Goal: Task Accomplishment & Management: Manage account settings

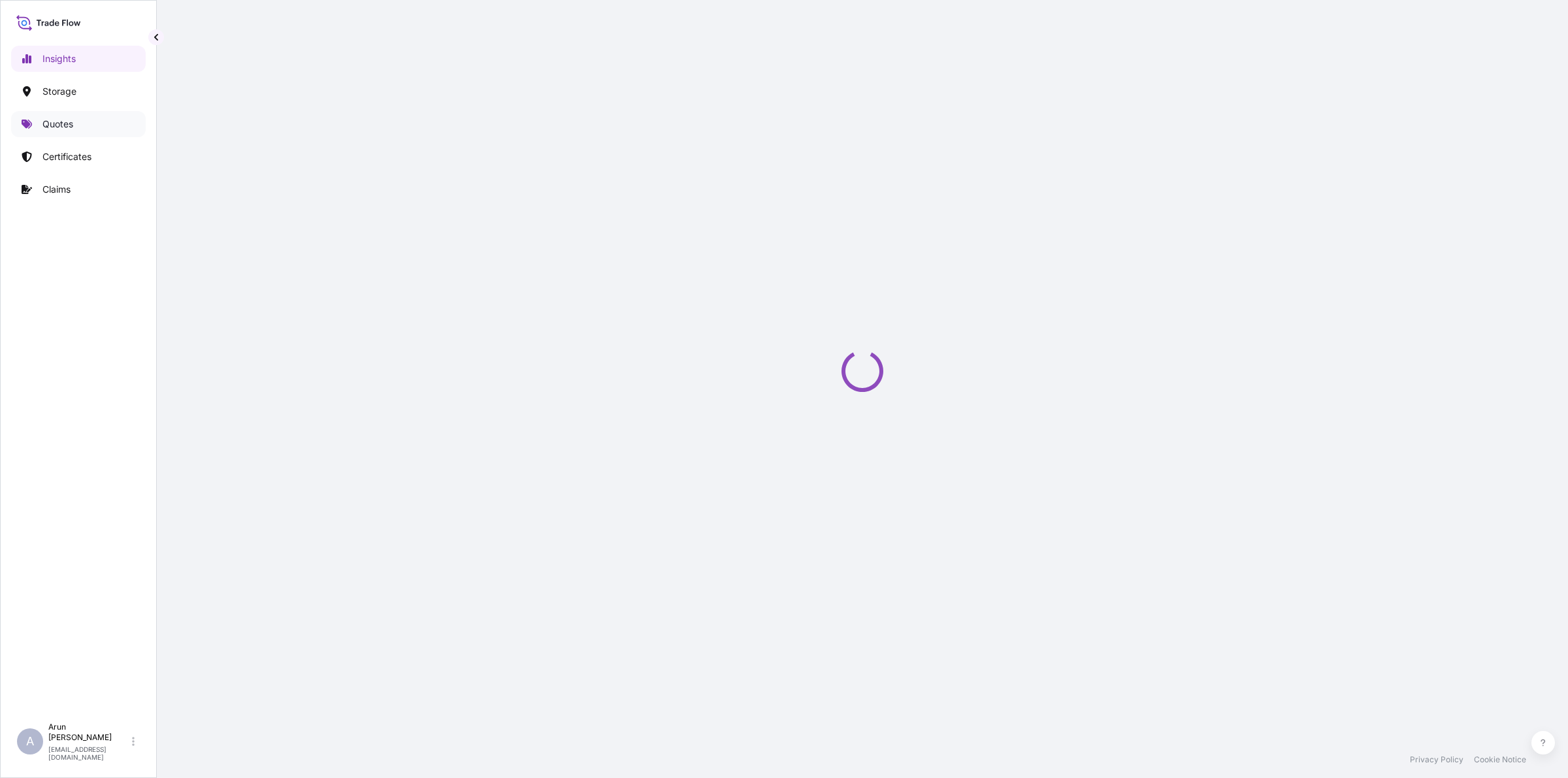
select select "2025"
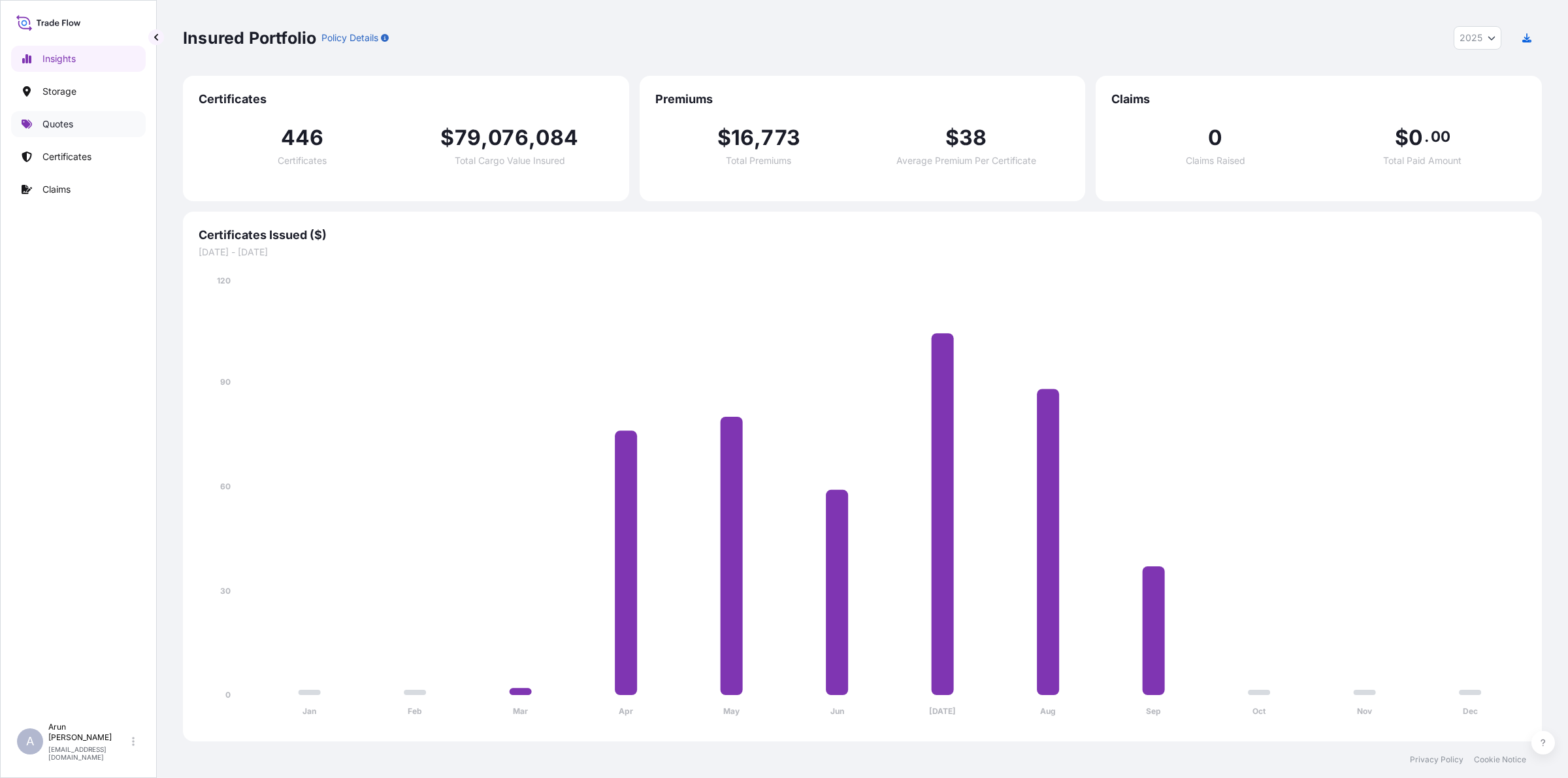
click at [60, 129] on p "Quotes" at bounding box center [58, 124] width 31 height 13
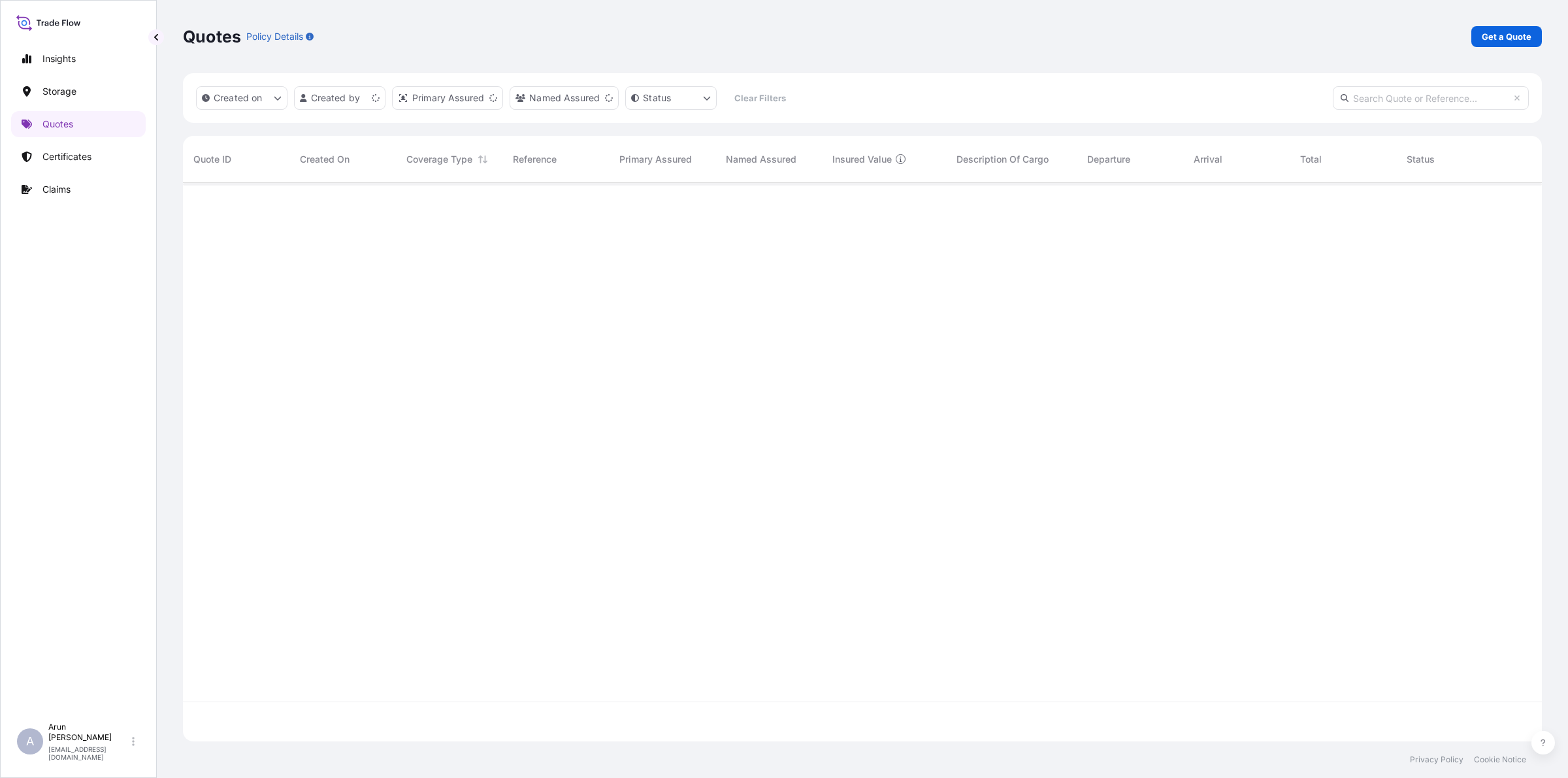
scroll to position [554, 1346]
click at [1500, 30] on p "Get a Quote" at bounding box center [1506, 37] width 50 height 13
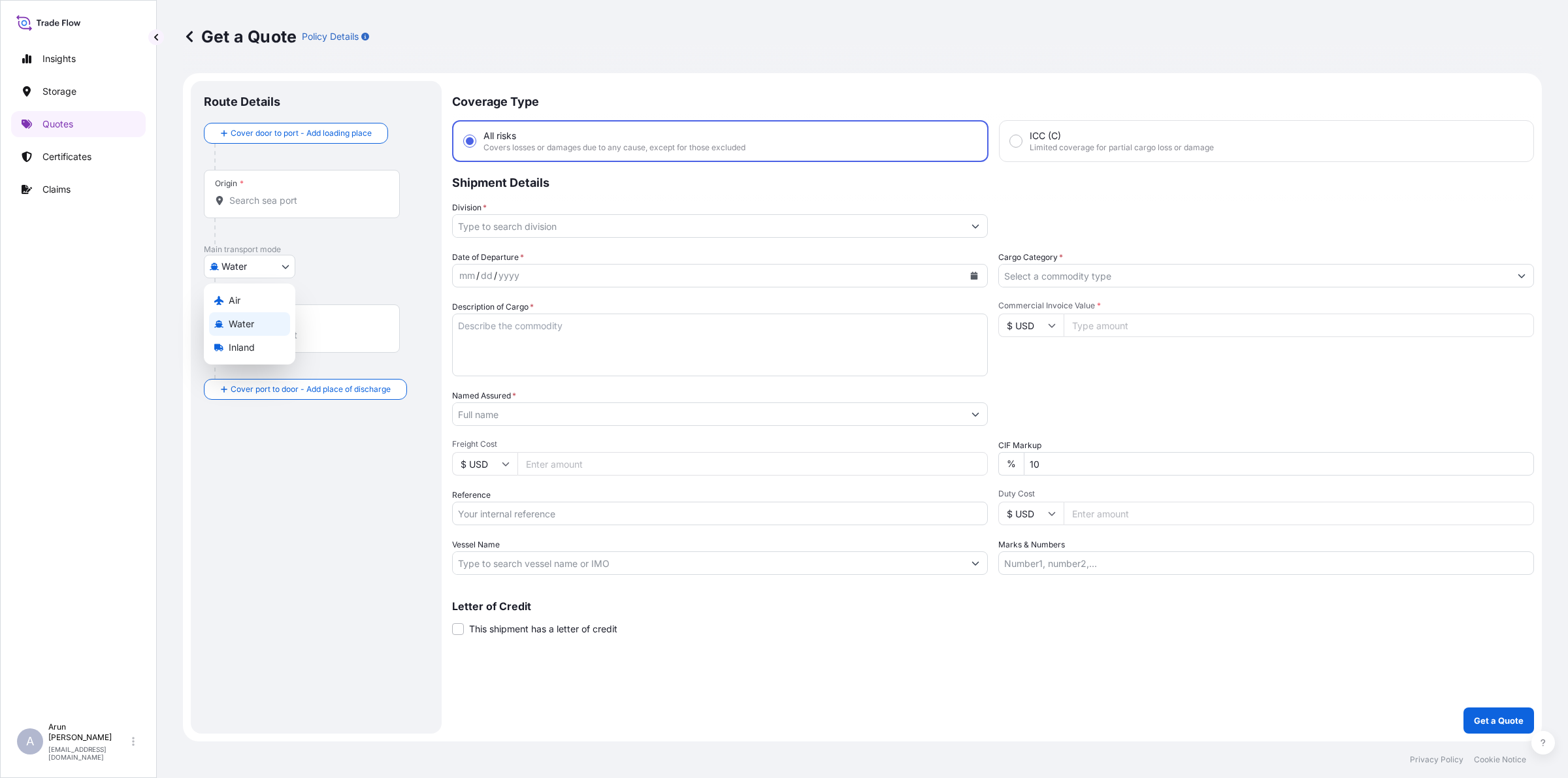
click at [293, 263] on body "Insights Storage Quotes Certificates Claims A [PERSON_NAME] [PERSON_NAME][EMAIL…" at bounding box center [784, 389] width 1568 height 778
click at [237, 343] on span "Inland" at bounding box center [241, 347] width 26 height 13
select select "Inland"
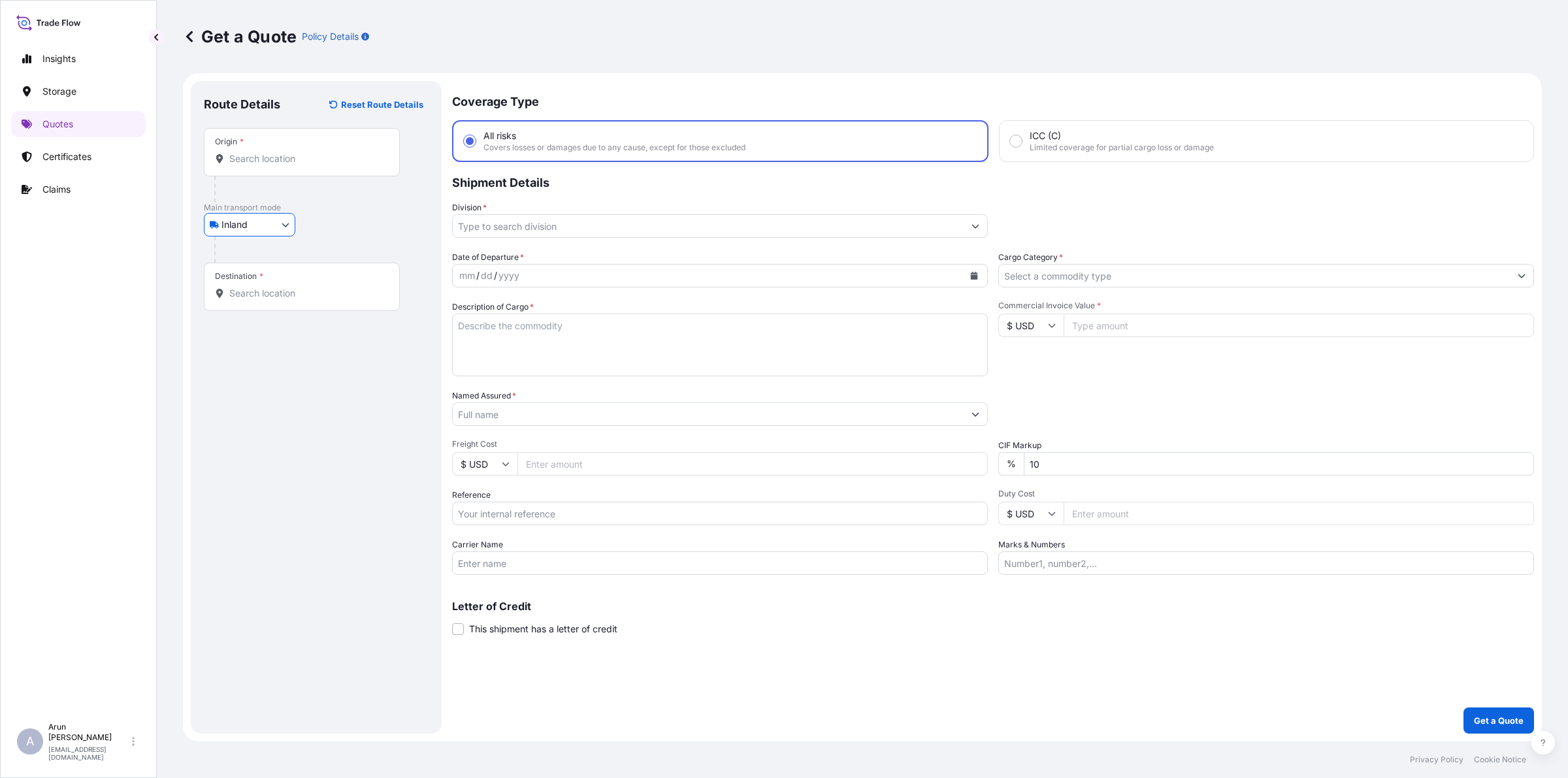
click at [775, 236] on div at bounding box center [719, 226] width 536 height 24
click at [767, 228] on input "Division *" at bounding box center [708, 226] width 511 height 24
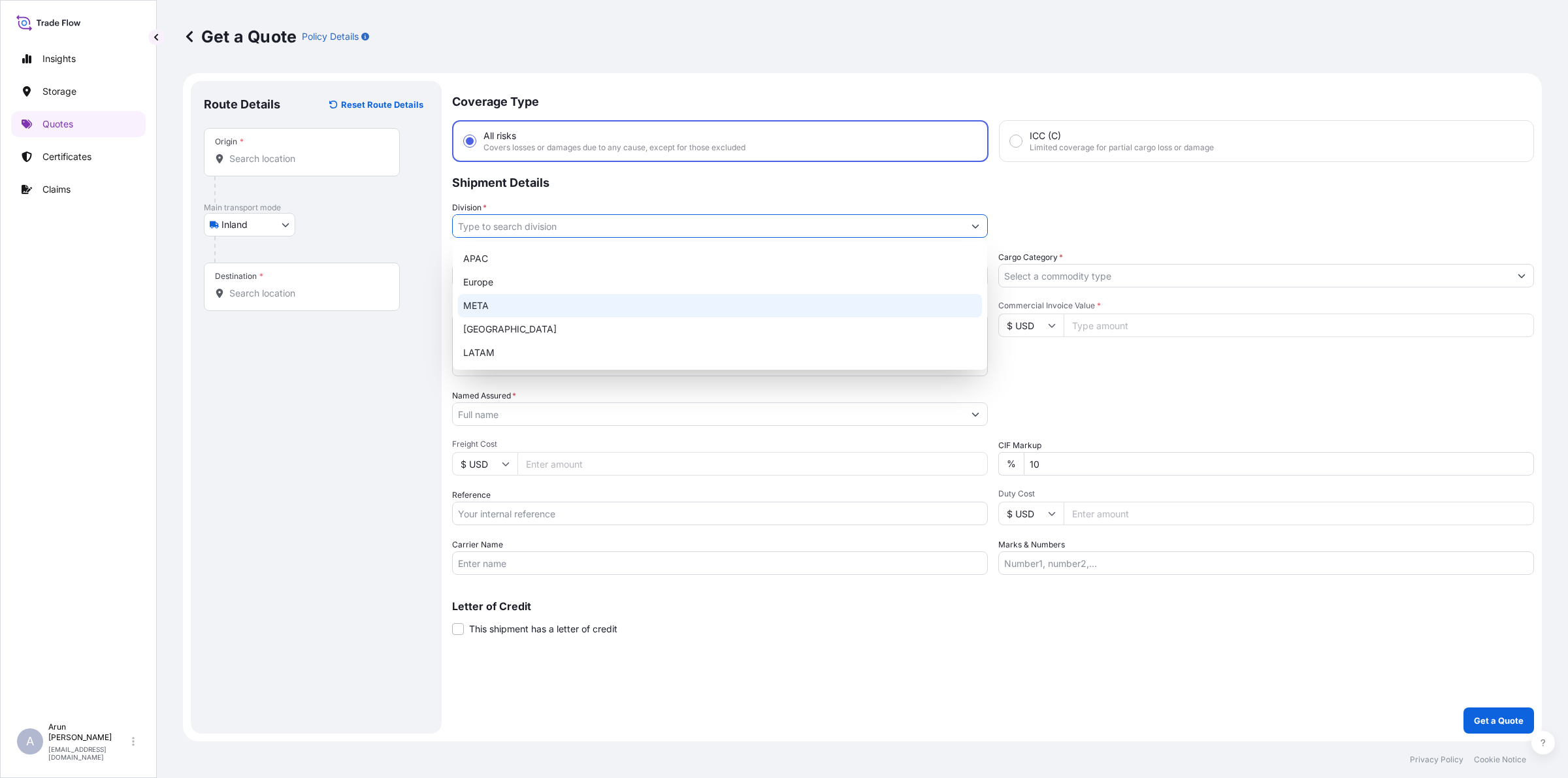
click at [542, 303] on div "META" at bounding box center [720, 306] width 524 height 24
type input "META"
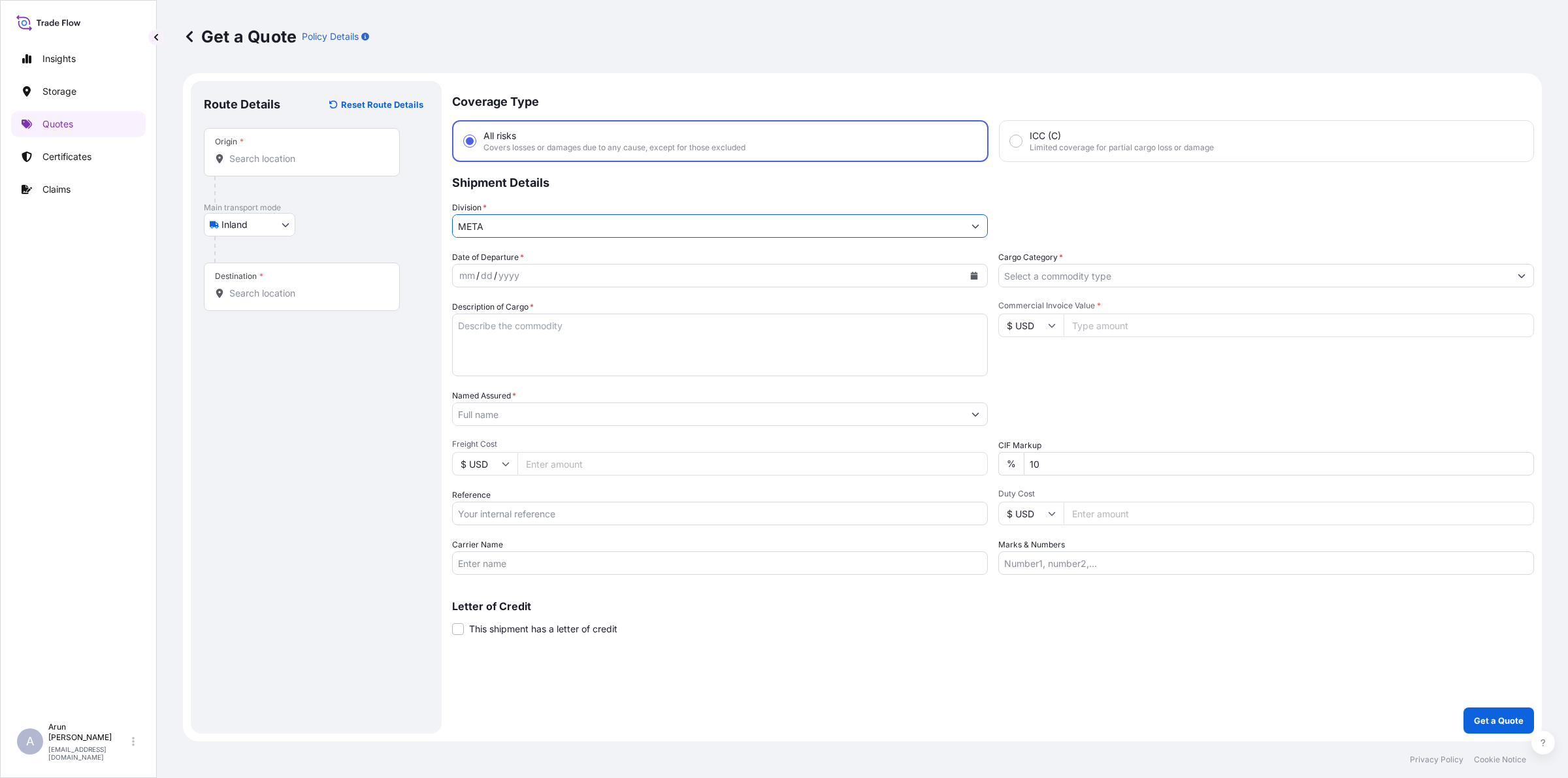
click at [1047, 275] on input "Cargo Category *" at bounding box center [1254, 276] width 511 height 24
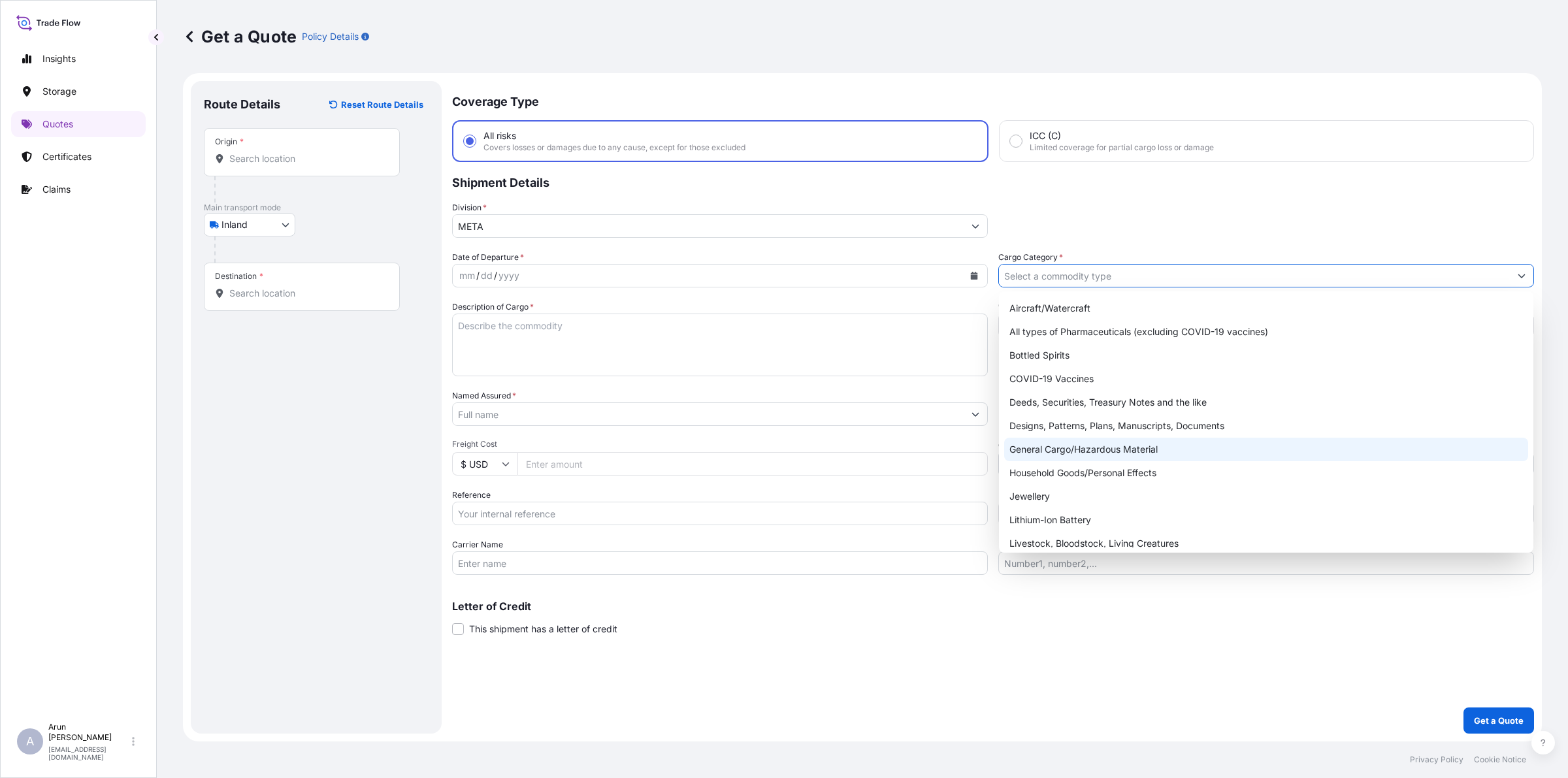
click at [1055, 440] on div "General Cargo/Hazardous Material" at bounding box center [1266, 449] width 524 height 24
type input "General Cargo/Hazardous Material"
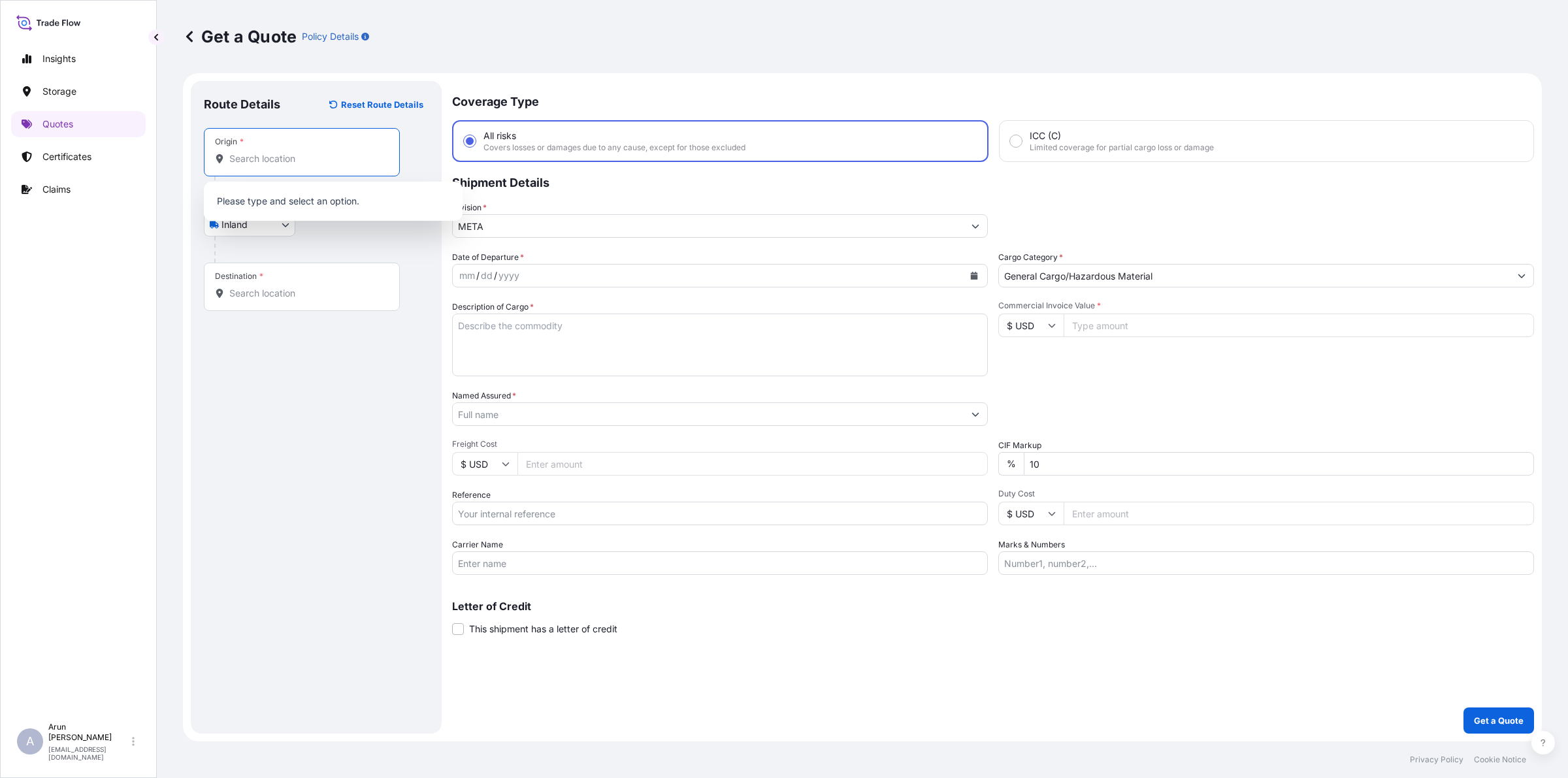
click at [285, 157] on input "Origin *" at bounding box center [306, 159] width 154 height 13
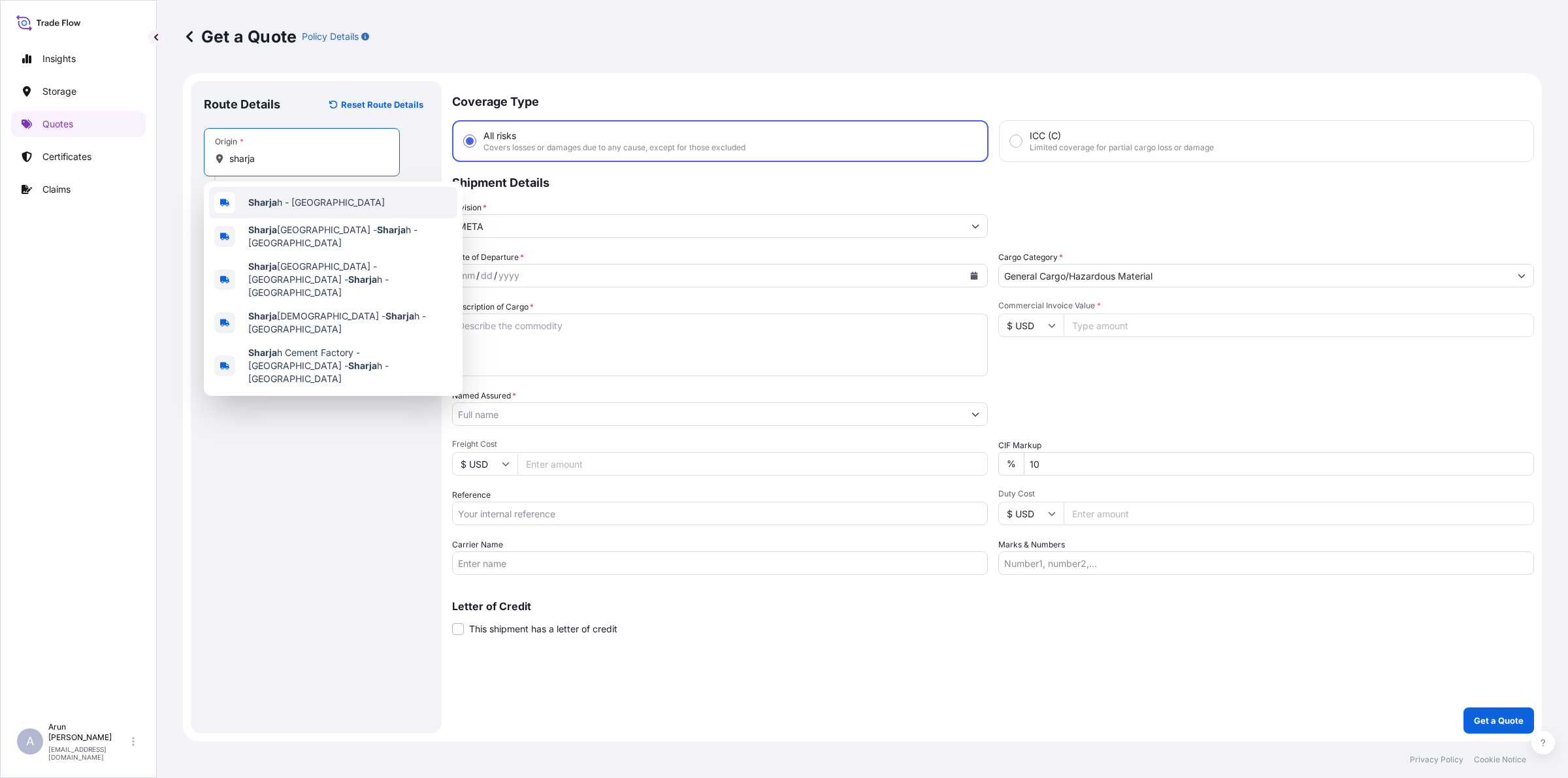
click at [272, 205] on b "Sharja" at bounding box center [262, 202] width 29 height 11
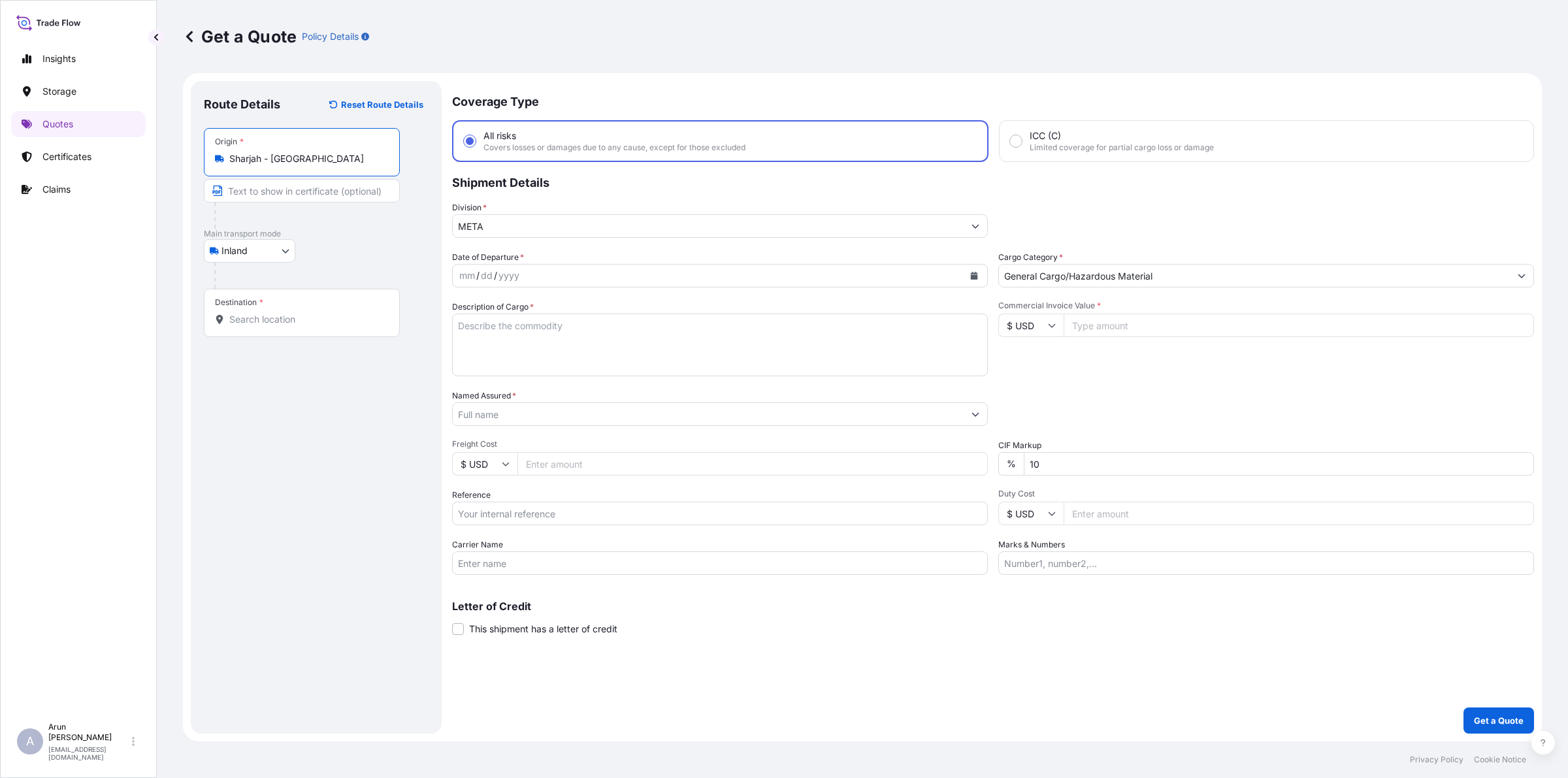
type input "Sharjah - [GEOGRAPHIC_DATA]"
click at [257, 325] on input "Destination *" at bounding box center [306, 320] width 154 height 13
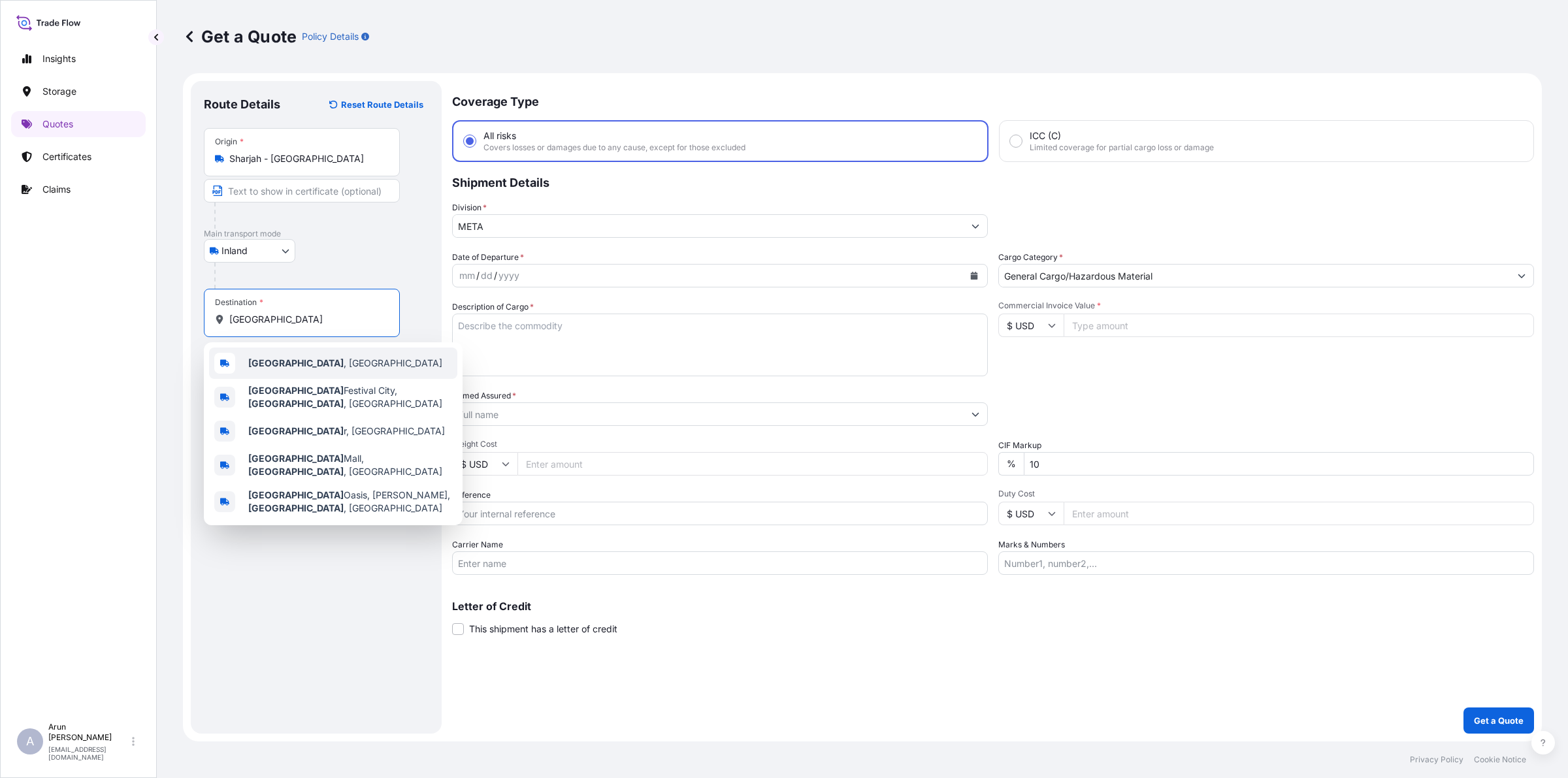
click at [289, 365] on span "[GEOGRAPHIC_DATA] , [GEOGRAPHIC_DATA]" at bounding box center [345, 363] width 194 height 13
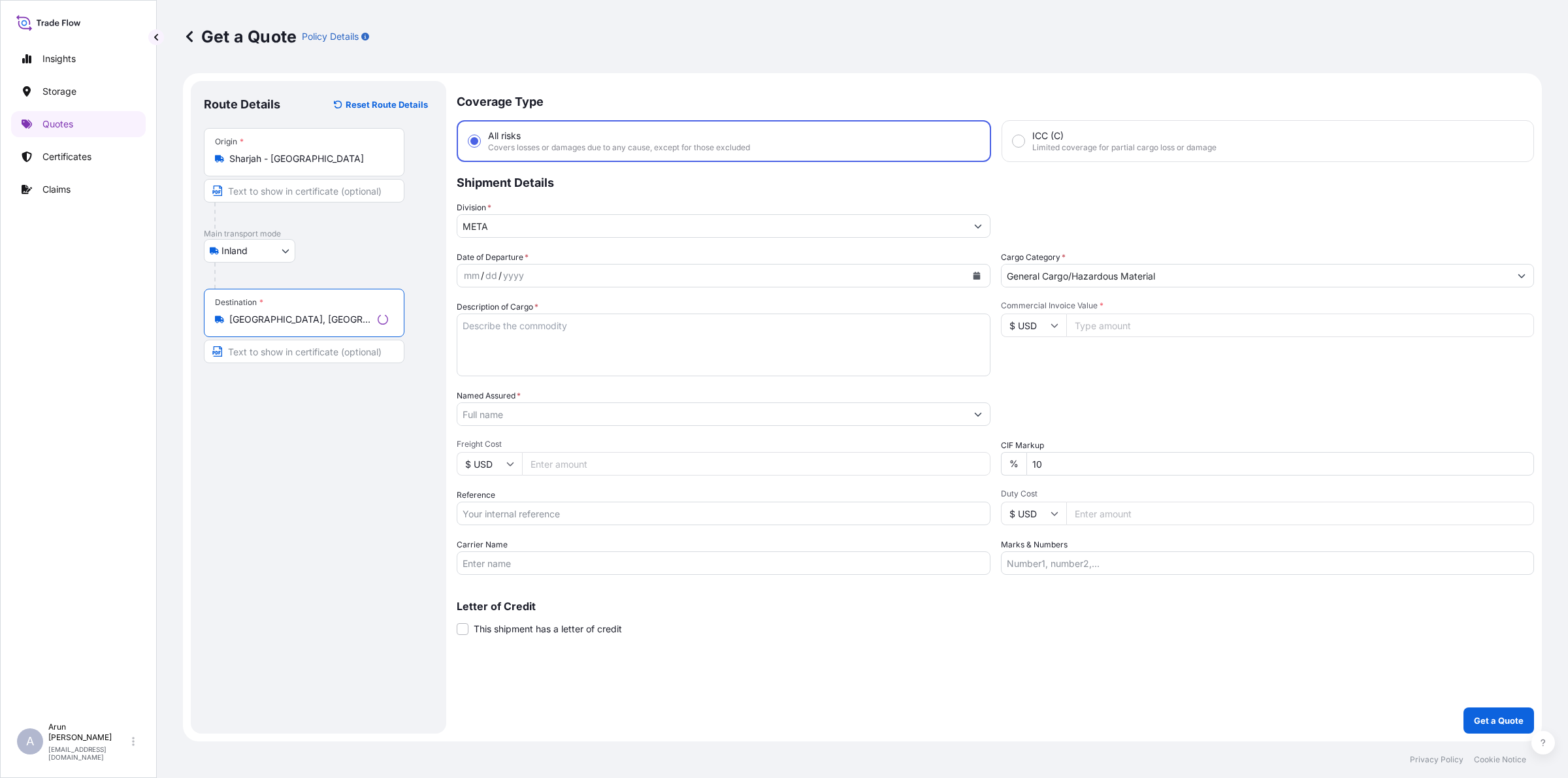
type input "[GEOGRAPHIC_DATA], [GEOGRAPHIC_DATA]"
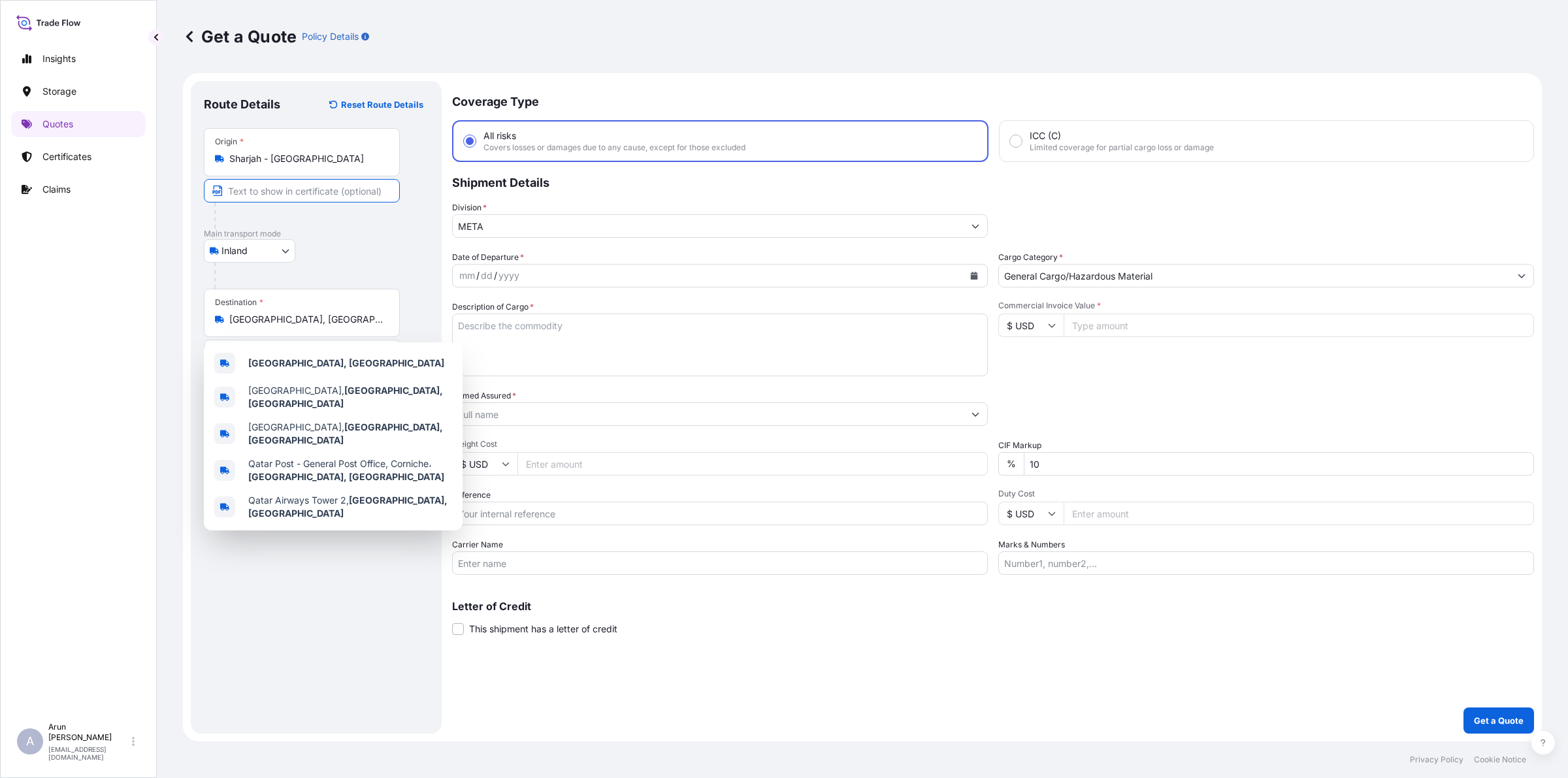
click at [288, 193] on input "Text to appear on certificate" at bounding box center [302, 191] width 196 height 24
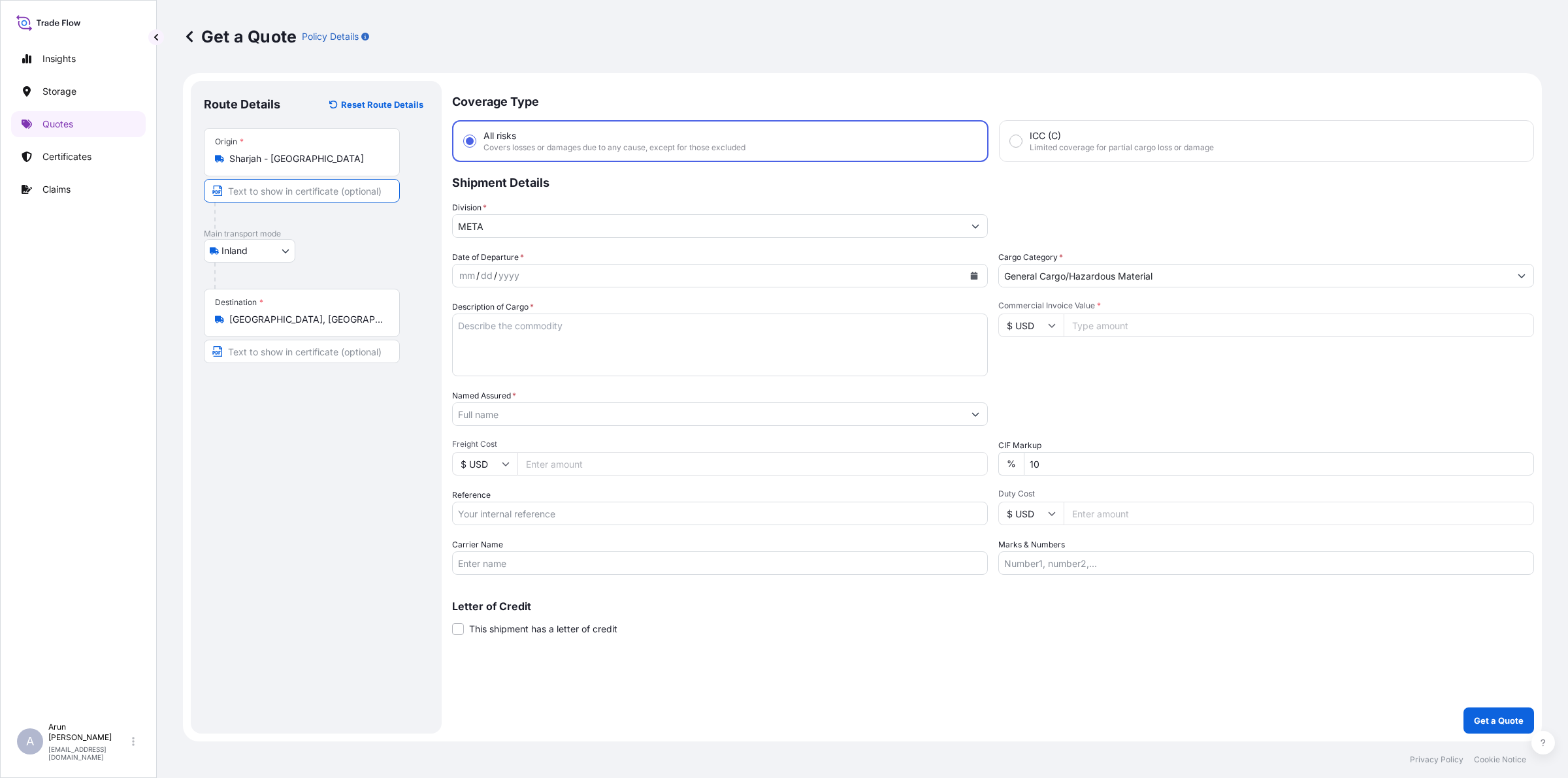
paste input "PAN GULF INTERNATIONAL METALS INDUSTRY LLC"
type input "PAN GULF INTERNATIONAL METALS INDUSTRY LLC"
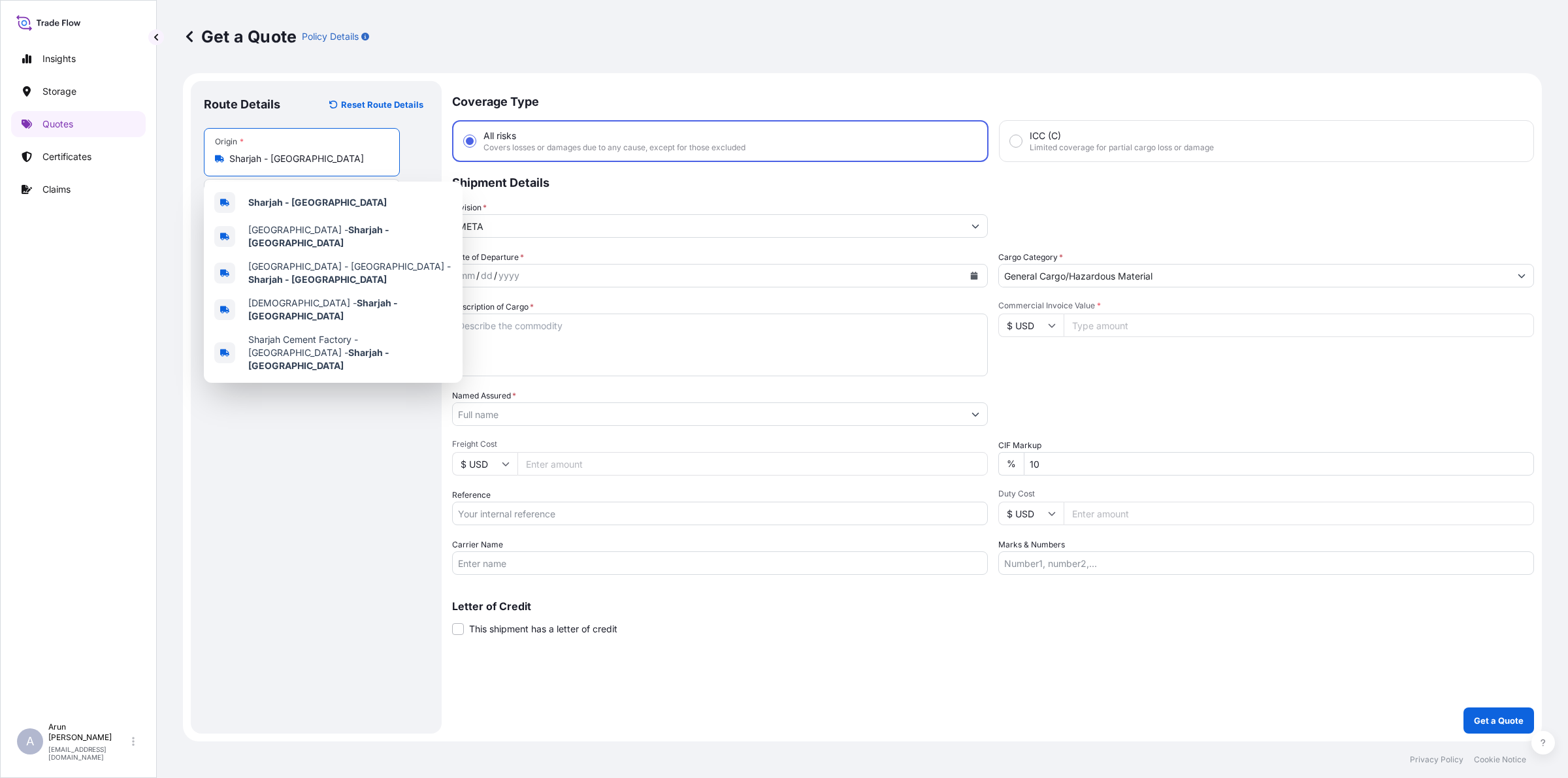
drag, startPoint x: 229, startPoint y: 157, endPoint x: 377, endPoint y: 147, distance: 148.3
click at [377, 147] on div "Origin * [GEOGRAPHIC_DATA] - [GEOGRAPHIC_DATA]" at bounding box center [302, 152] width 196 height 48
click at [355, 194] on div "Sharjah - [GEOGRAPHIC_DATA]" at bounding box center [333, 202] width 248 height 31
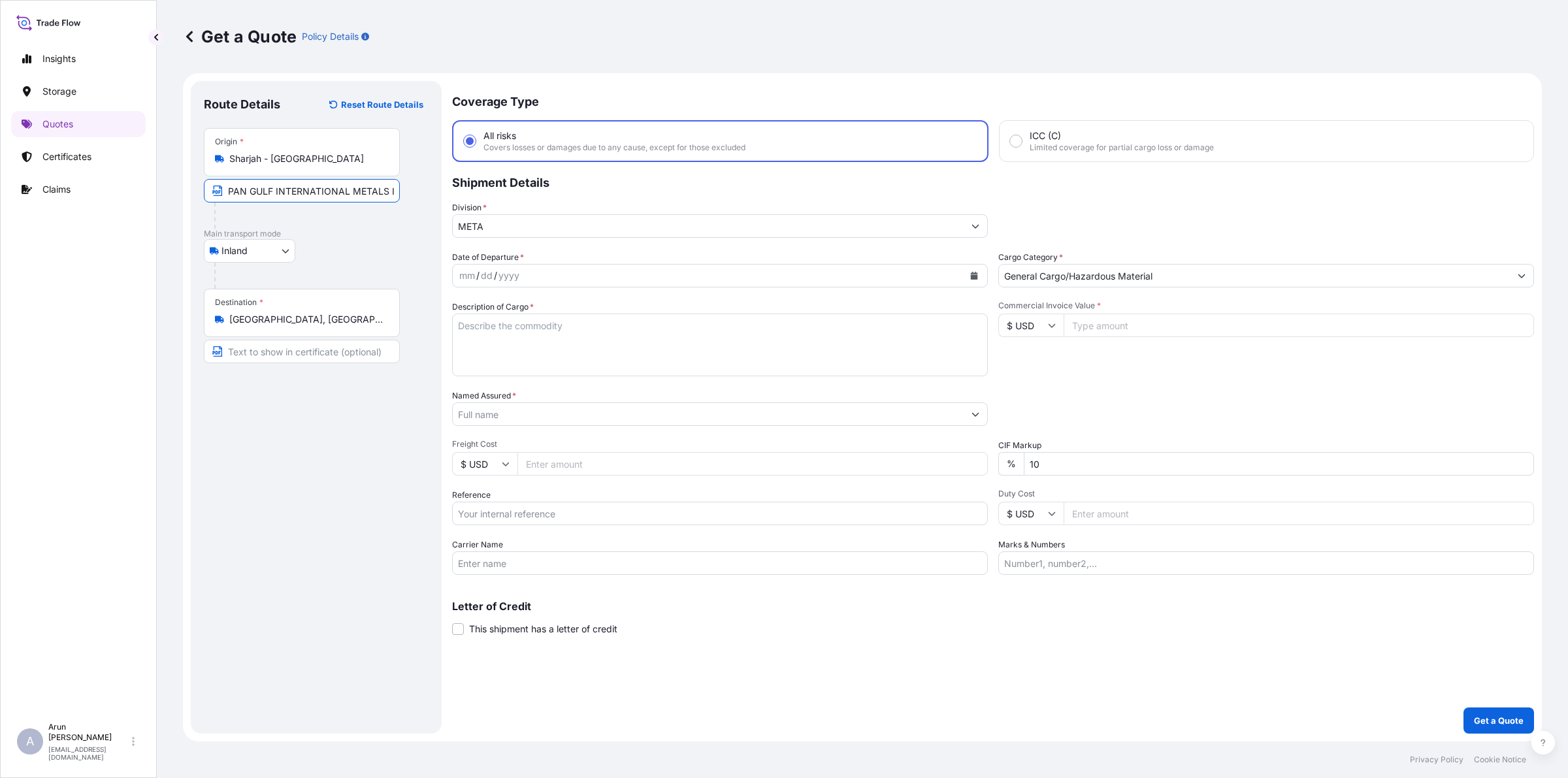
click at [382, 195] on input "PAN GULF INTERNATIONAL METALS INDUSTRY LLC" at bounding box center [302, 191] width 196 height 24
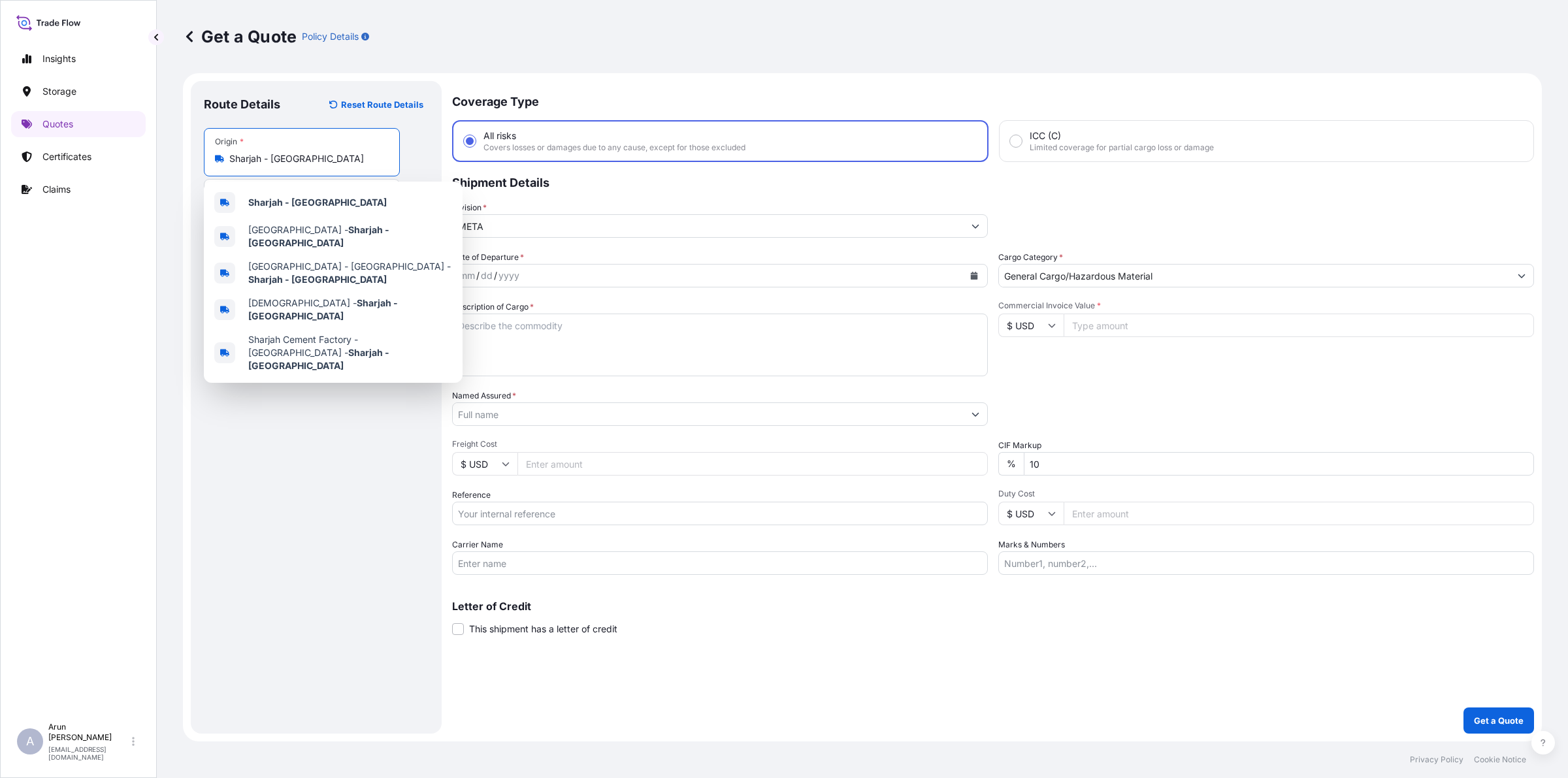
drag, startPoint x: 370, startPoint y: 157, endPoint x: 227, endPoint y: 172, distance: 143.8
click at [219, 175] on div "Origin * [GEOGRAPHIC_DATA] - [GEOGRAPHIC_DATA]" at bounding box center [302, 152] width 196 height 48
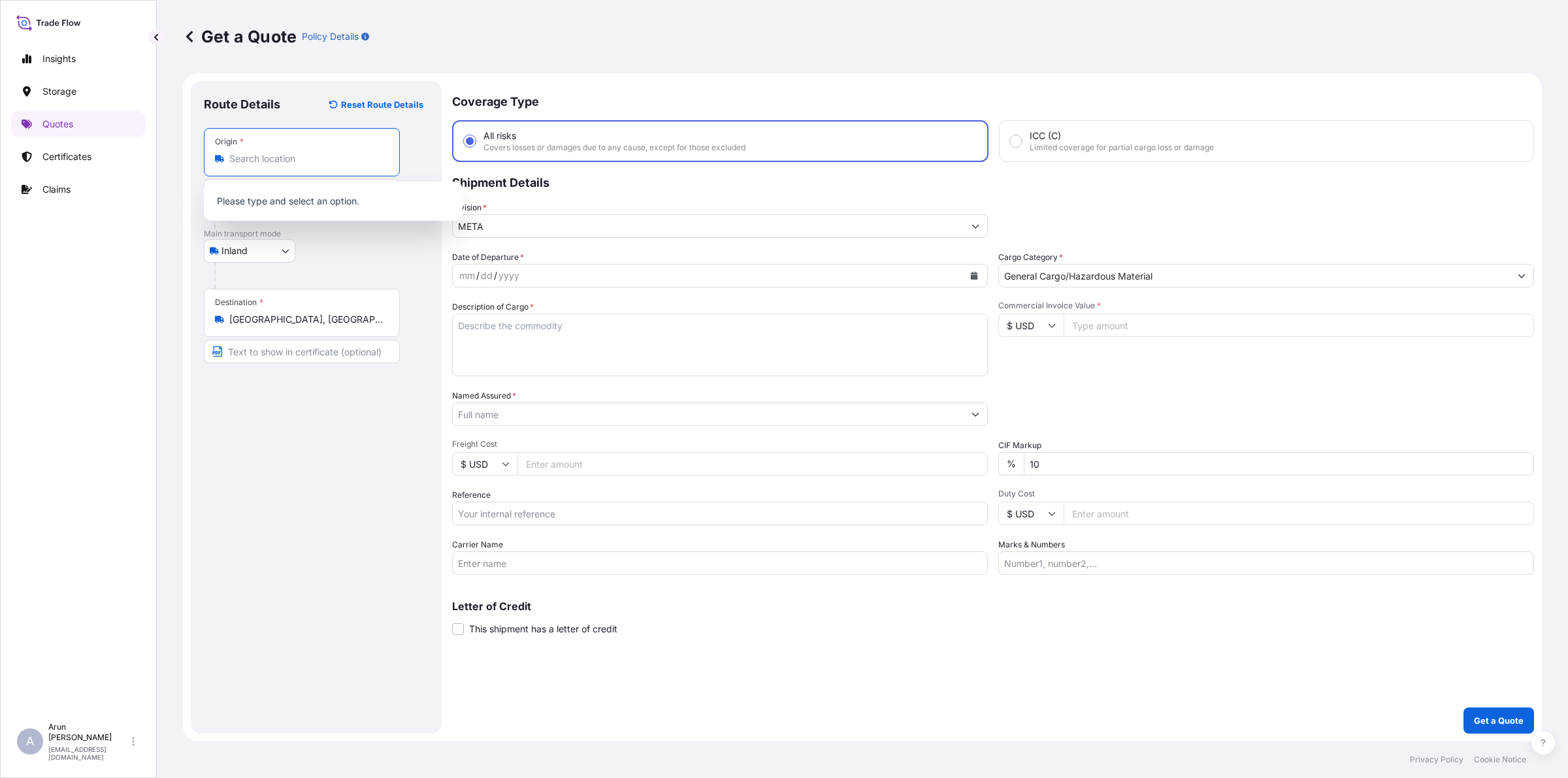
type input "Sharjah - [GEOGRAPHIC_DATA]"
click at [325, 272] on div at bounding box center [321, 276] width 214 height 26
drag, startPoint x: 227, startPoint y: 193, endPoint x: 474, endPoint y: 197, distance: 247.0
click at [474, 197] on form "Route Details Reset Route Details Place of loading Road / Inland Road / Inland …" at bounding box center [862, 408] width 1359 height 669
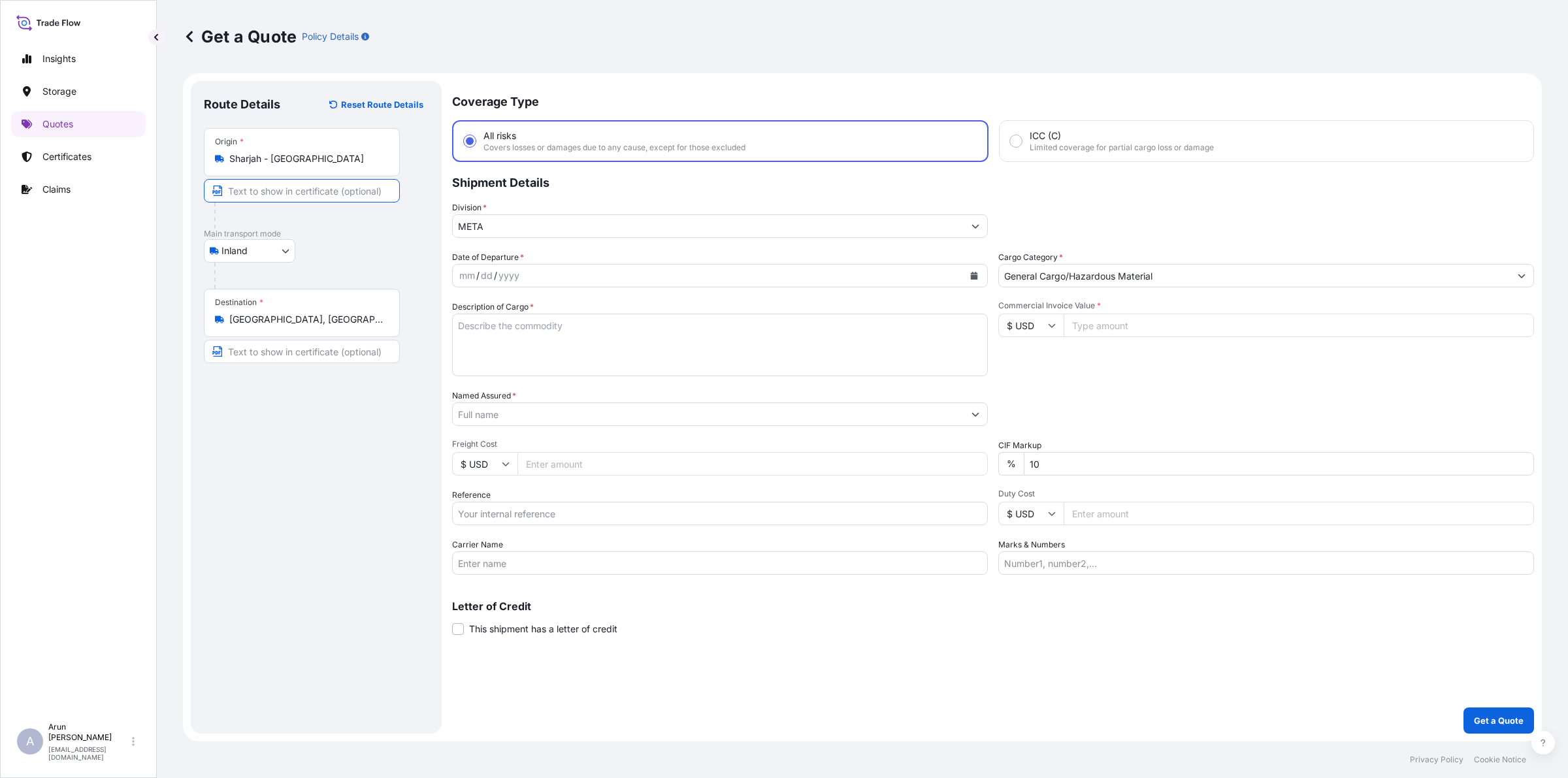
scroll to position [0, 0]
click at [317, 356] on input "Text to appear on certificate" at bounding box center [302, 351] width 196 height 24
paste input "SEASHORE PIPES"
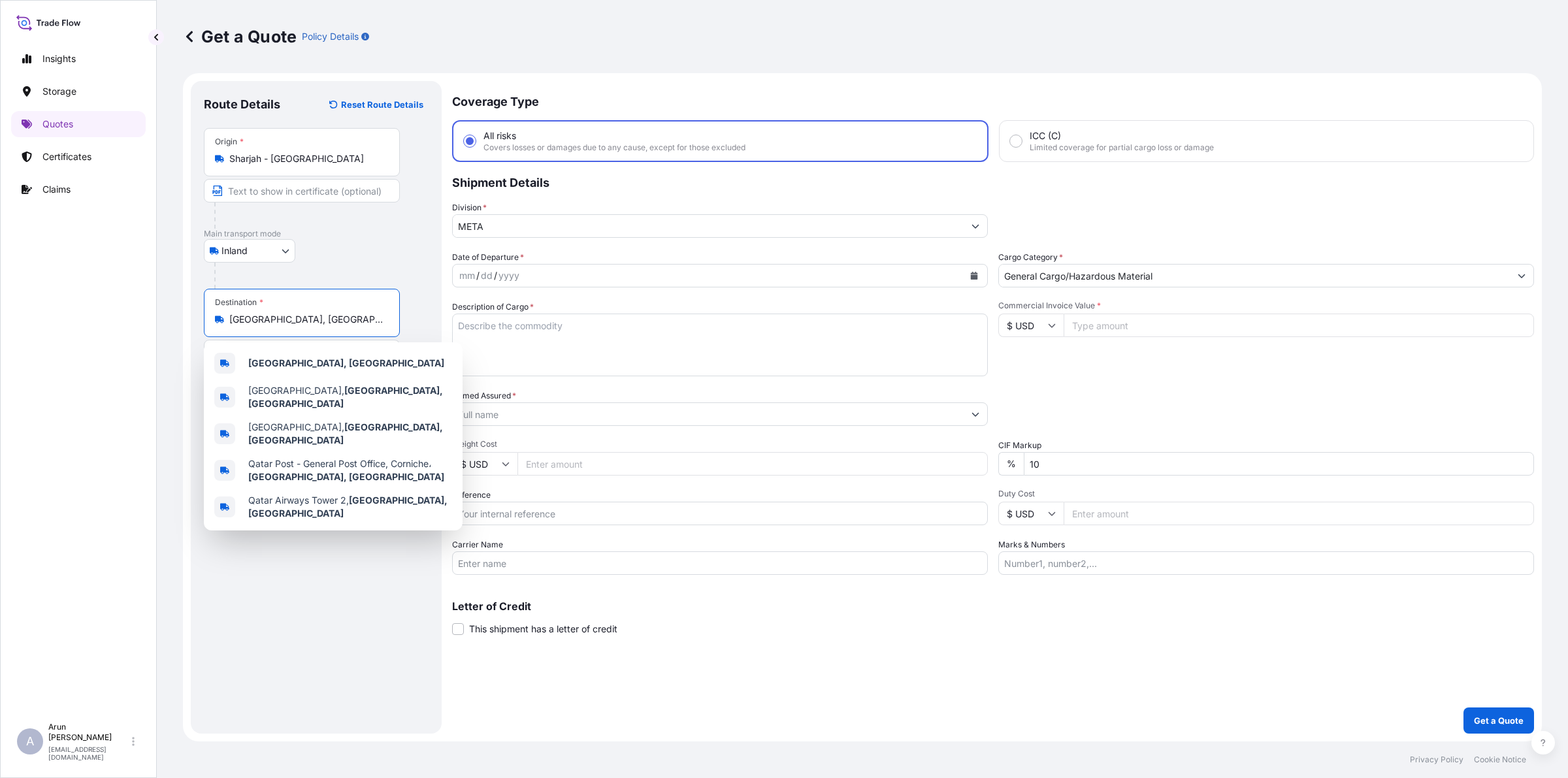
drag, startPoint x: 269, startPoint y: 317, endPoint x: 232, endPoint y: 320, distance: 37.1
click at [232, 320] on input "[GEOGRAPHIC_DATA], [GEOGRAPHIC_DATA]" at bounding box center [306, 320] width 154 height 13
click at [319, 317] on input "[GEOGRAPHIC_DATA], [GEOGRAPHIC_DATA]" at bounding box center [306, 320] width 154 height 13
drag, startPoint x: 285, startPoint y: 318, endPoint x: 230, endPoint y: 325, distance: 55.4
click at [230, 325] on input "[GEOGRAPHIC_DATA], [GEOGRAPHIC_DATA]" at bounding box center [306, 320] width 154 height 13
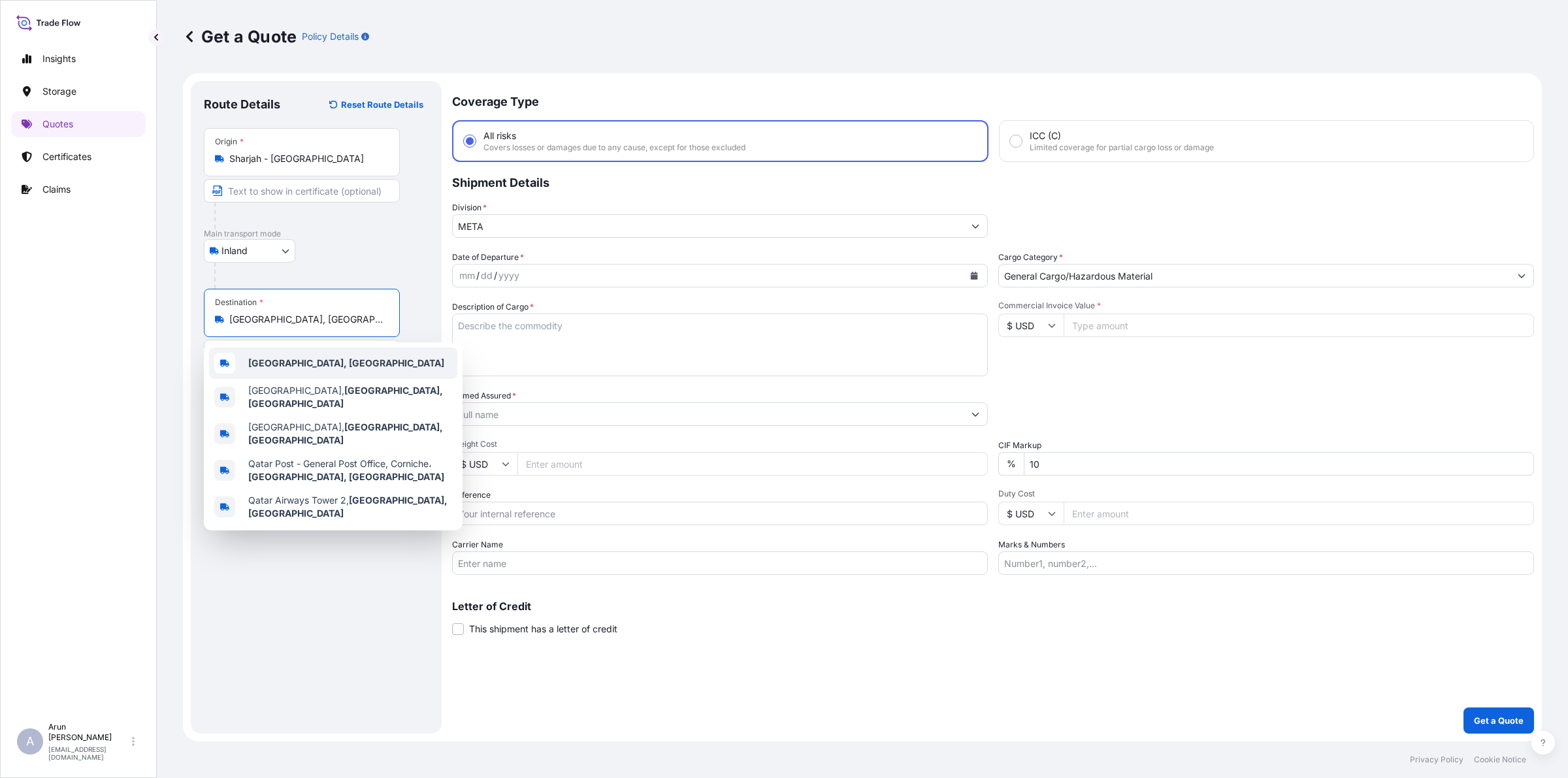
click at [285, 363] on b "[GEOGRAPHIC_DATA], [GEOGRAPHIC_DATA]" at bounding box center [346, 363] width 196 height 11
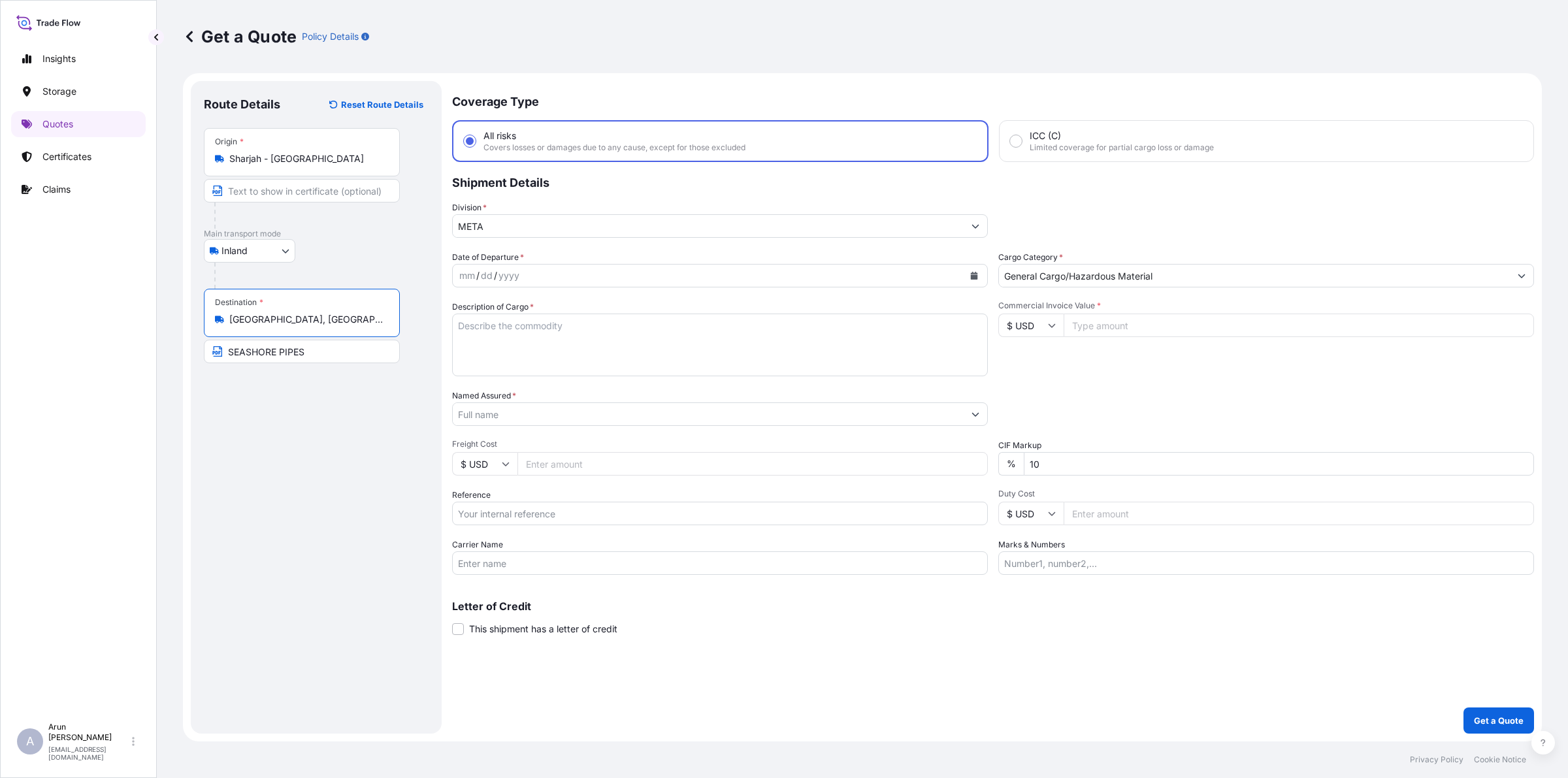
click at [324, 351] on input "SEASHORE PIPES" at bounding box center [302, 351] width 196 height 24
paste input "[GEOGRAPHIC_DATA], [GEOGRAPHIC_DATA]"
click at [307, 347] on input "SEASHORE PIPES,[GEOGRAPHIC_DATA], [GEOGRAPHIC_DATA]" at bounding box center [302, 351] width 196 height 24
type input "SEASHORE PIPES, [GEOGRAPHIC_DATA], [GEOGRAPHIC_DATA]"
click at [971, 273] on icon "Calendar" at bounding box center [974, 276] width 8 height 8
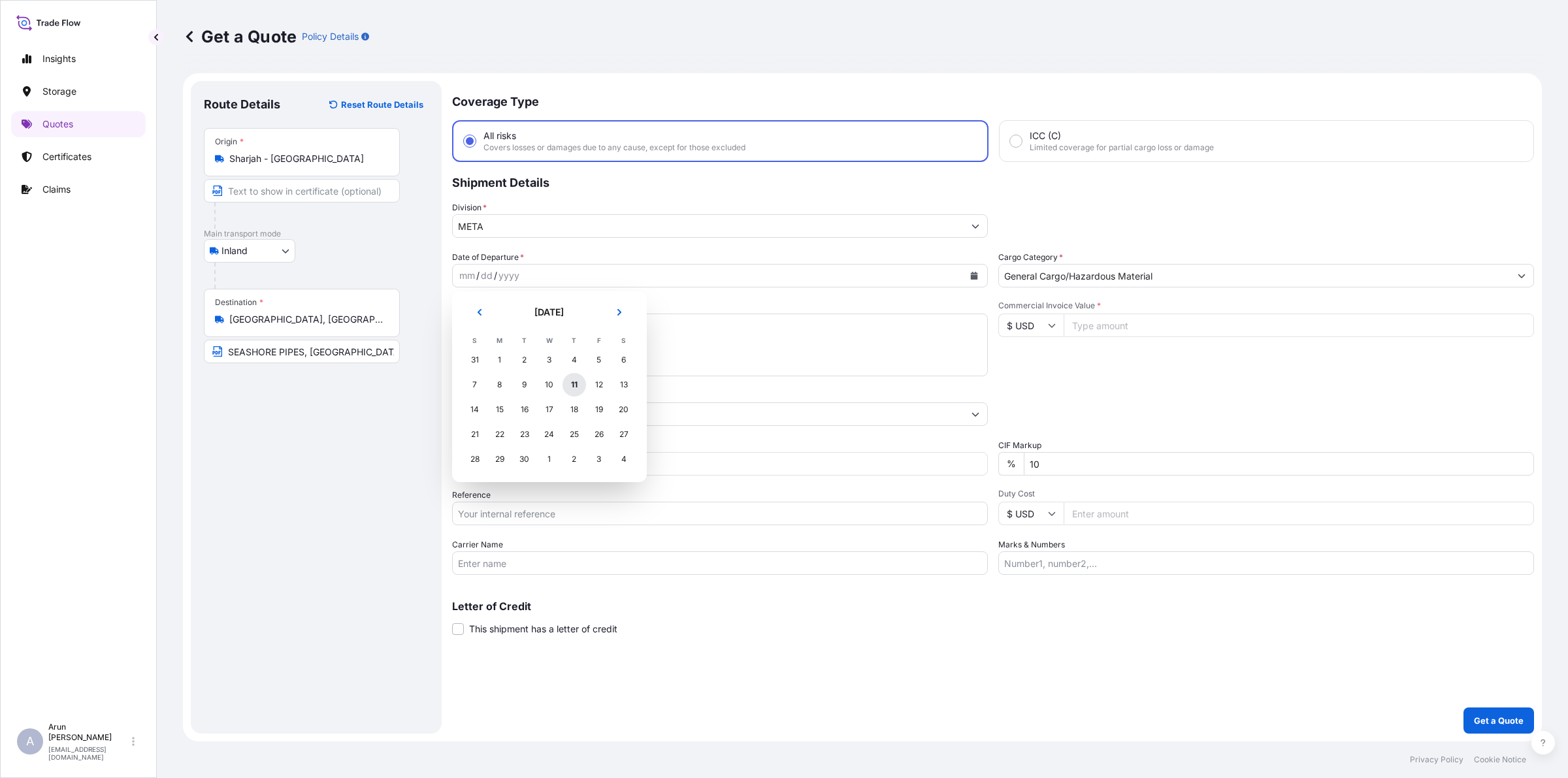
click at [576, 387] on div "11" at bounding box center [574, 385] width 24 height 24
click at [788, 332] on textarea "Description of Cargo *" at bounding box center [719, 345] width 536 height 63
type textarea "z"
type textarea "Z"
type textarea "ZINC INGOTS"
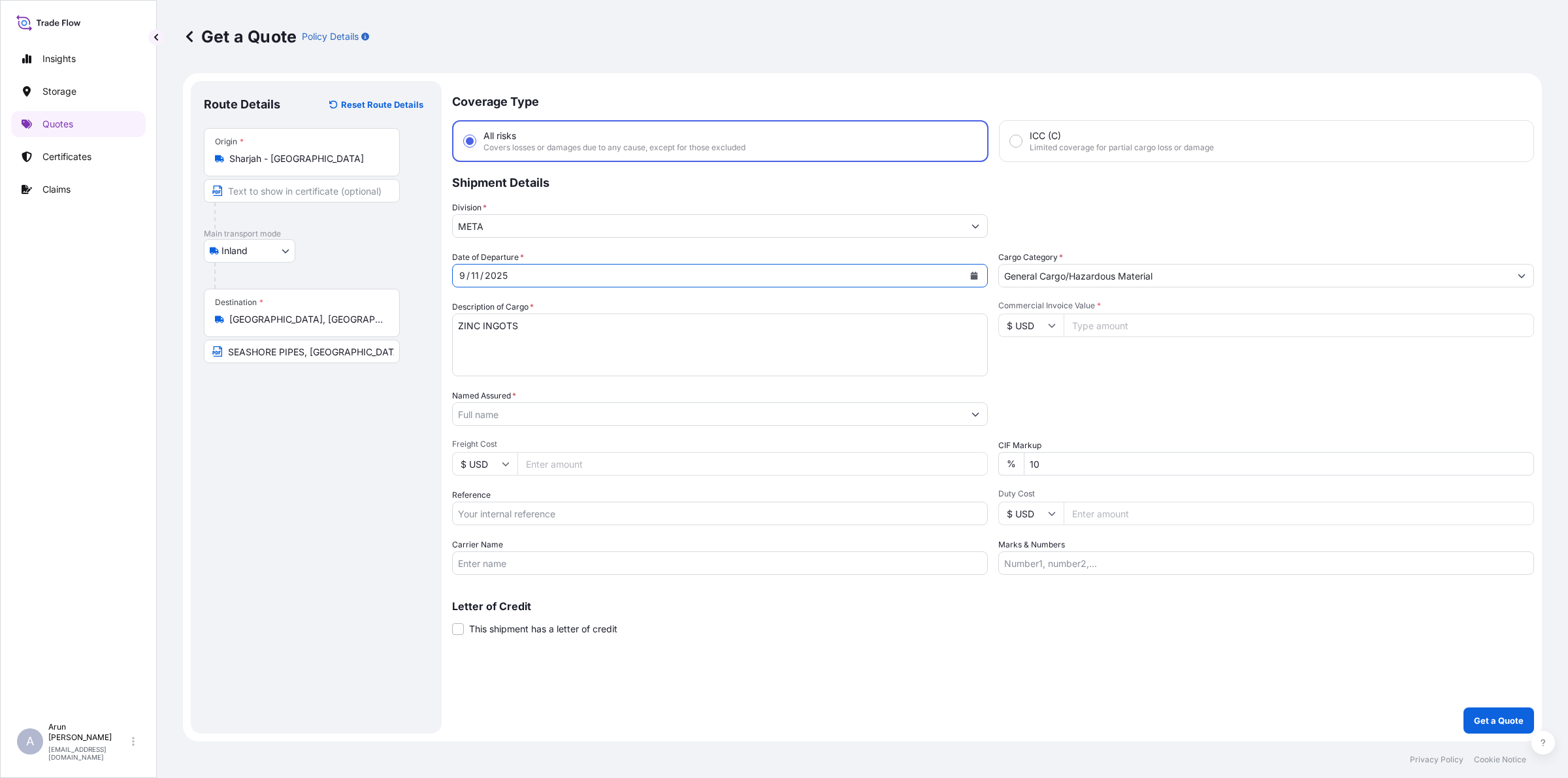
click at [974, 275] on icon "Calendar" at bounding box center [974, 276] width 7 height 8
click at [550, 379] on div "10" at bounding box center [549, 385] width 24 height 24
click at [599, 420] on input "Named Assured *" at bounding box center [708, 414] width 511 height 24
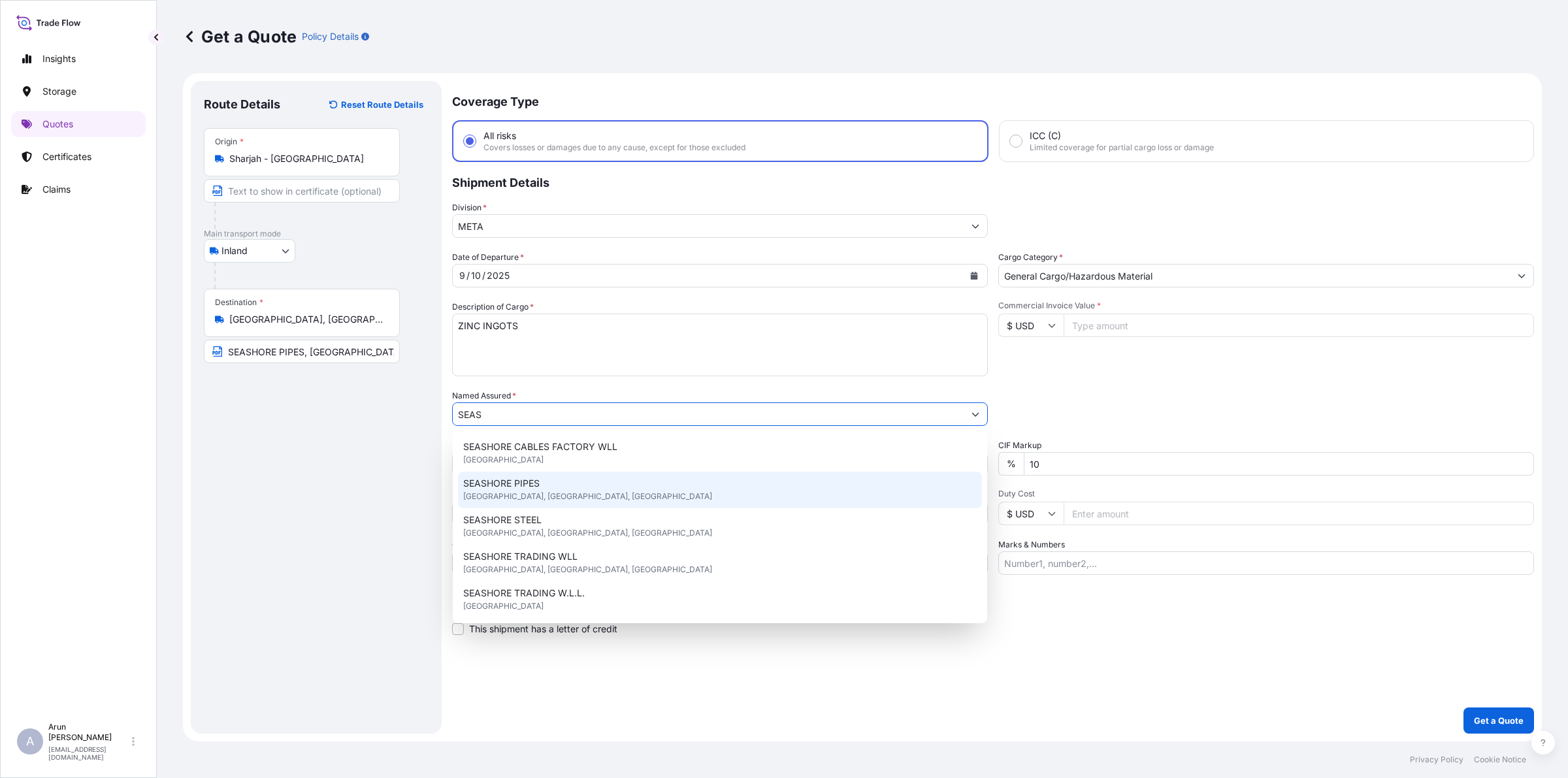
click at [533, 485] on span "SEASHORE PIPES" at bounding box center [501, 484] width 77 height 13
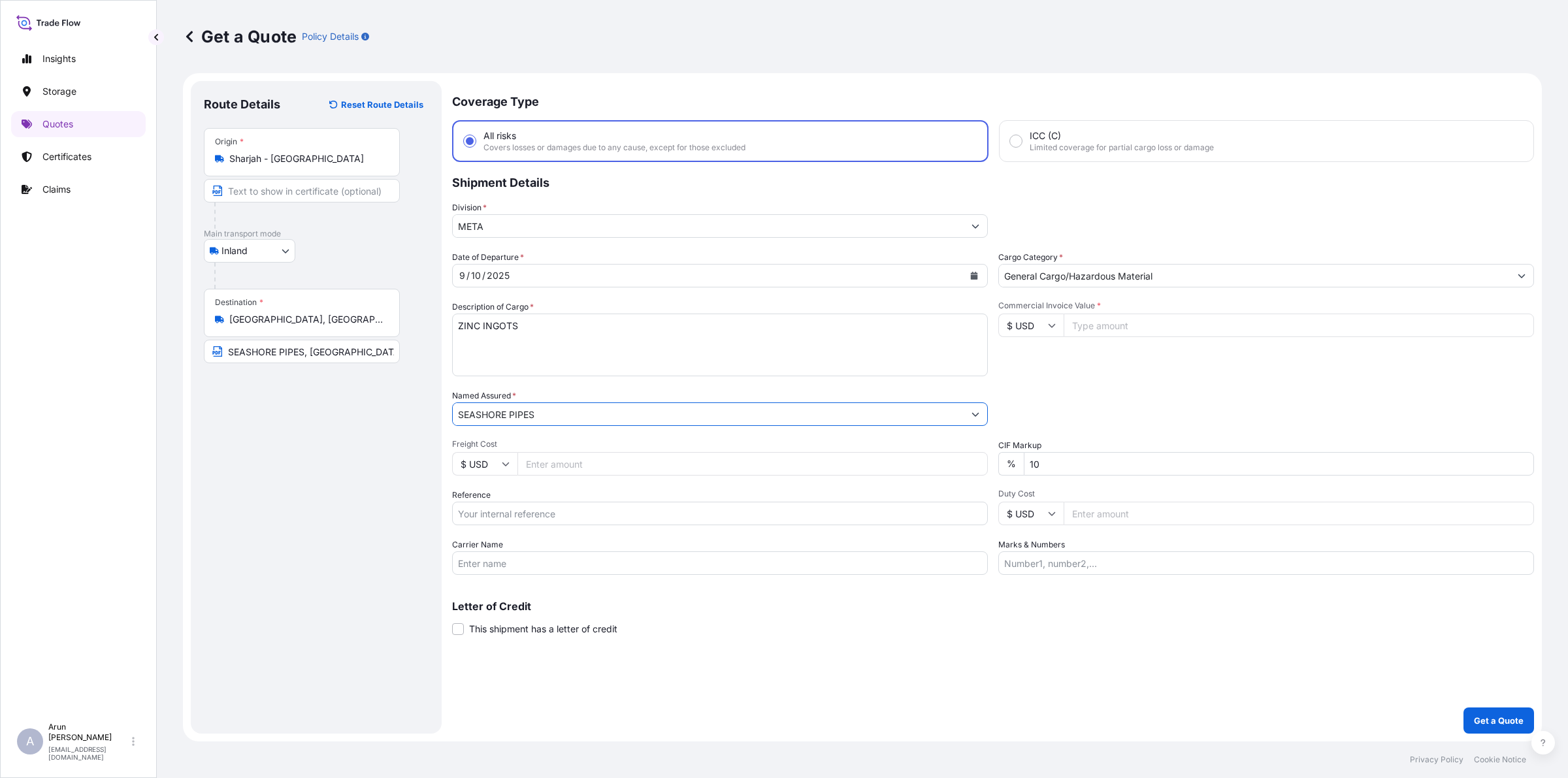
type input "SEASHORE PIPES"
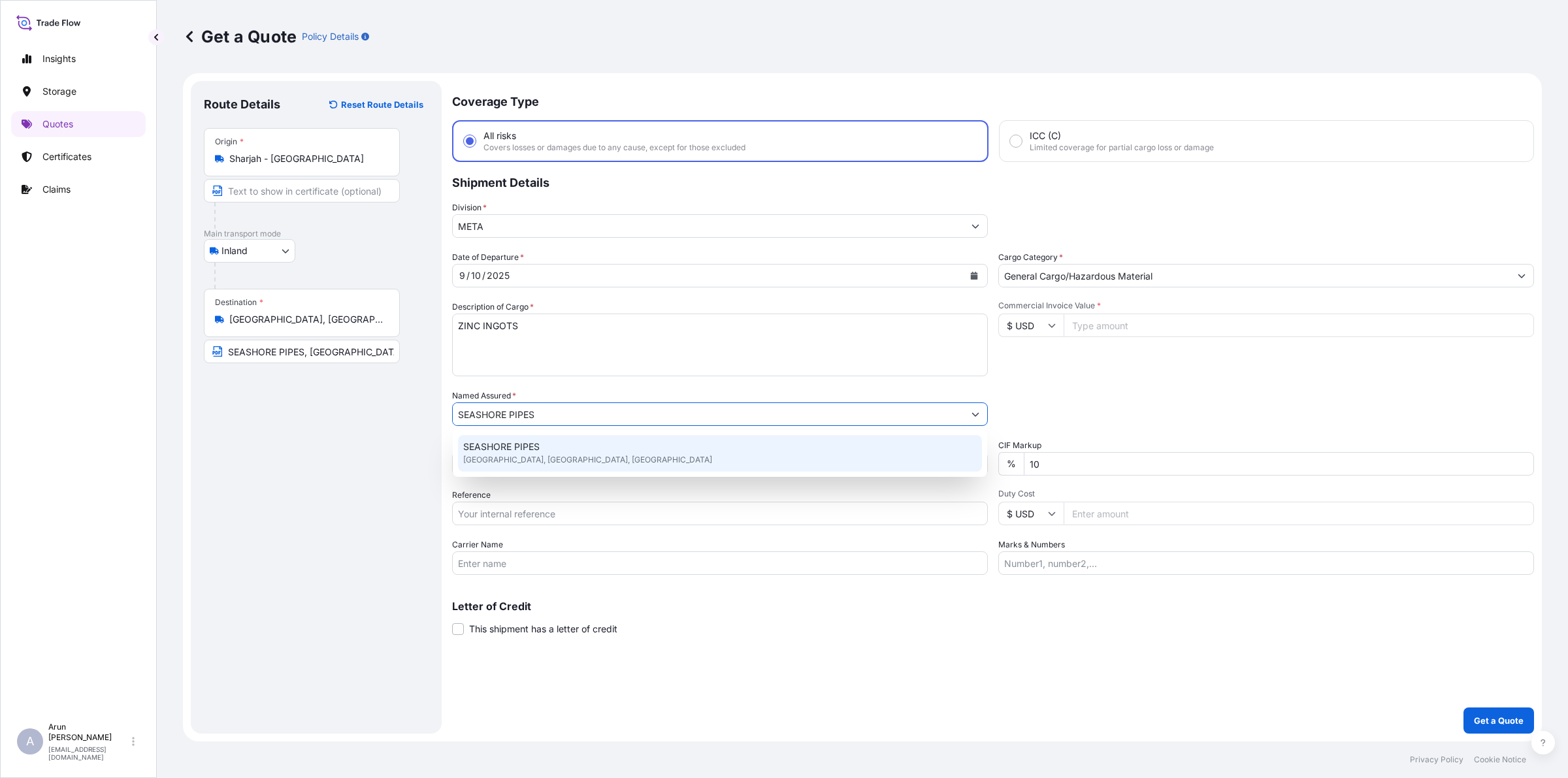
click at [543, 442] on div "SEASHORE PIPES [GEOGRAPHIC_DATA], [GEOGRAPHIC_DATA], [GEOGRAPHIC_DATA]" at bounding box center [720, 453] width 524 height 37
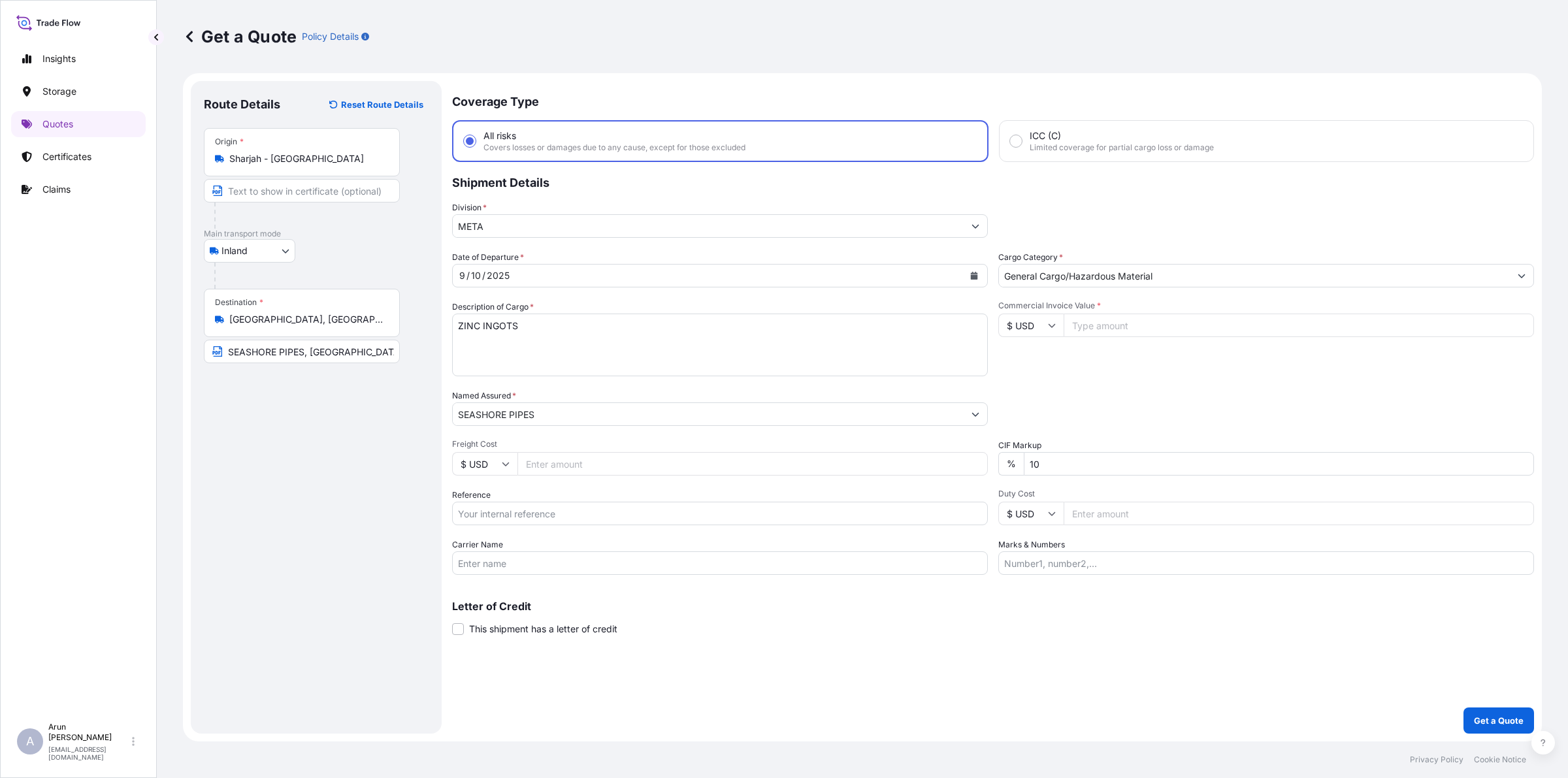
click at [542, 464] on input "Freight Cost" at bounding box center [753, 463] width 470 height 24
type input "68634.15"
click at [524, 508] on input "Reference" at bounding box center [719, 513] width 536 height 24
paste input "251129715"
type input "251129715"
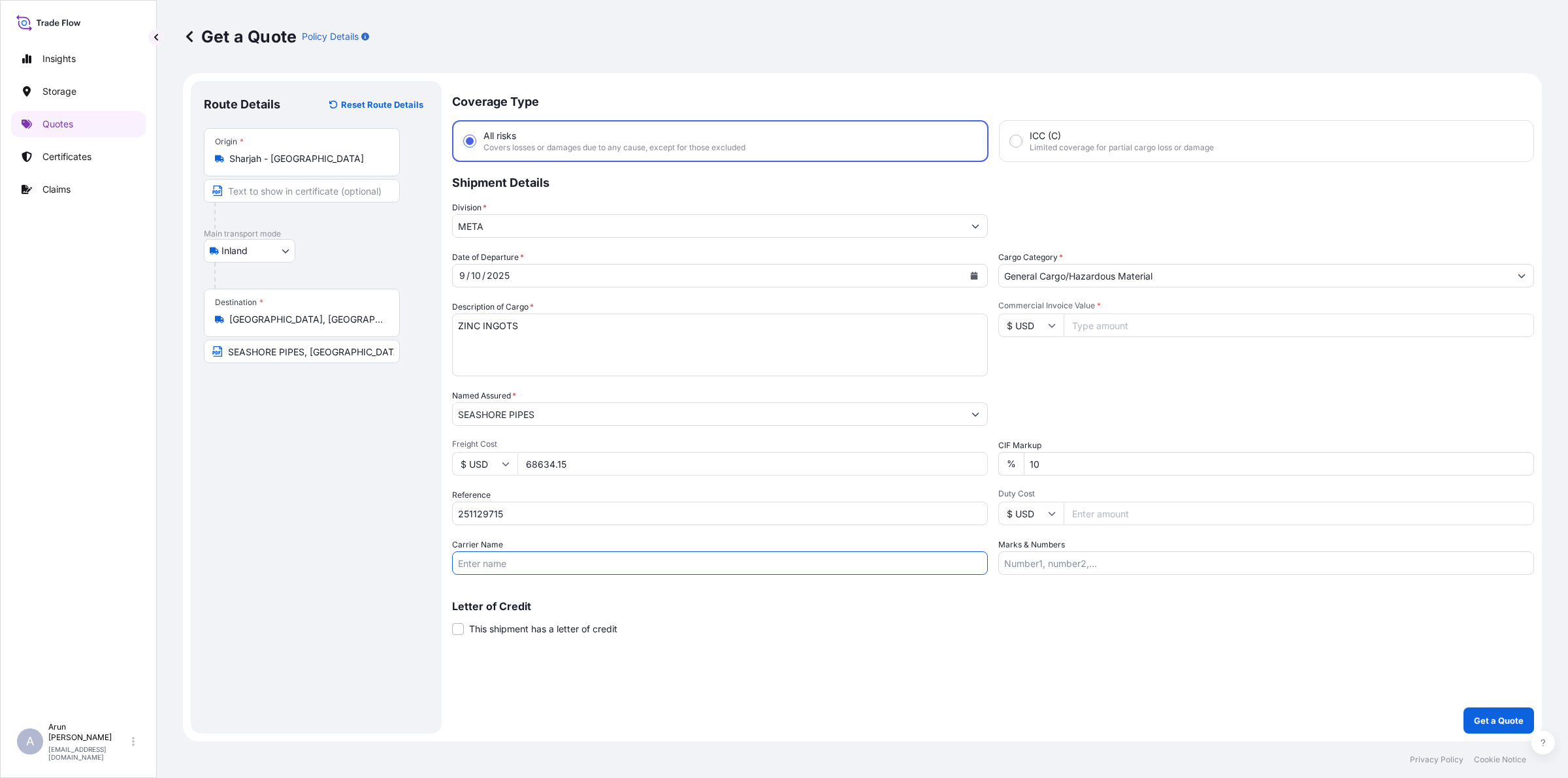
click at [537, 555] on input "Carrier Name" at bounding box center [719, 563] width 536 height 24
type input "BY TRUCK"
drag, startPoint x: 517, startPoint y: 327, endPoint x: 389, endPoint y: 335, distance: 128.2
click at [389, 335] on form "Route Details Reset Route Details Place of loading Road / Inland Road / Inland …" at bounding box center [862, 408] width 1359 height 669
paste textarea "METAL"
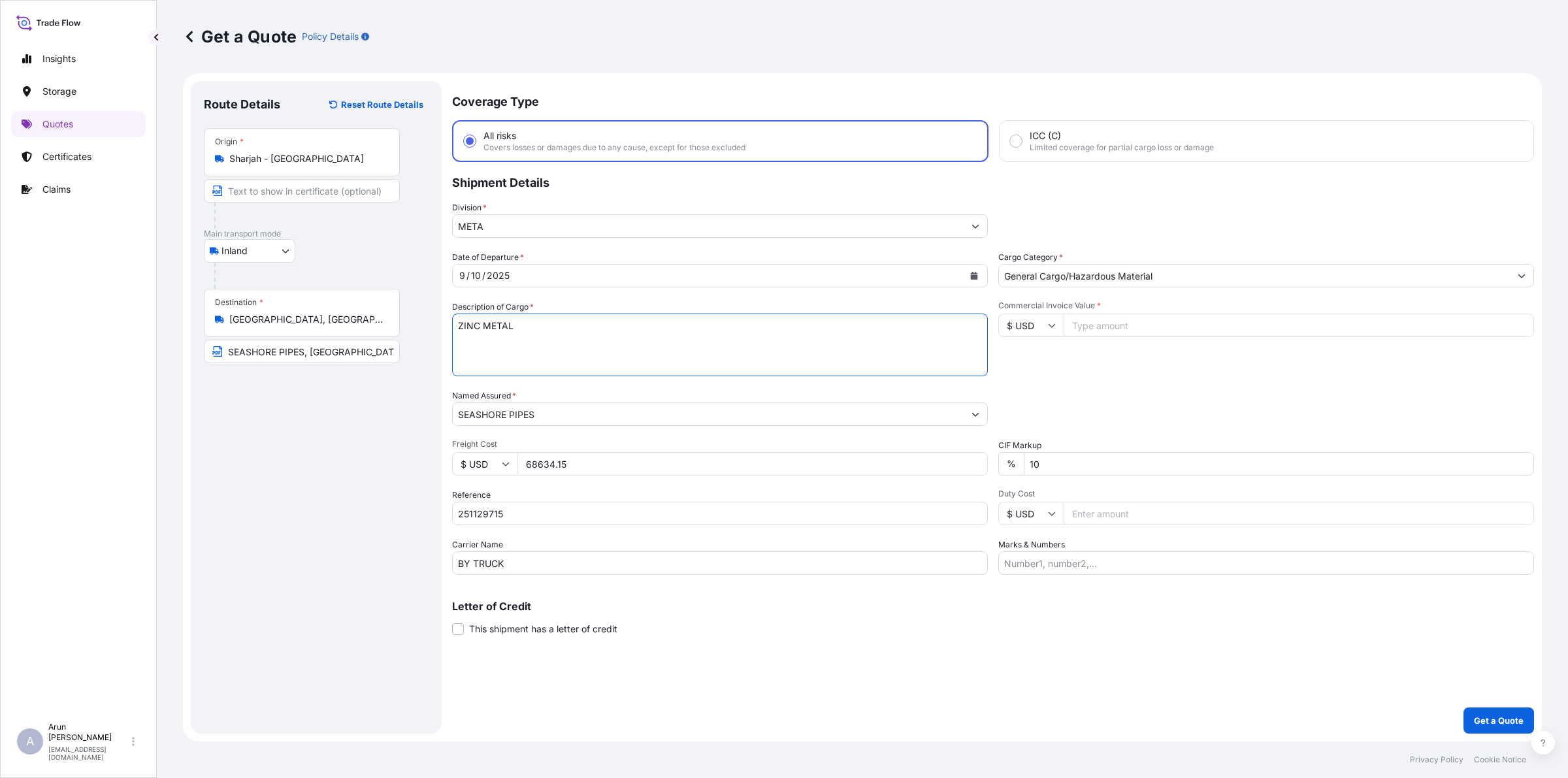
type textarea "ZINC METAL"
click at [1125, 327] on input "Commercial Invoice Value *" at bounding box center [1298, 325] width 470 height 24
paste input "68634.15"
type input "68634.15"
drag, startPoint x: 576, startPoint y: 468, endPoint x: 380, endPoint y: 498, distance: 198.3
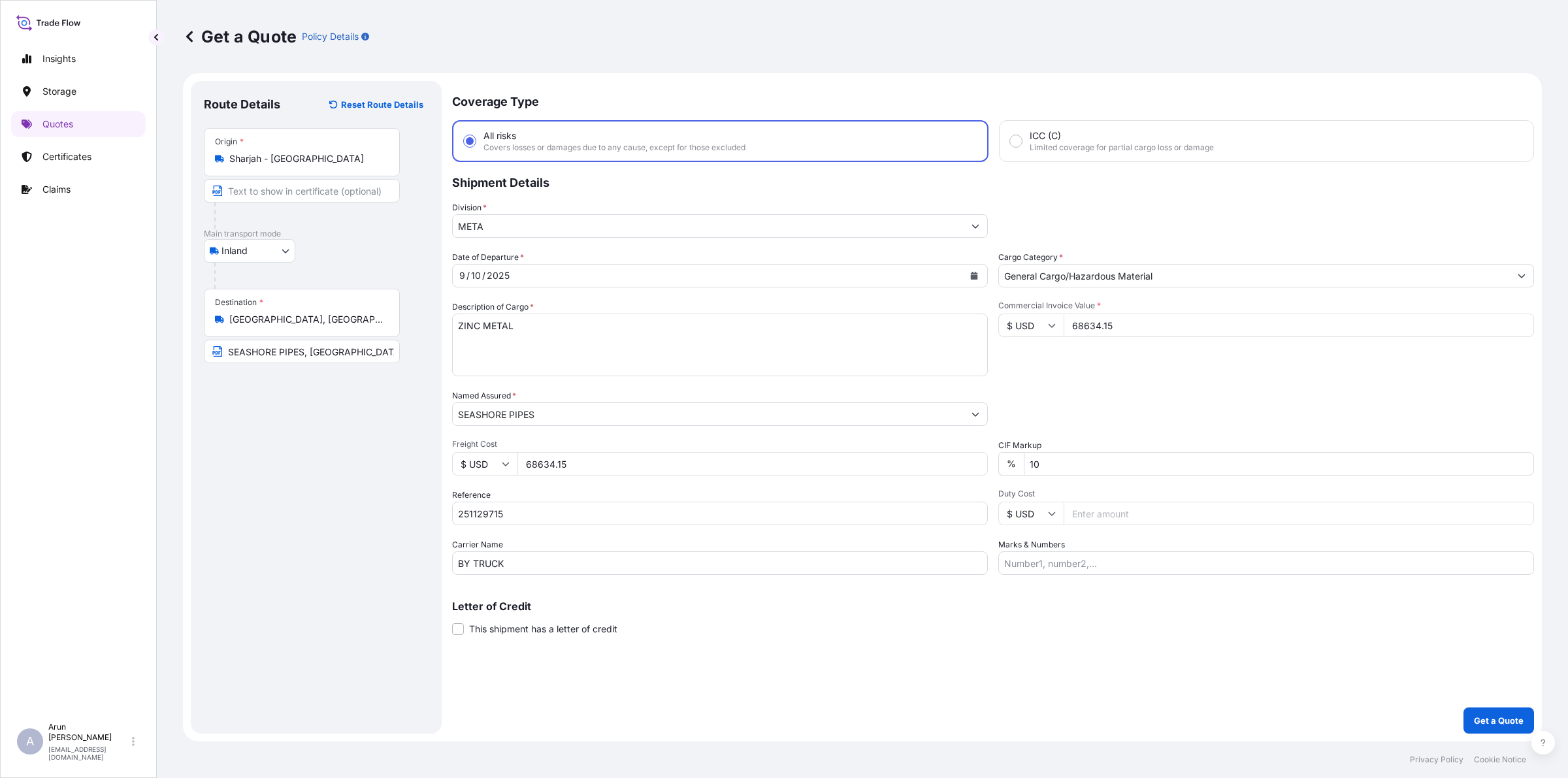
click at [380, 498] on form "Route Details Reset Route Details Place of loading Road / Inland Road / Inland …" at bounding box center [862, 408] width 1359 height 669
click at [1206, 402] on div "Packing Category Type to search a container mode Please select a primary mode o…" at bounding box center [1265, 408] width 536 height 37
click at [1047, 564] on input "Marks & Numbers" at bounding box center [1265, 563] width 536 height 24
drag, startPoint x: 520, startPoint y: 508, endPoint x: 324, endPoint y: 511, distance: 196.0
click at [324, 511] on form "Route Details Reset Route Details Place of loading Road / Inland Road / Inland …" at bounding box center [862, 408] width 1359 height 669
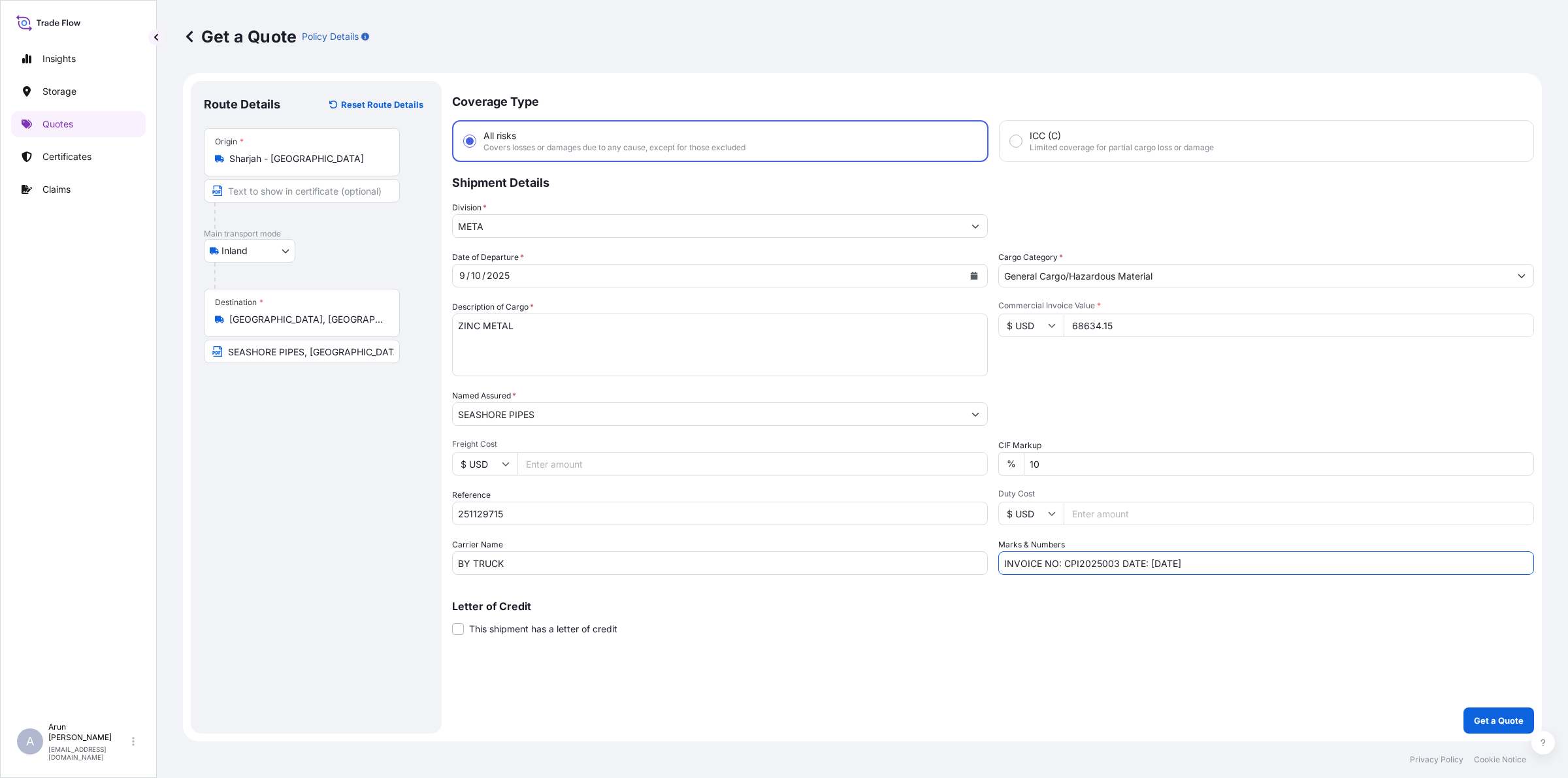
drag, startPoint x: 1062, startPoint y: 560, endPoint x: 1115, endPoint y: 572, distance: 54.3
click at [1115, 572] on input "INVOICE NO: CPI2025003 DATE: [DATE]" at bounding box center [1265, 563] width 536 height 24
paste input "251129715"
drag, startPoint x: 1139, startPoint y: 563, endPoint x: 1218, endPoint y: 573, distance: 79.6
click at [1218, 573] on input "INVOICE NO: 251129715 DATE: [DATE]" at bounding box center [1265, 563] width 536 height 24
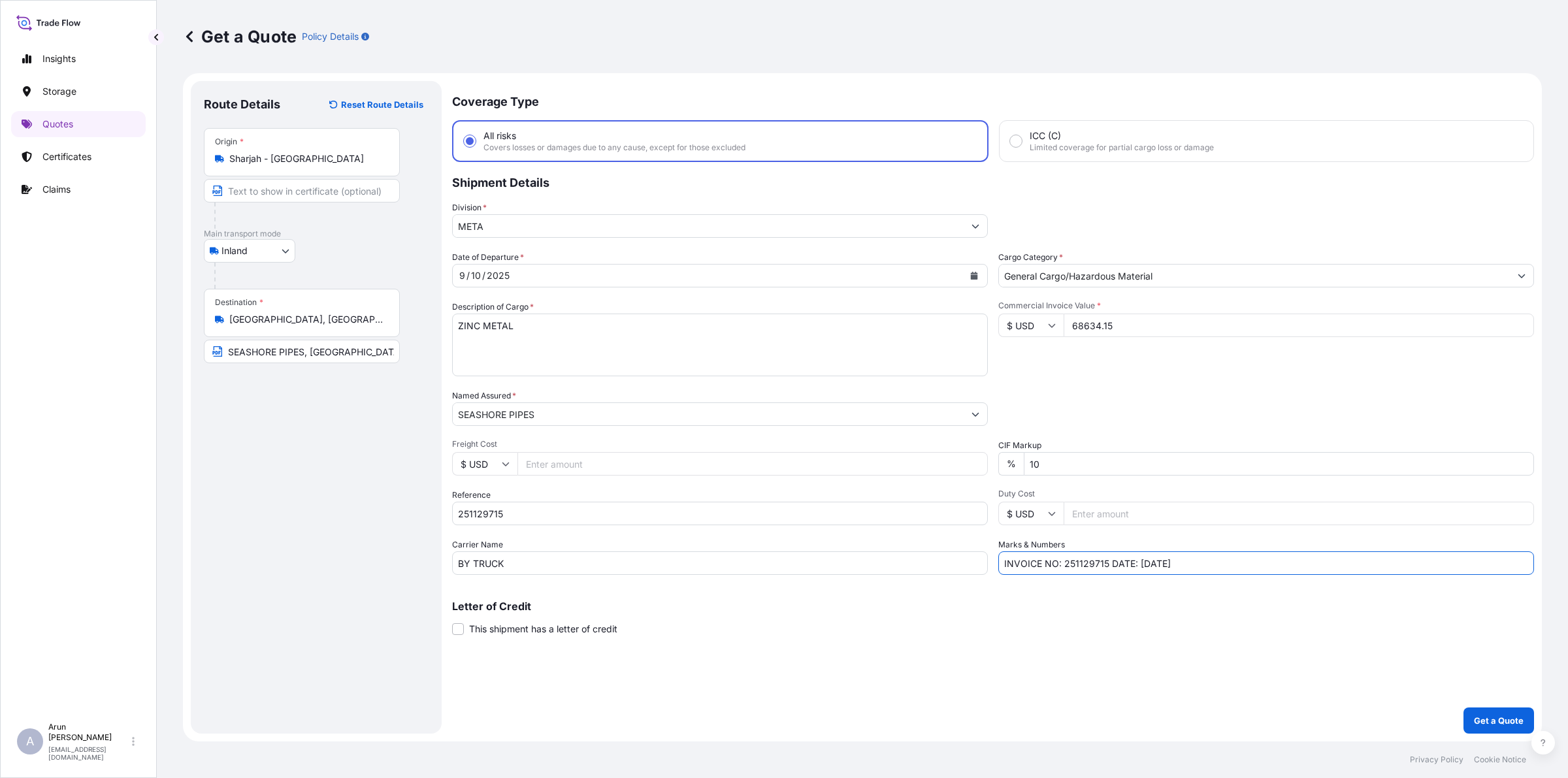
paste input "02/09/"
type input "INVOICE NO: 251129715 DATE: [DATE]"
drag, startPoint x: 226, startPoint y: 160, endPoint x: 386, endPoint y: 157, distance: 160.0
click at [386, 157] on div "Sharjah - [GEOGRAPHIC_DATA]" at bounding box center [302, 159] width 174 height 13
drag, startPoint x: 373, startPoint y: 185, endPoint x: 374, endPoint y: 175, distance: 10.0
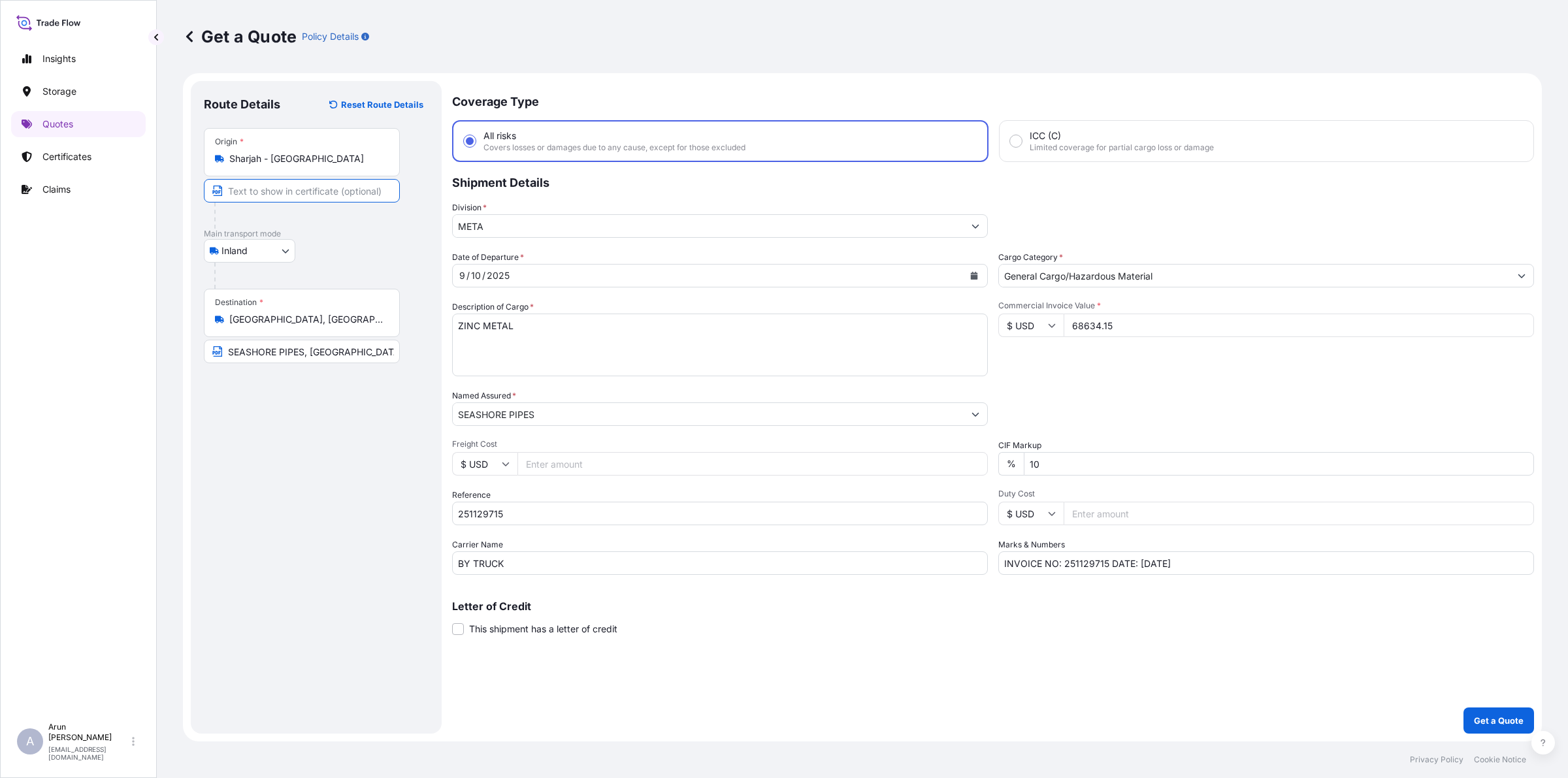
click at [373, 185] on input "Text to appear on certificate" at bounding box center [302, 191] width 196 height 24
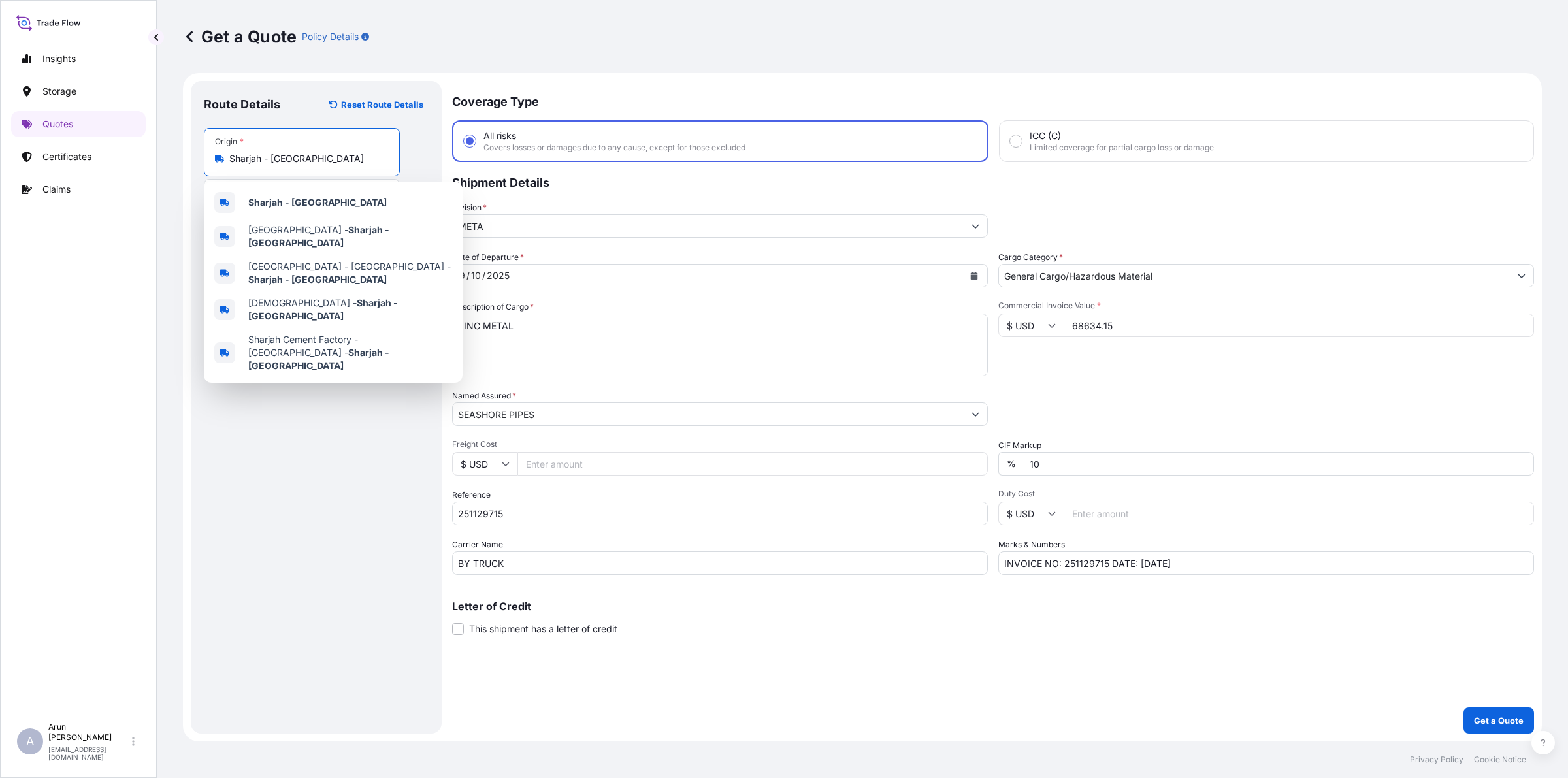
drag, startPoint x: 360, startPoint y: 158, endPoint x: 177, endPoint y: 164, distance: 183.1
click at [177, 164] on div "Get a Quote Policy Details Route Details Reset Route Details Place of loading R…" at bounding box center [862, 370] width 1411 height 741
type input "s"
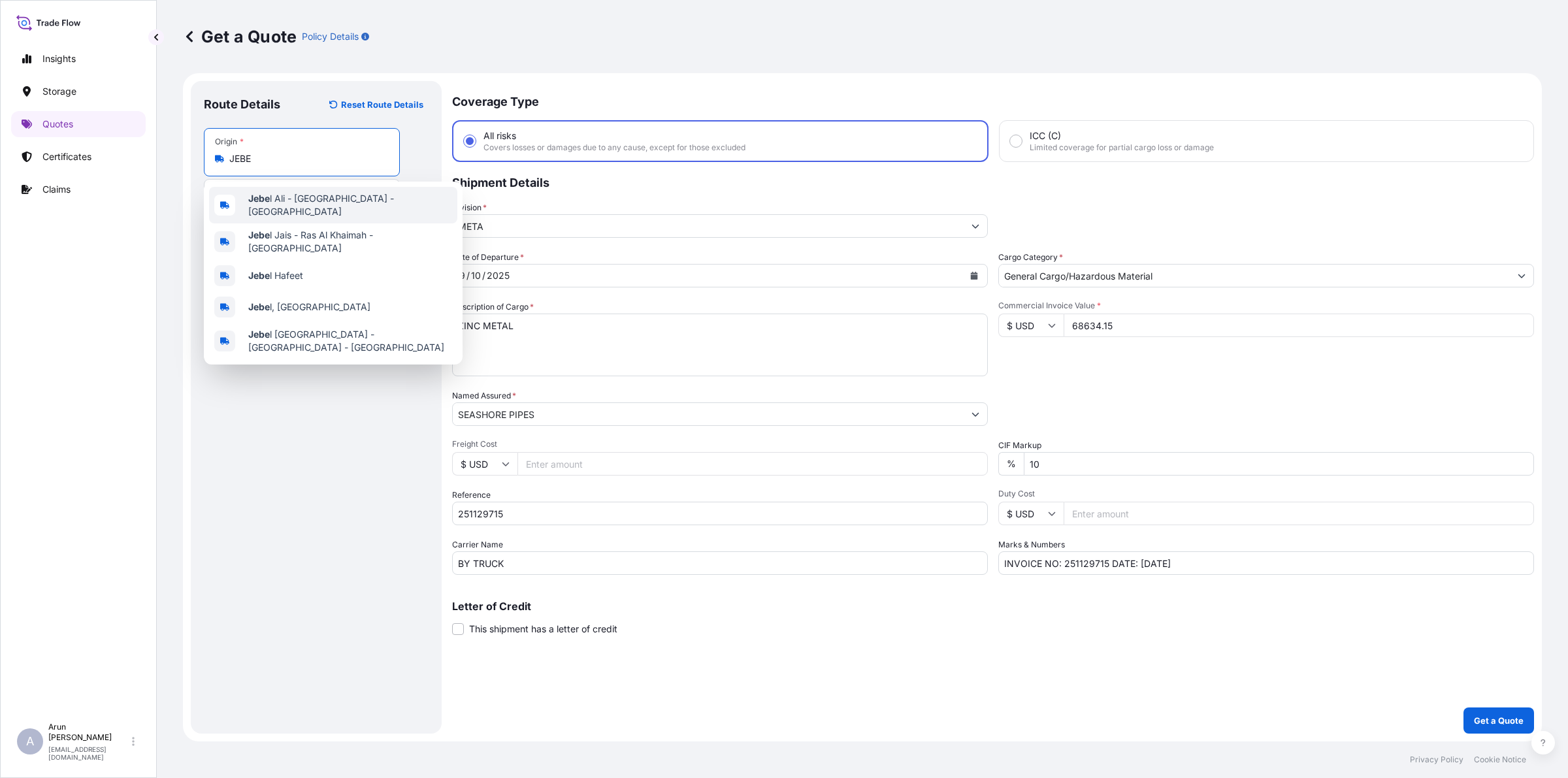
click at [285, 211] on div "Jebe l Ali - [GEOGRAPHIC_DATA] - [GEOGRAPHIC_DATA]" at bounding box center [333, 205] width 248 height 37
type input "[GEOGRAPHIC_DATA] - [GEOGRAPHIC_DATA] - [GEOGRAPHIC_DATA]"
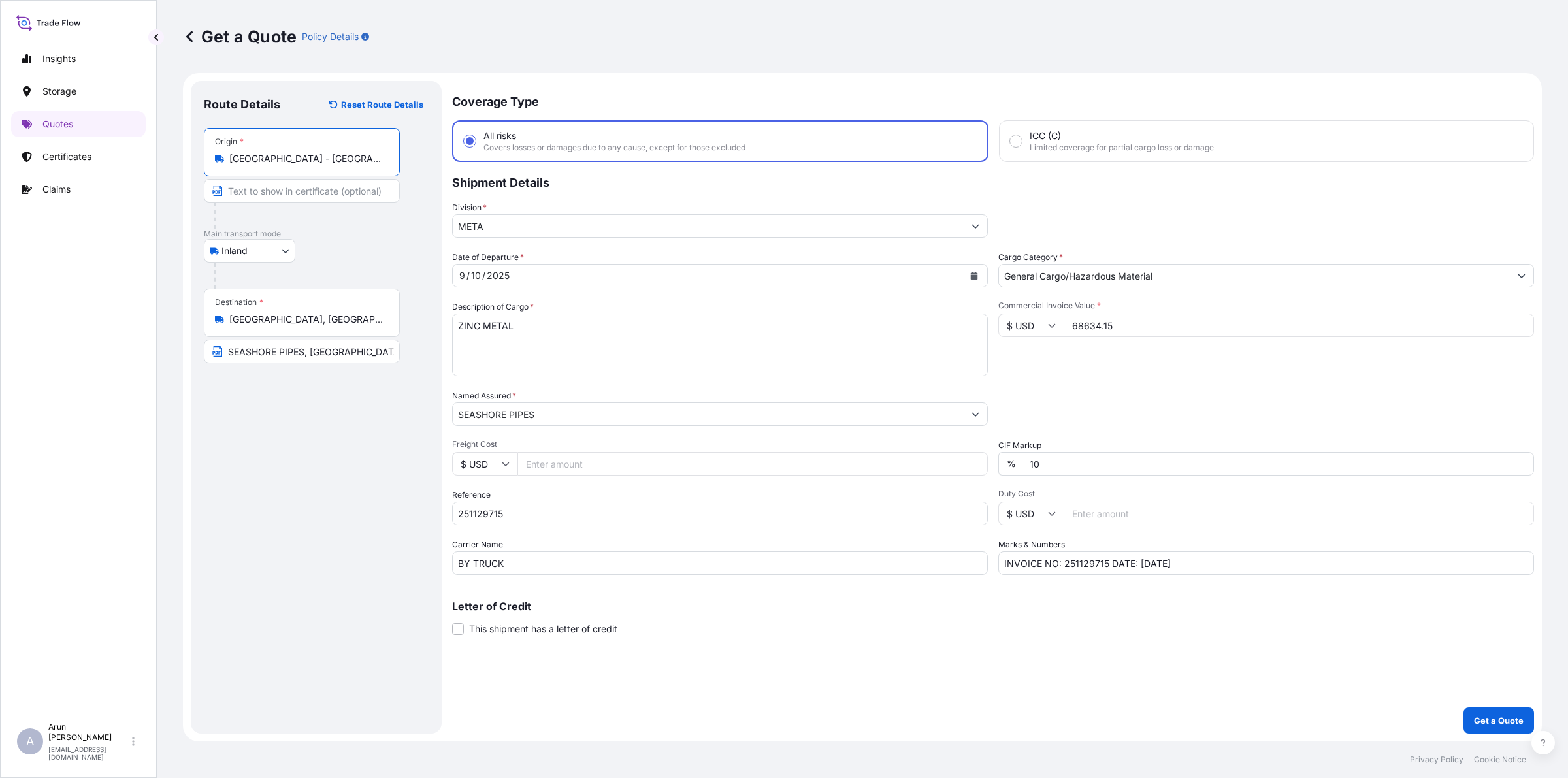
scroll to position [0, 18]
drag, startPoint x: 230, startPoint y: 159, endPoint x: 389, endPoint y: 179, distance: 160.3
click at [389, 179] on div "Origin * [GEOGRAPHIC_DATA] - [GEOGRAPHIC_DATA] - [GEOGRAPHIC_DATA]" at bounding box center [316, 178] width 225 height 100
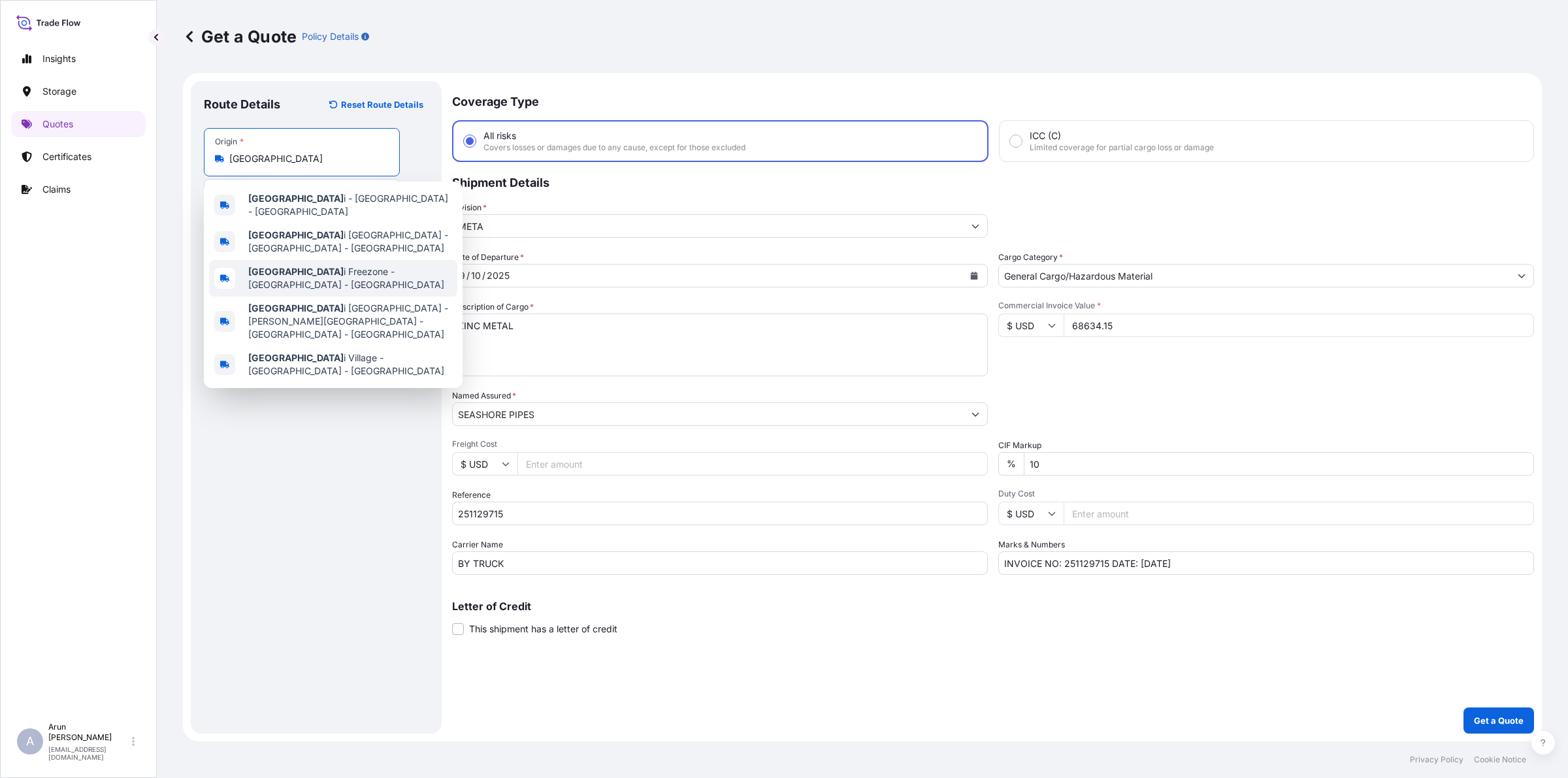
click at [307, 265] on span "[GEOGRAPHIC_DATA] - [GEOGRAPHIC_DATA] - [GEOGRAPHIC_DATA]" at bounding box center [350, 278] width 204 height 26
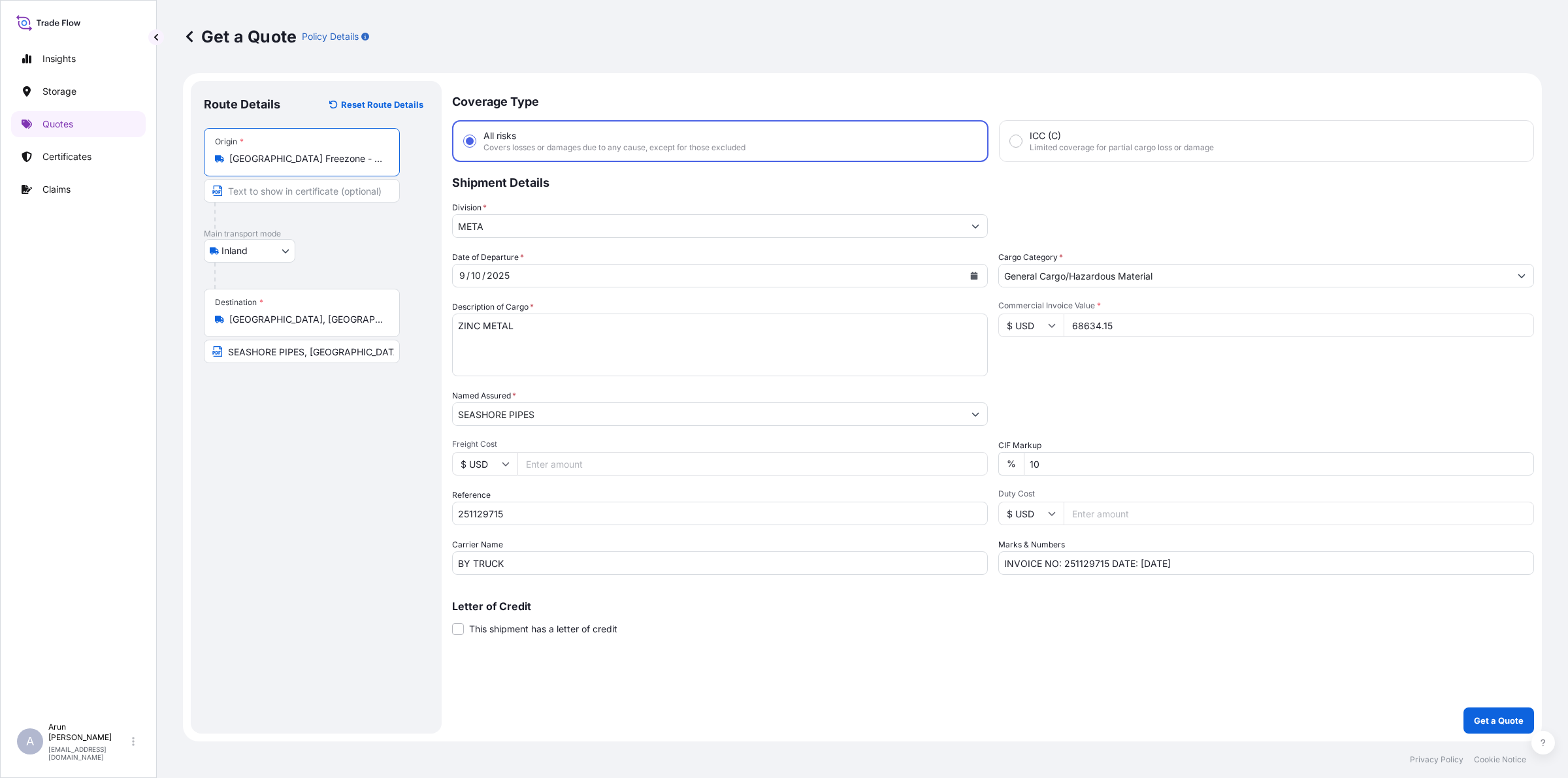
type input "[GEOGRAPHIC_DATA] Freezone - [GEOGRAPHIC_DATA] - [GEOGRAPHIC_DATA]"
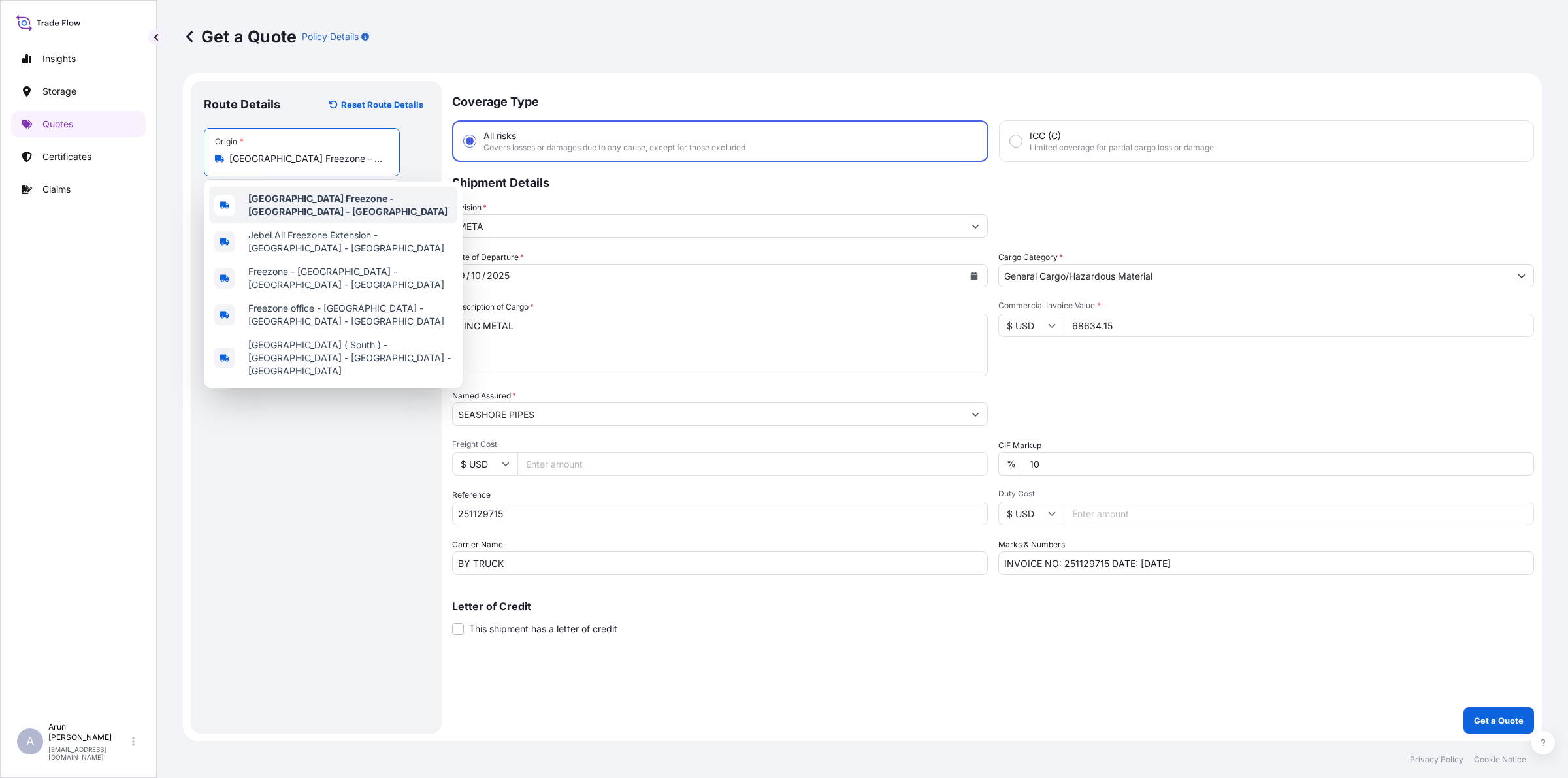
click at [293, 192] on b "[GEOGRAPHIC_DATA] Freezone - [GEOGRAPHIC_DATA] - [GEOGRAPHIC_DATA]" at bounding box center [347, 205] width 199 height 24
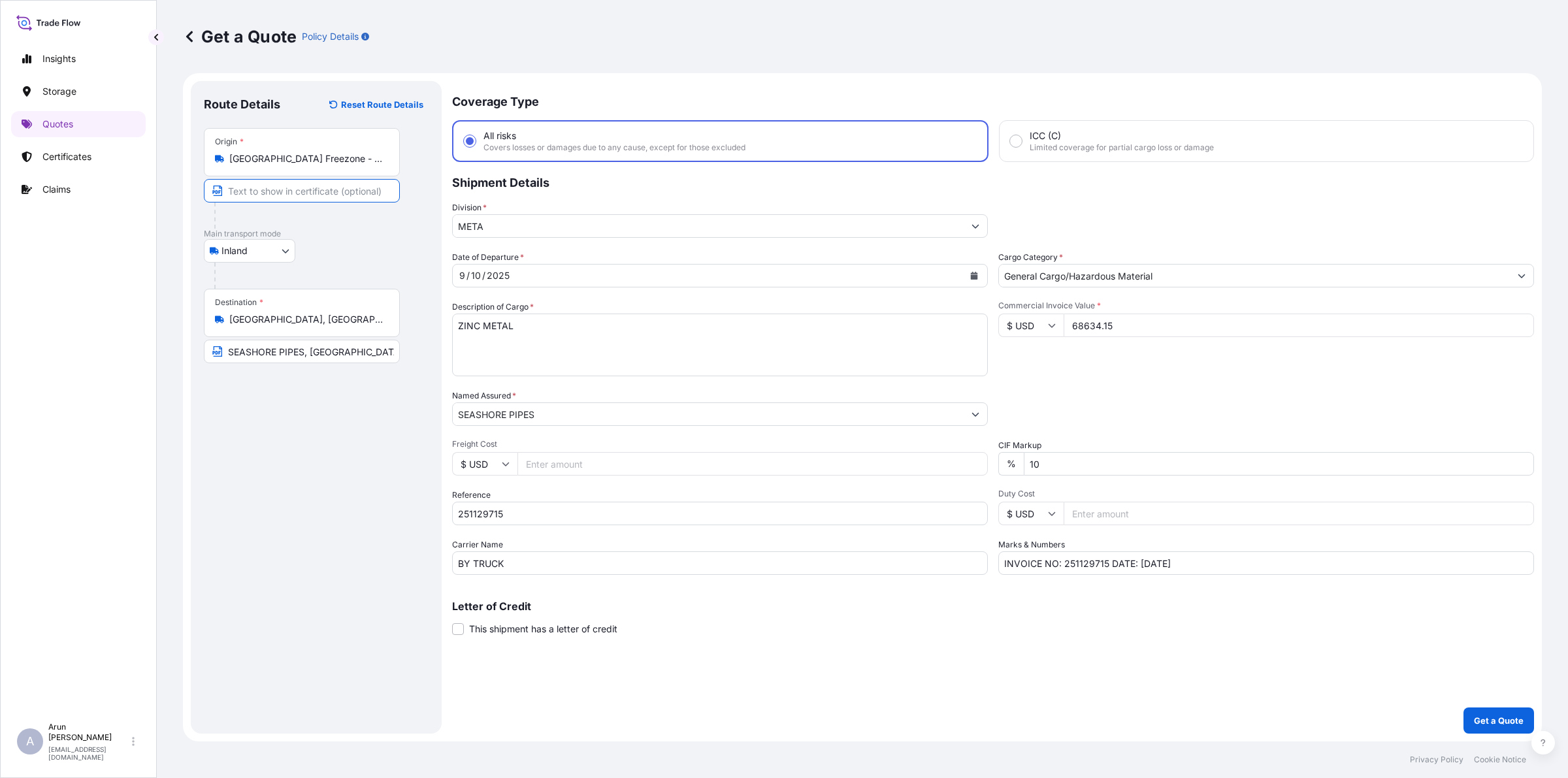
click at [272, 196] on input "Text to appear on certificate" at bounding box center [302, 191] width 196 height 24
paste input "R PAN GULF INTERNATIONAL METALS INDUSTRY LLC"
drag, startPoint x: 227, startPoint y: 158, endPoint x: 356, endPoint y: 155, distance: 129.0
click at [361, 153] on div "[GEOGRAPHIC_DATA] Freezone - [GEOGRAPHIC_DATA] - [GEOGRAPHIC_DATA]" at bounding box center [302, 159] width 174 height 13
click at [361, 153] on input "[GEOGRAPHIC_DATA] Freezone - [GEOGRAPHIC_DATA] - [GEOGRAPHIC_DATA]" at bounding box center [306, 159] width 154 height 13
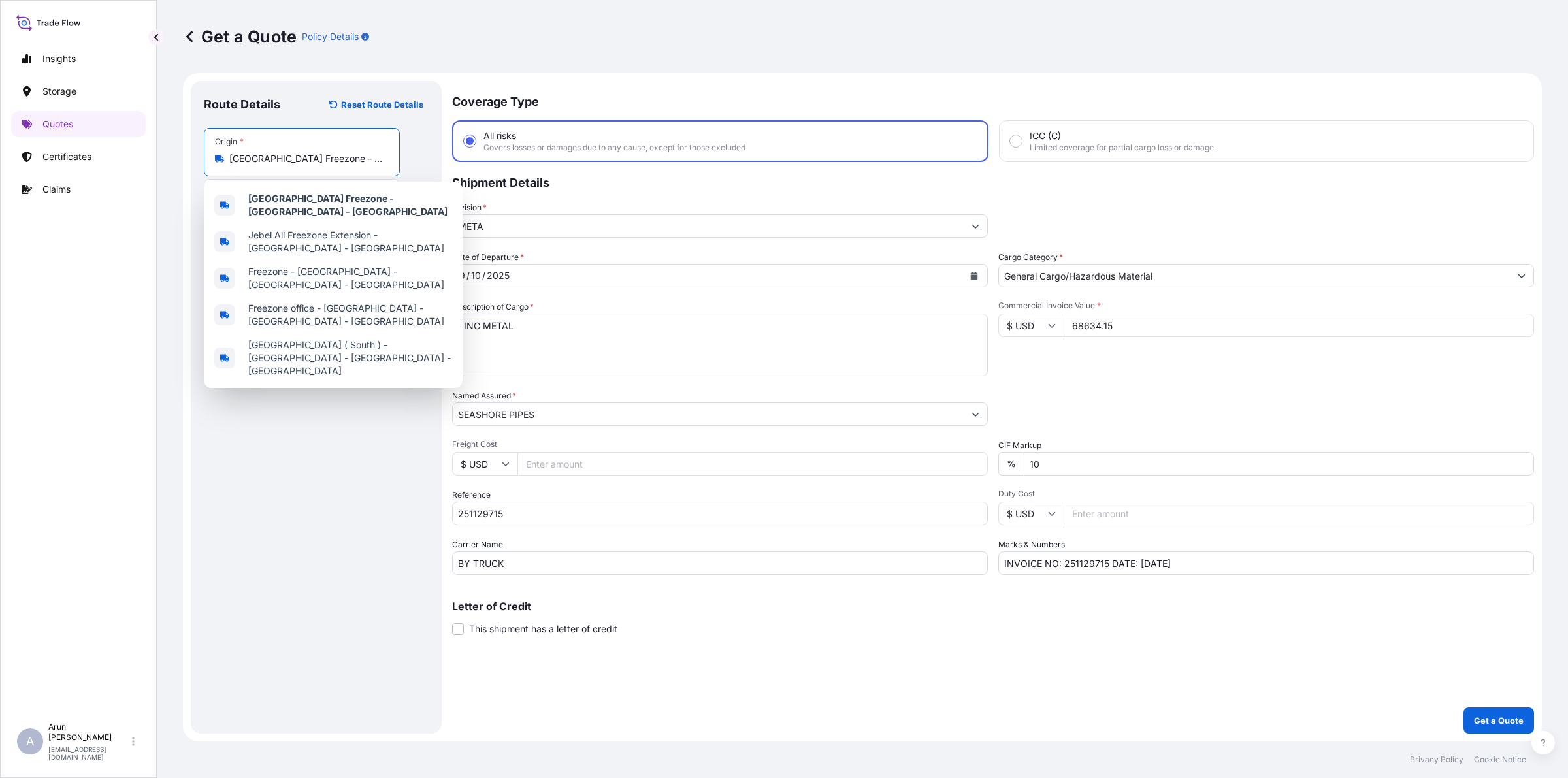
scroll to position [0, 61]
click at [75, 298] on div "Insights Storage Quotes Certificates Claims" at bounding box center [78, 375] width 135 height 683
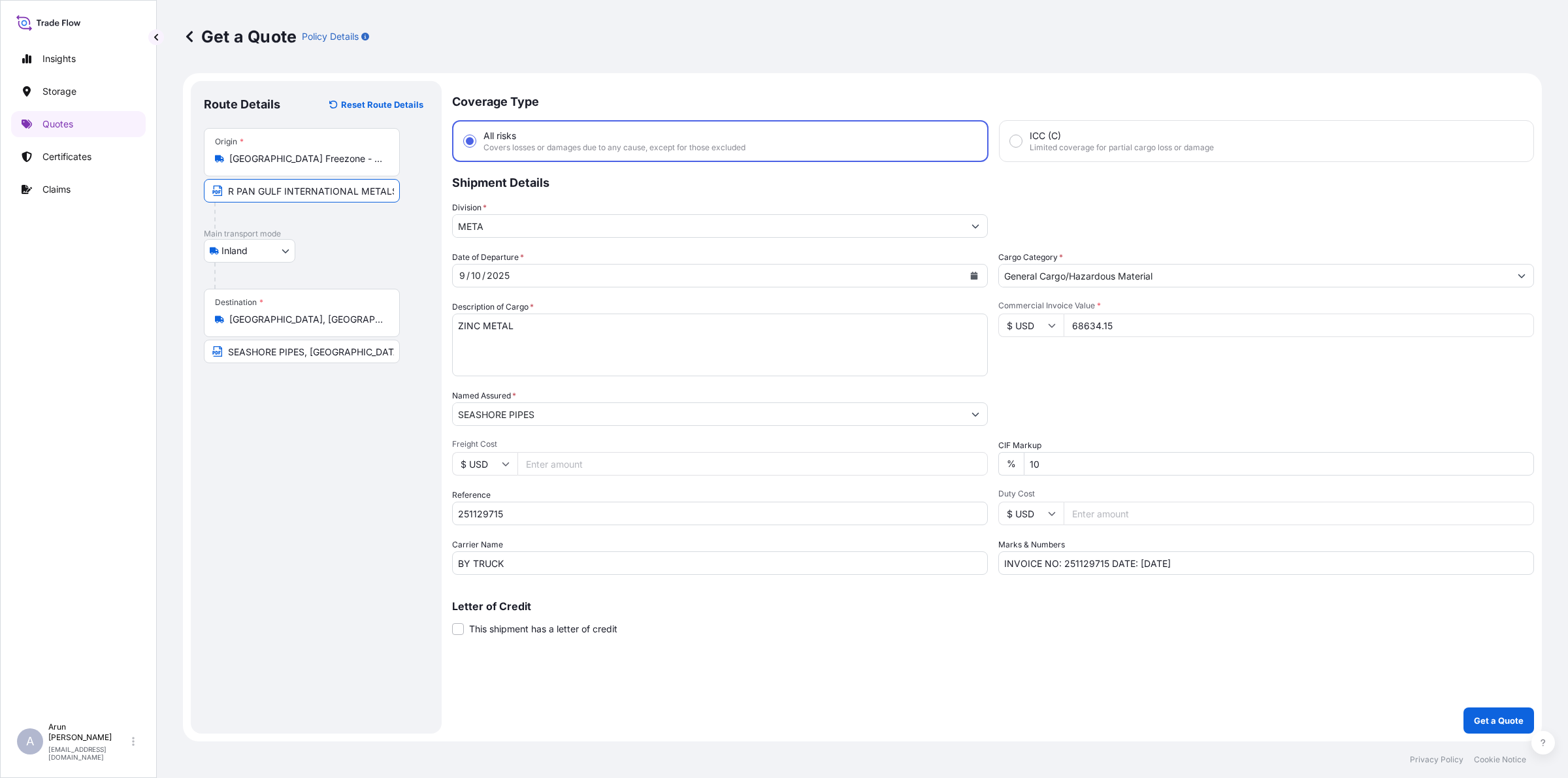
click at [241, 193] on input "R PAN GULF INTERNATIONAL METALS INDUSTRY LLC" at bounding box center [302, 191] width 196 height 24
drag, startPoint x: 228, startPoint y: 156, endPoint x: 298, endPoint y: 162, distance: 70.3
click at [376, 159] on div "[GEOGRAPHIC_DATA] Freezone - [GEOGRAPHIC_DATA] - [GEOGRAPHIC_DATA]" at bounding box center [302, 159] width 174 height 13
click at [376, 159] on input "[GEOGRAPHIC_DATA] Freezone - [GEOGRAPHIC_DATA] - [GEOGRAPHIC_DATA]" at bounding box center [306, 159] width 154 height 13
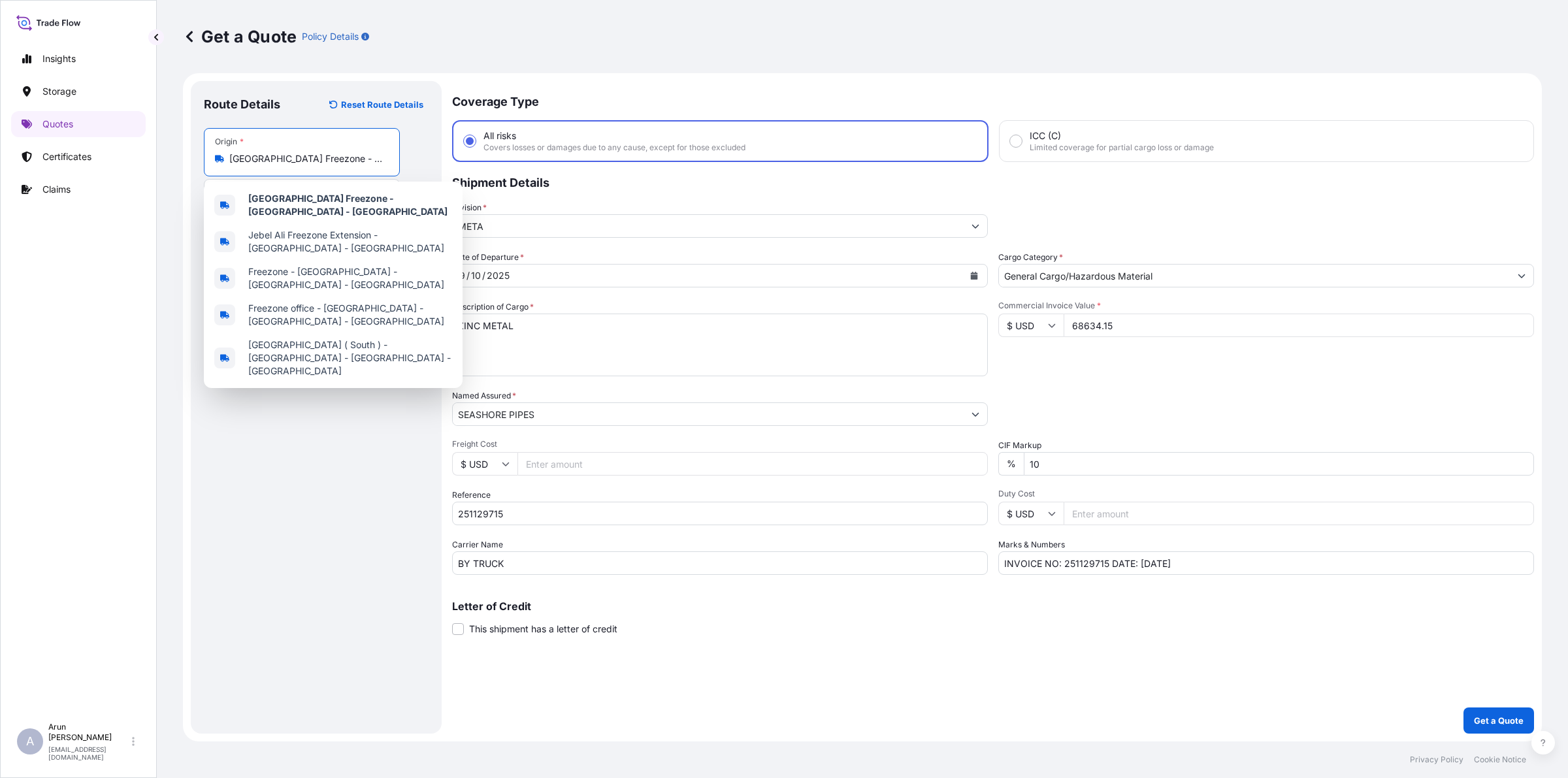
drag, startPoint x: 344, startPoint y: 164, endPoint x: 223, endPoint y: 183, distance: 122.5
click at [223, 183] on body "5 options available. Insights Storage Quotes Certificates Claims A [PERSON_NAME…" at bounding box center [784, 389] width 1568 height 778
click at [263, 197] on b "[GEOGRAPHIC_DATA] Freezone - [GEOGRAPHIC_DATA] - [GEOGRAPHIC_DATA]" at bounding box center [347, 205] width 199 height 24
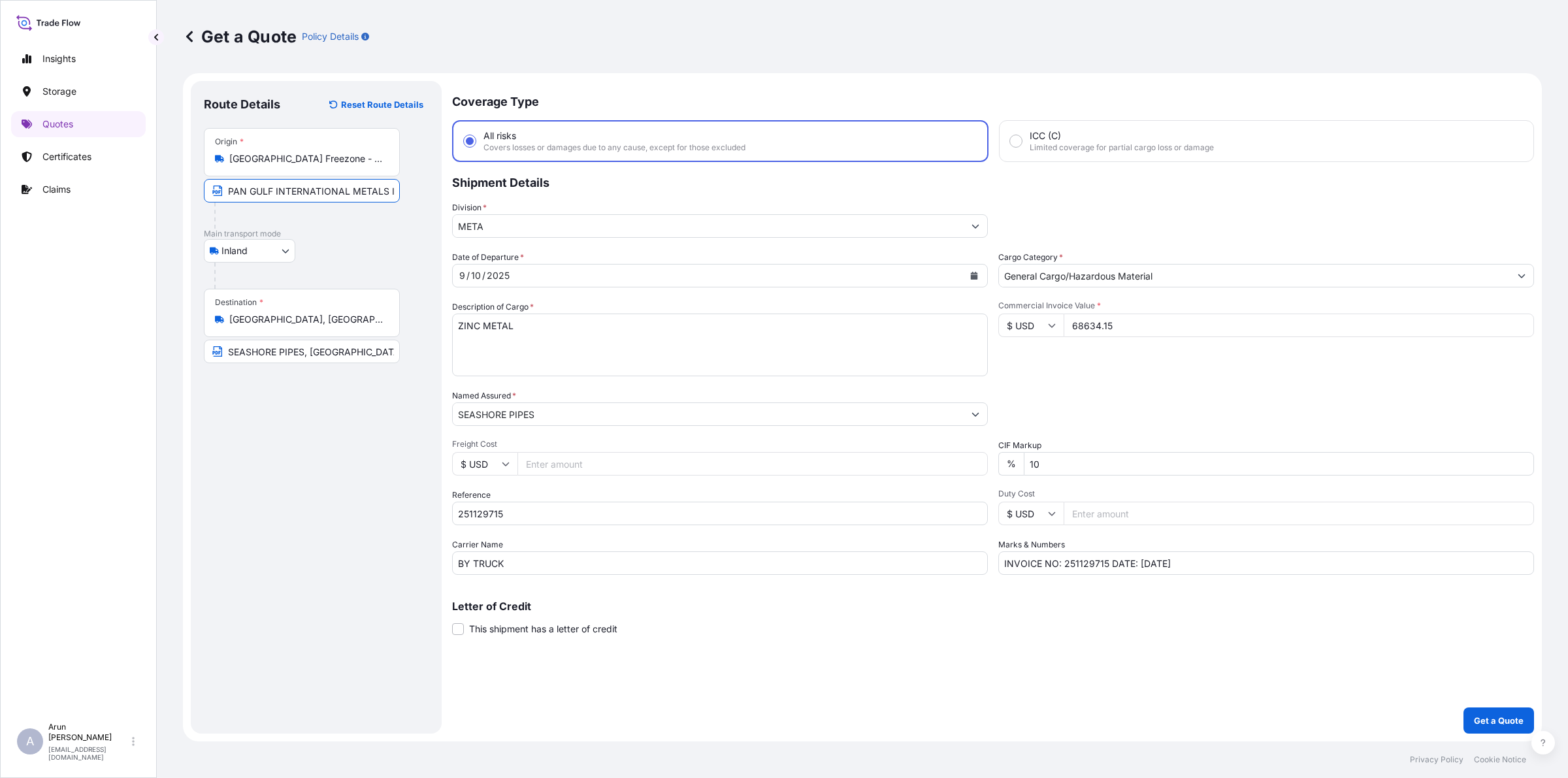
click at [291, 190] on input "PAN GULF INTERNATIONAL METALS INDUSTRY LLC" at bounding box center [302, 191] width 196 height 24
click at [395, 194] on input "PAN GULF INTERNATIONAL METALS INDUSTRY LLC" at bounding box center [302, 191] width 196 height 24
click at [381, 190] on input "PAN GULF INTERNATIONAL METALS INDUSTRY LLC," at bounding box center [302, 191] width 196 height 24
type input "PAN GULF INTERNATIONAL METALS INDUSTRY LLC, P.O BOX"
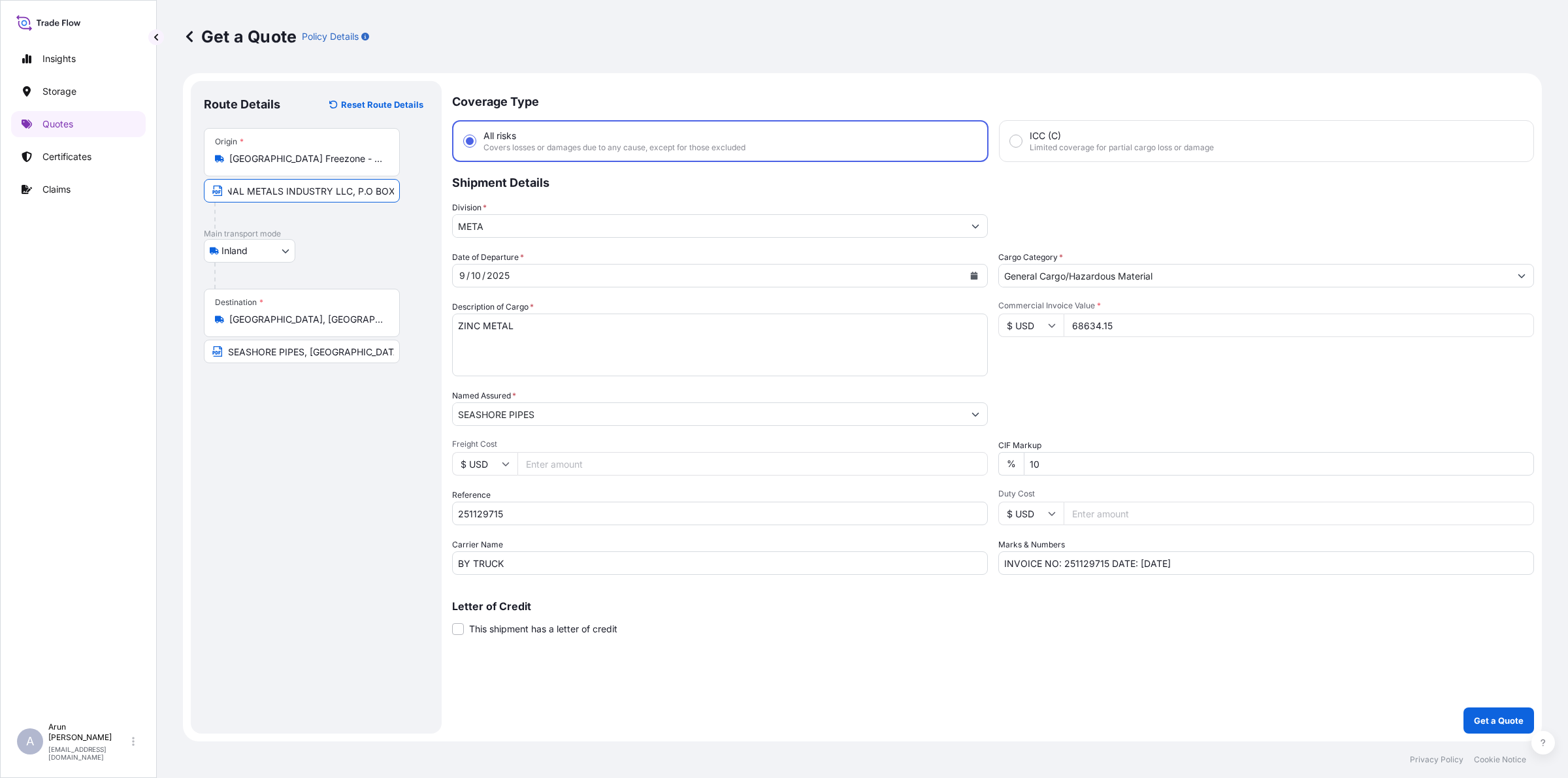
scroll to position [0, 0]
click at [390, 190] on input "PAN GULF INTERNATIONAL METALS INDUSTRY LLC, P.O BOX" at bounding box center [302, 191] width 196 height 24
click at [1464, 708] on button "Get a Quote" at bounding box center [1499, 721] width 71 height 26
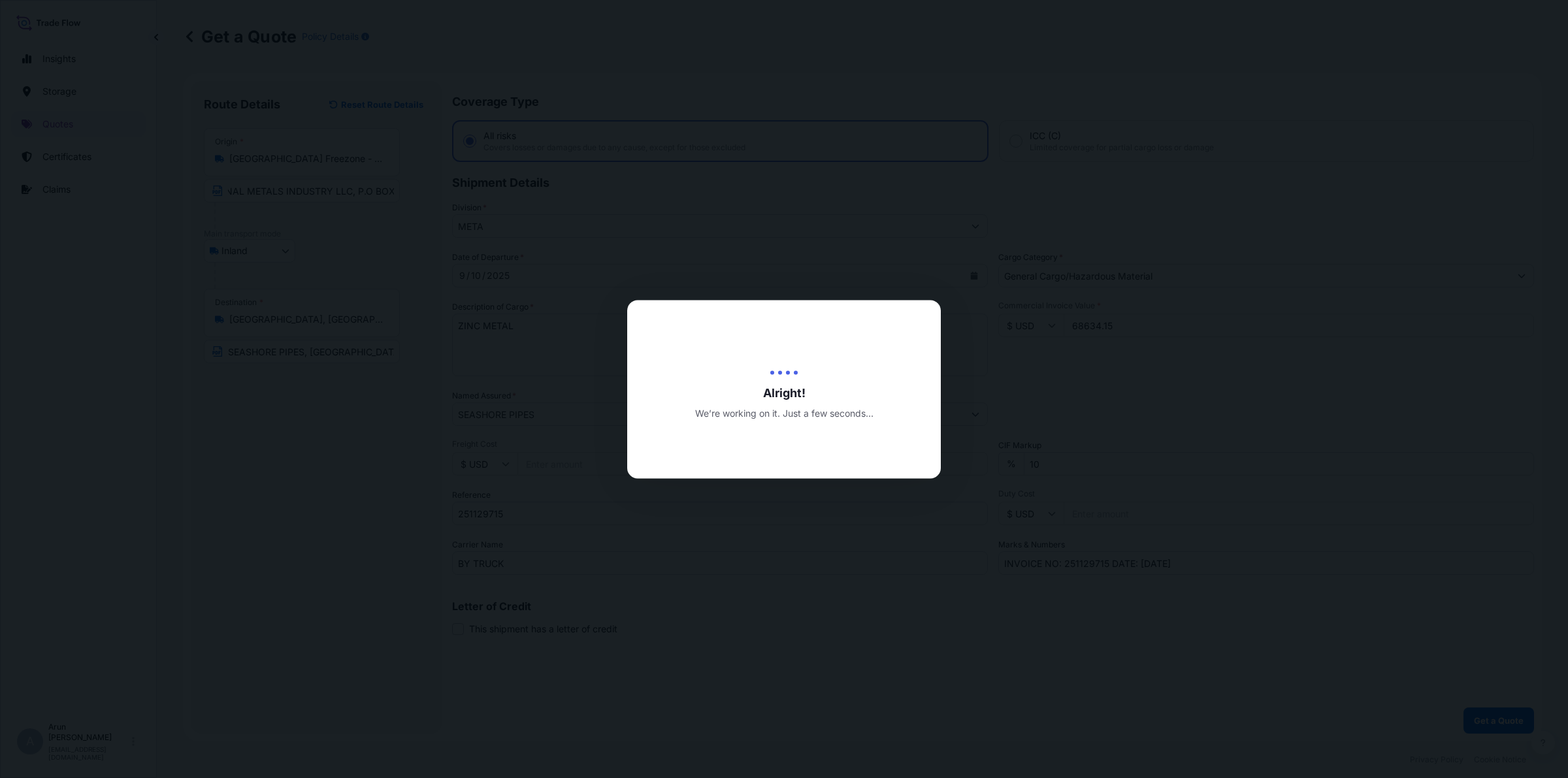
scroll to position [0, 0]
select select "Inland"
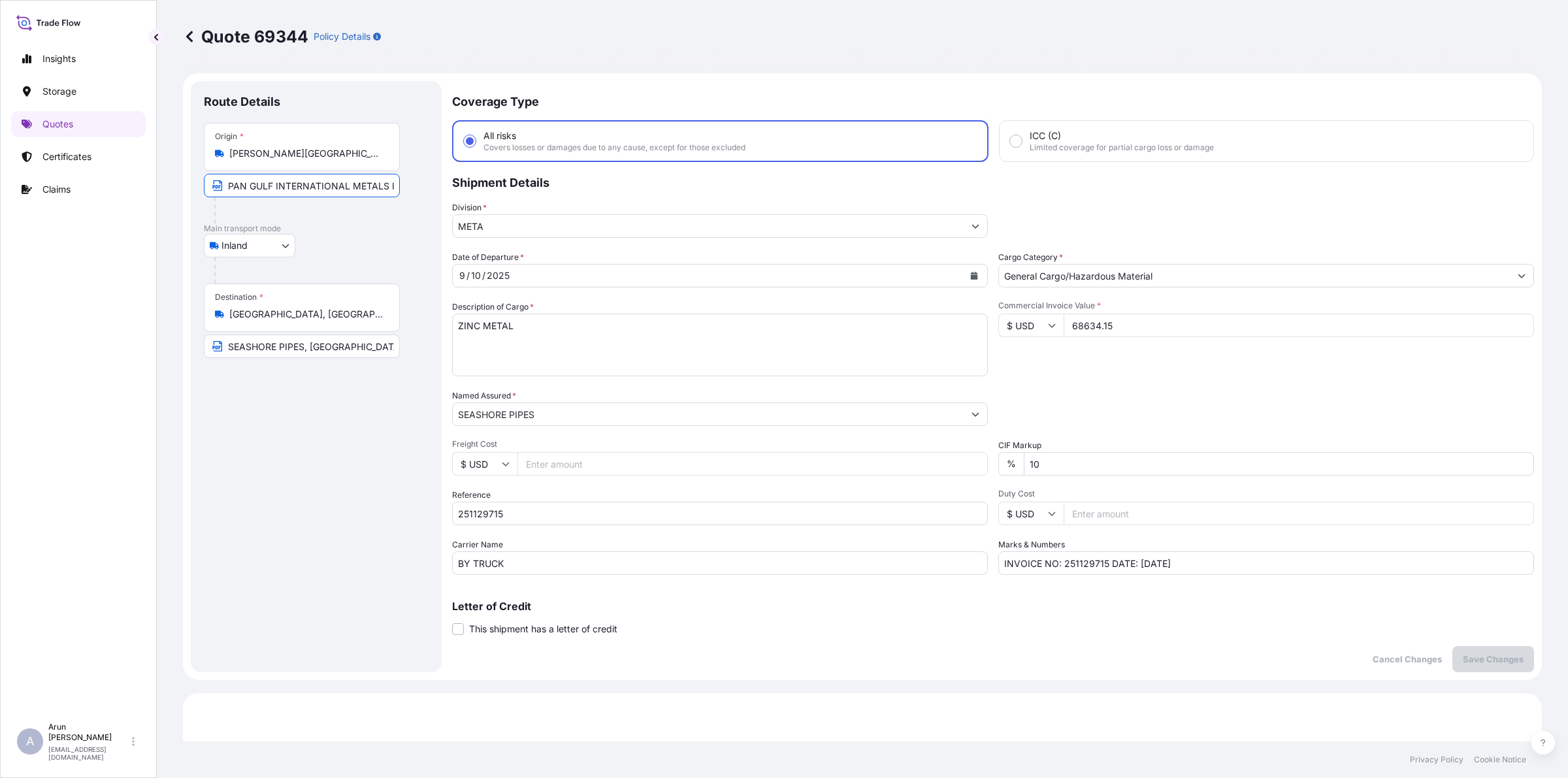
click at [383, 182] on input "PAN GULF INTERNATIONAL METALS INDUSTRY LLC, P.O BOX" at bounding box center [302, 185] width 196 height 24
click at [386, 190] on input "PAN GULF INTERNATIONAL METALS INDUSTRY LLC, P.O BOX :7067," at bounding box center [302, 185] width 196 height 24
click at [307, 190] on input "PAN GULF INTERNATIONAL METALS INDUSTRY LLC, P.O BOX :7067, [GEOGRAPHIC_DATA], U…" at bounding box center [302, 185] width 196 height 24
type input "PAN GULF INTERNATIONAL METALS INDUSTRY LLC, P.O BOX : 7067, [GEOGRAPHIC_DATA], …"
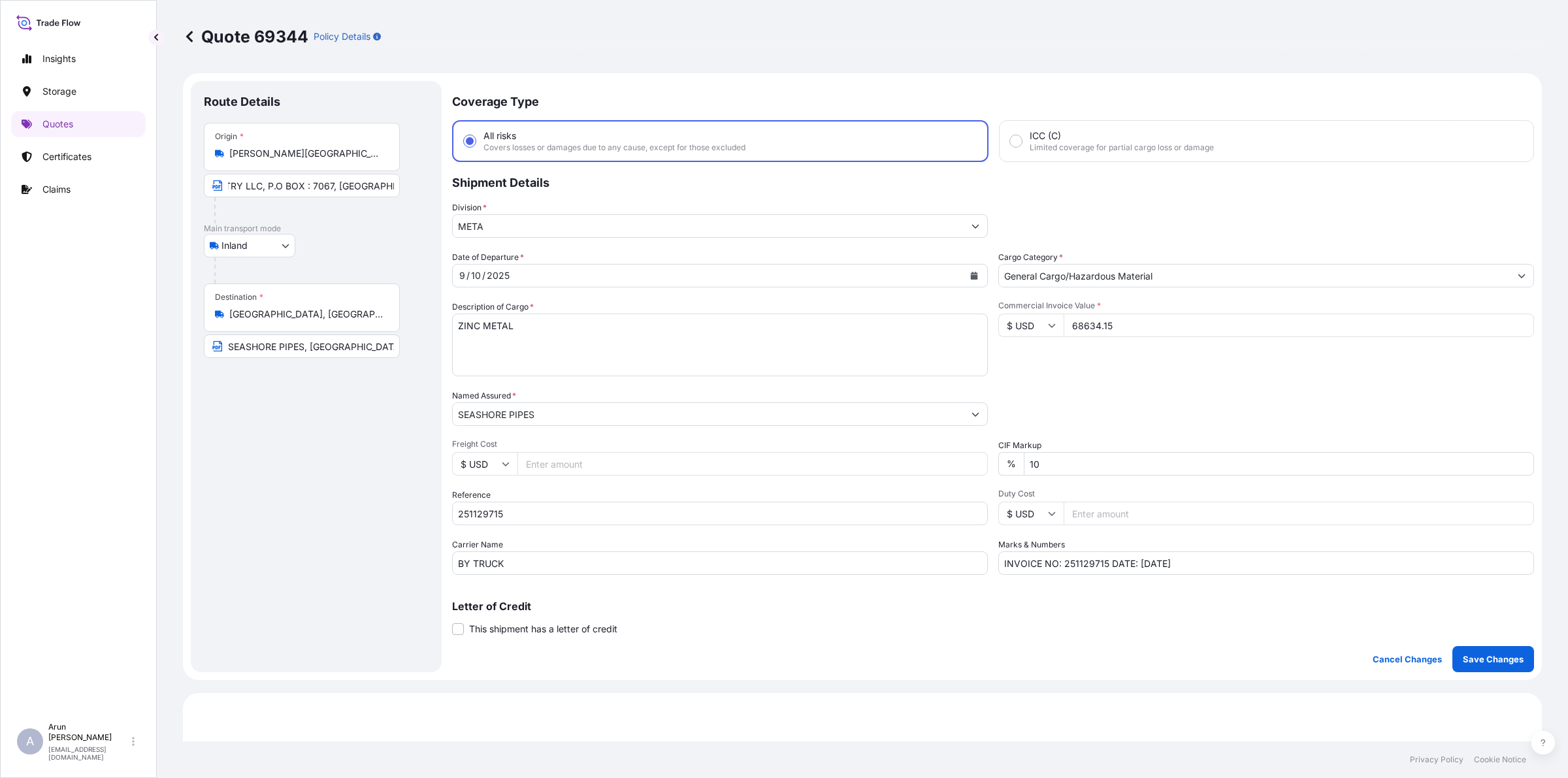
scroll to position [0, 0]
click at [307, 445] on div "Route Details Place of loading Road / [GEOGRAPHIC_DATA] / Inland Origin * [GEOG…" at bounding box center [316, 376] width 225 height 565
click at [665, 350] on textarea "ZINC METAL" at bounding box center [719, 345] width 536 height 63
click at [269, 162] on div "Origin * [GEOGRAPHIC_DATA] - [GEOGRAPHIC_DATA] Freezone - [GEOGRAPHIC_DATA] - […" at bounding box center [302, 147] width 196 height 48
click at [269, 160] on input "[PERSON_NAME][GEOGRAPHIC_DATA] Freezone - [GEOGRAPHIC_DATA] - [GEOGRAPHIC_DATA]" at bounding box center [306, 153] width 154 height 13
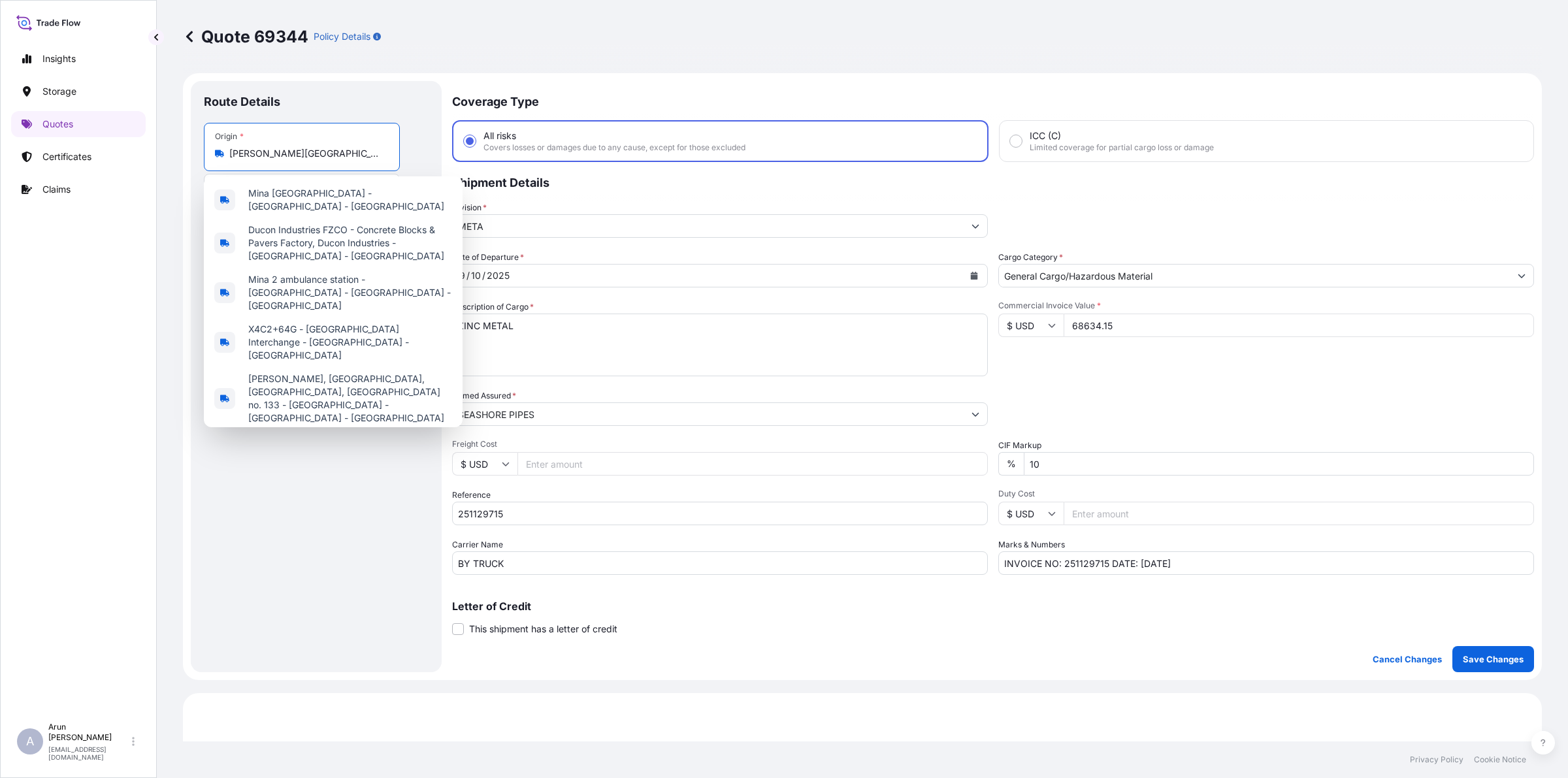
drag, startPoint x: 377, startPoint y: 157, endPoint x: 214, endPoint y: 164, distance: 163.2
click at [191, 177] on div "Route Details Place of loading Road / [GEOGRAPHIC_DATA] / Inland Origin * [GEOG…" at bounding box center [316, 376] width 251 height 591
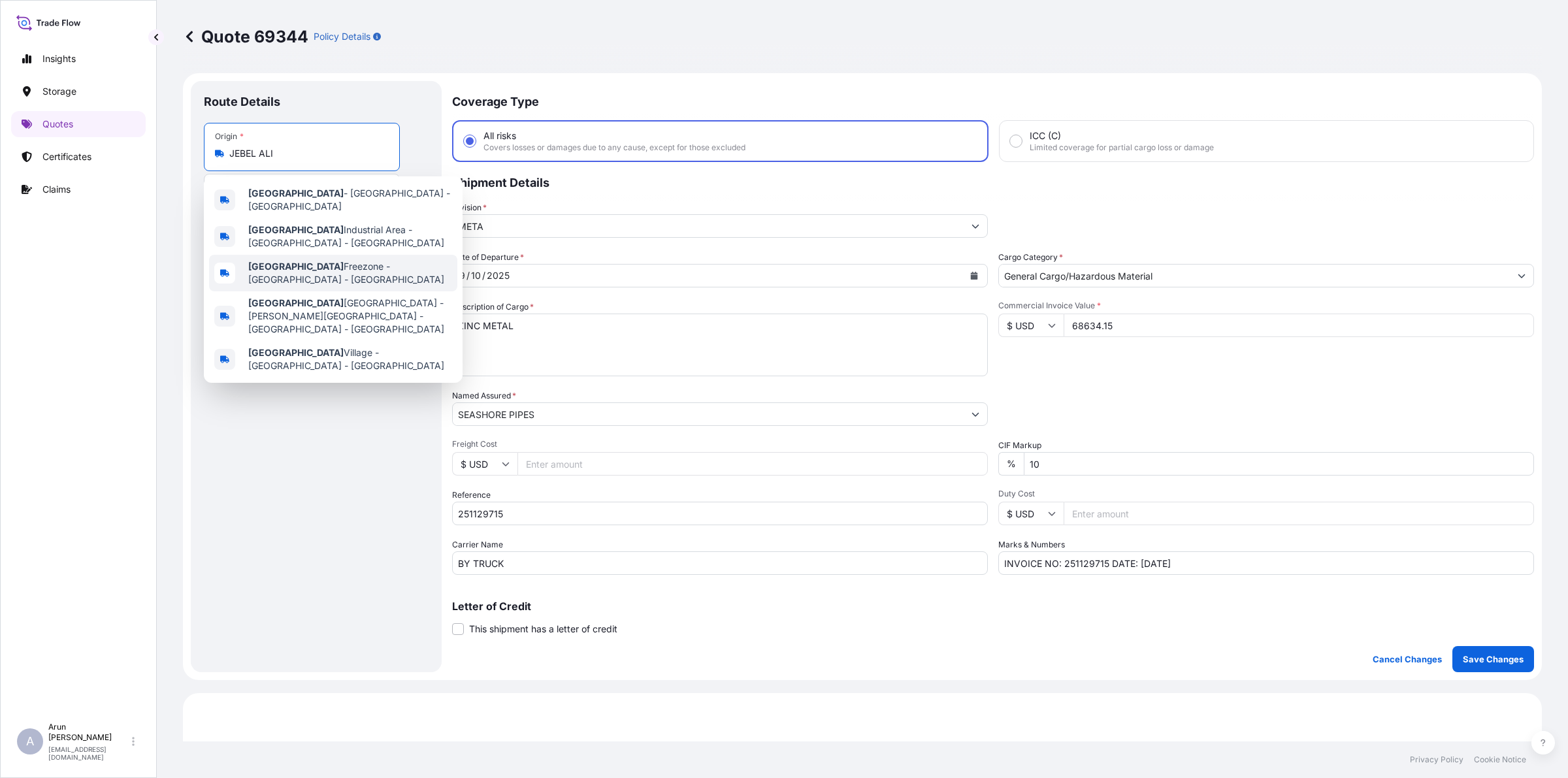
click at [265, 261] on b "[GEOGRAPHIC_DATA]" at bounding box center [295, 267] width 95 height 11
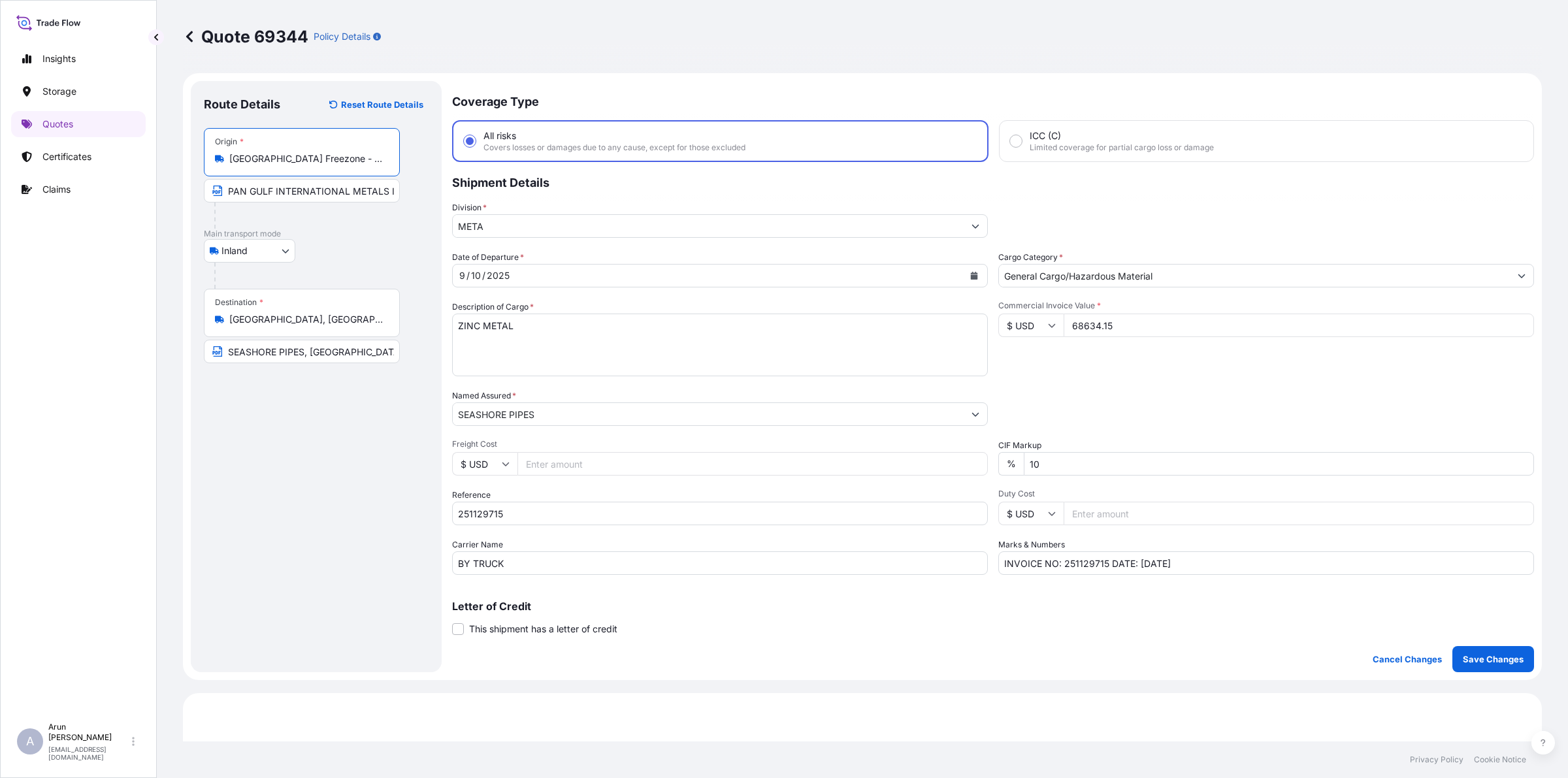
type input "[GEOGRAPHIC_DATA] Freezone - [GEOGRAPHIC_DATA] - [GEOGRAPHIC_DATA]"
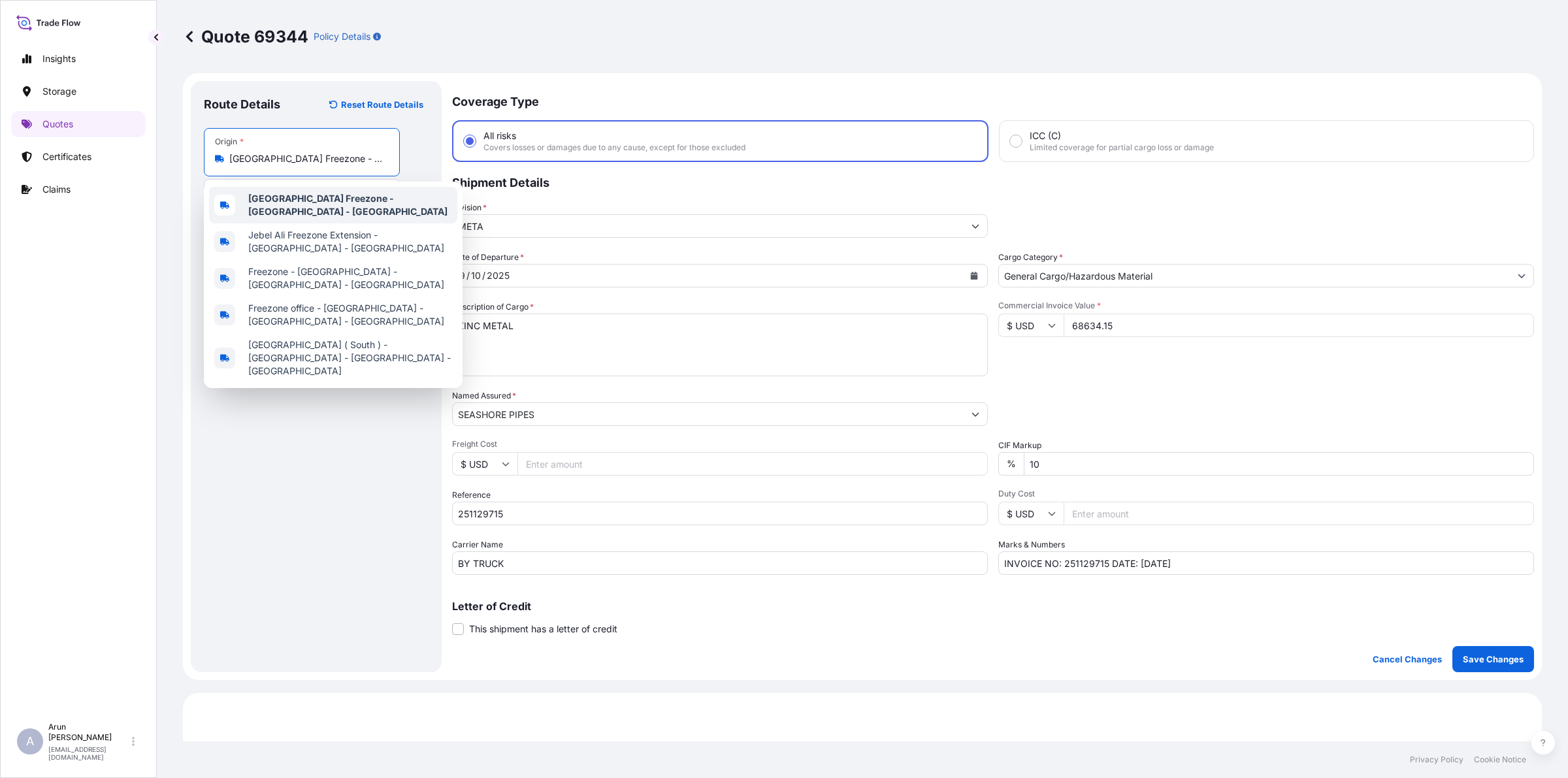
click at [380, 199] on b "[GEOGRAPHIC_DATA] Freezone - [GEOGRAPHIC_DATA] - [GEOGRAPHIC_DATA]" at bounding box center [347, 205] width 199 height 24
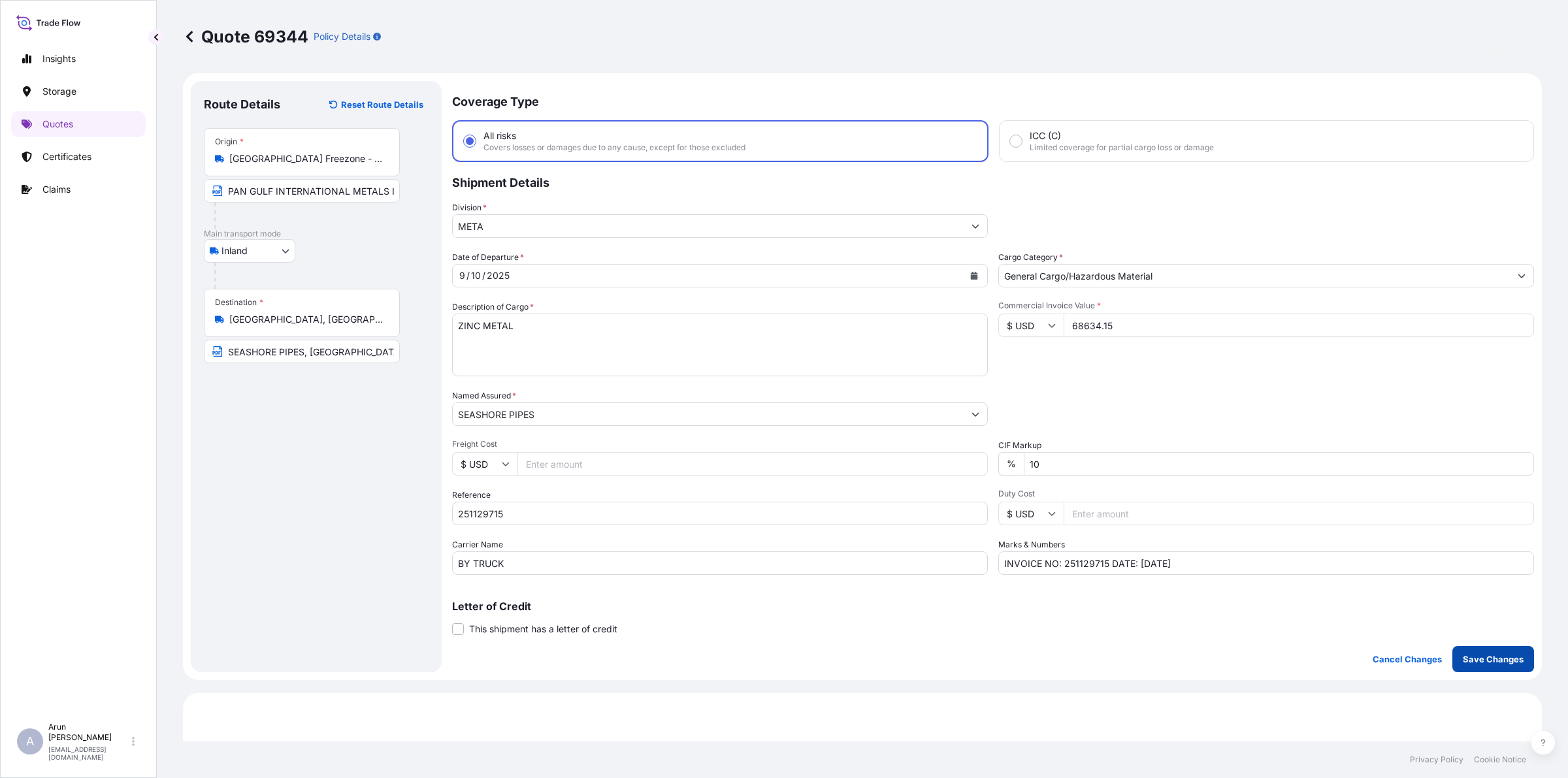
click at [1495, 656] on p "Save Changes" at bounding box center [1493, 659] width 61 height 13
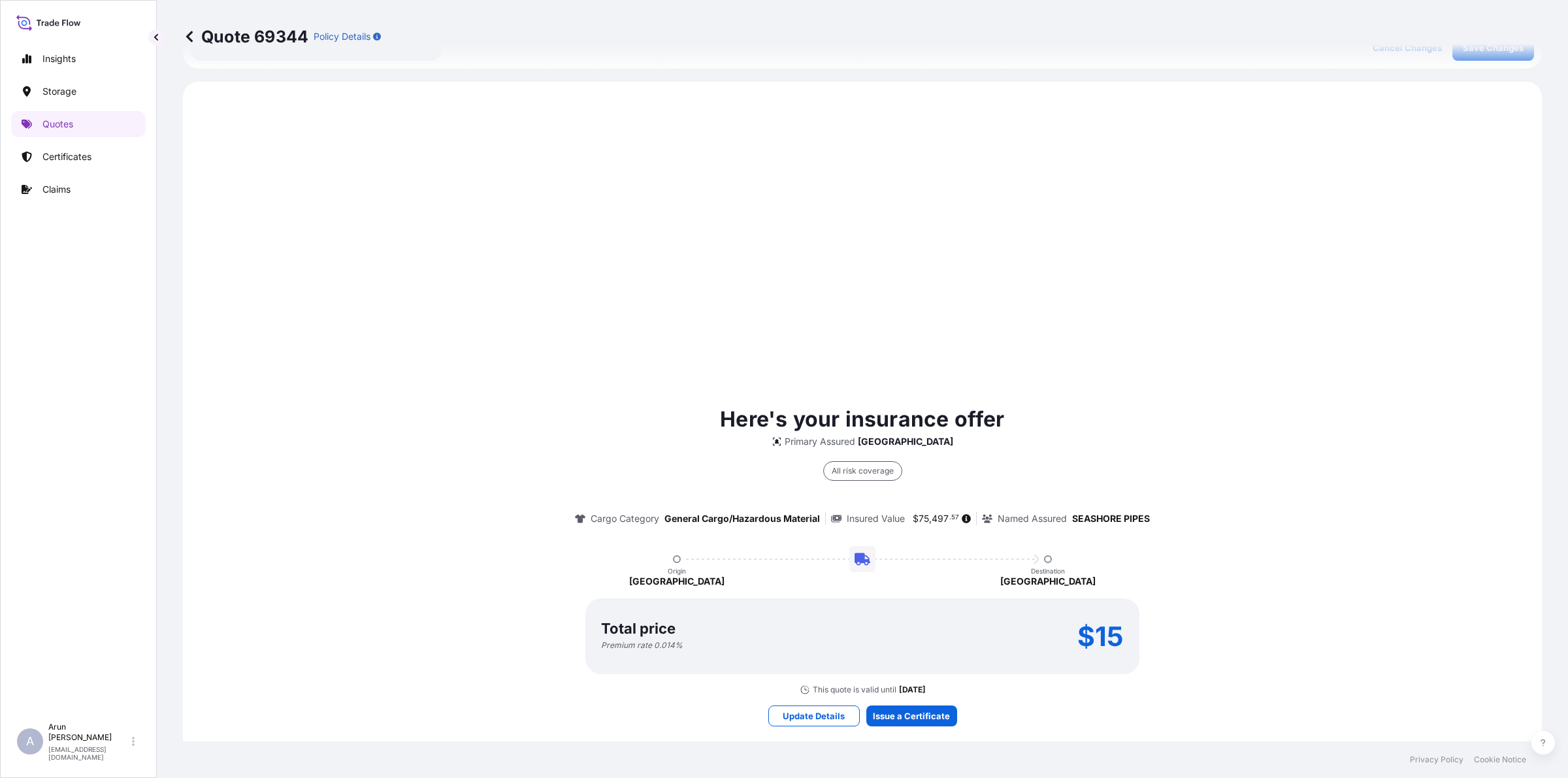
scroll to position [626, 0]
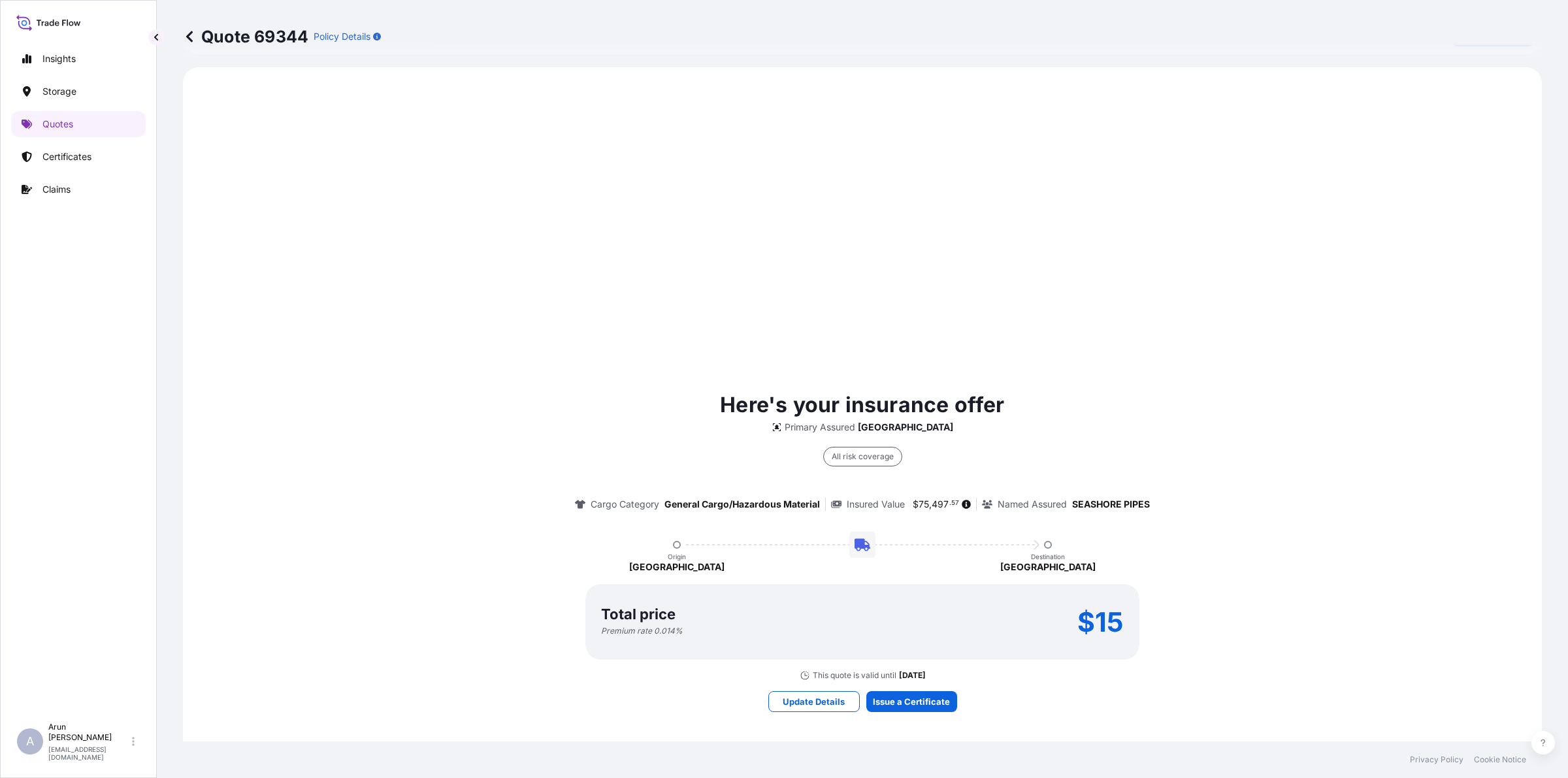
select select "Inland"
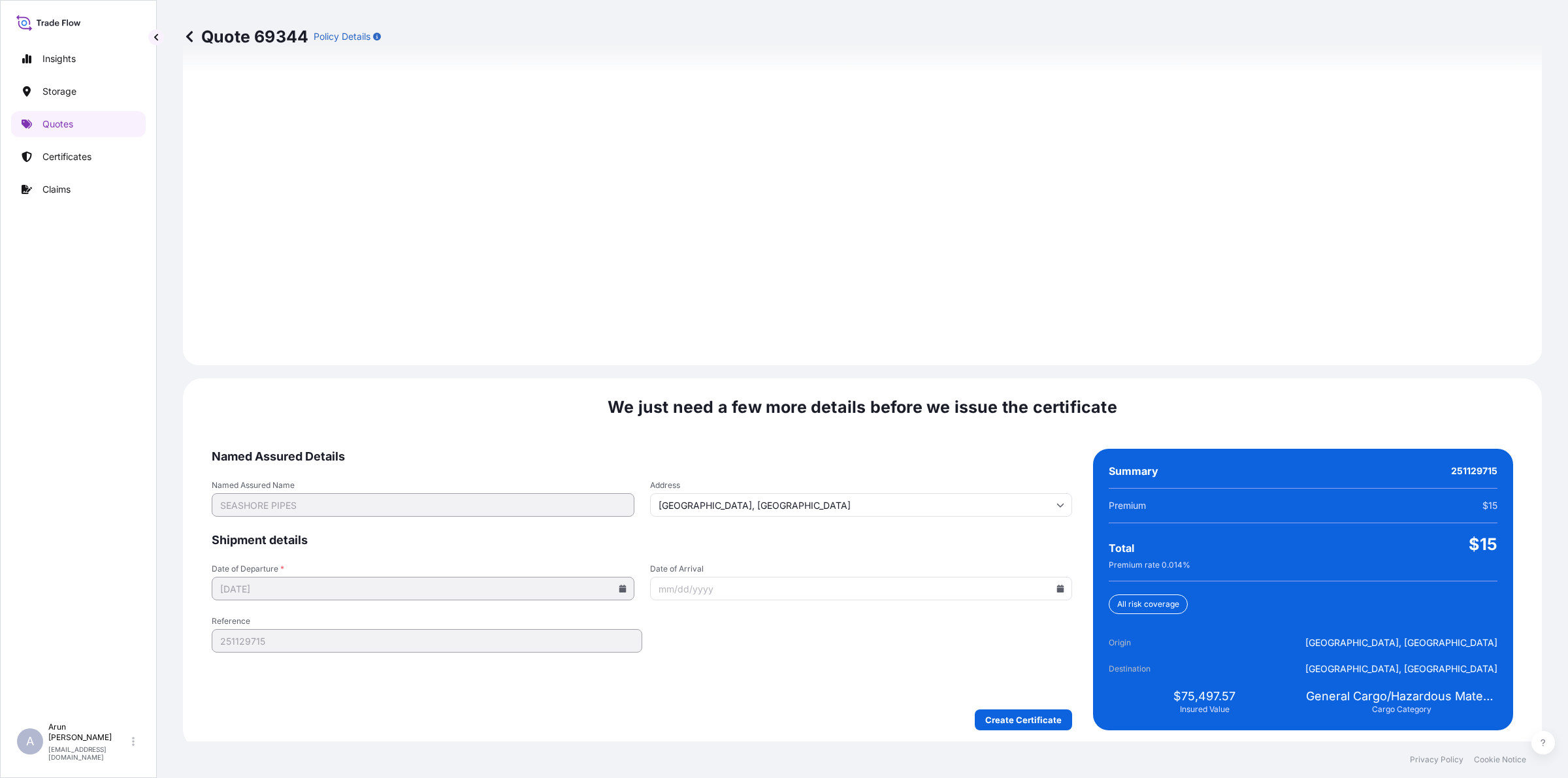
scroll to position [1683, 0]
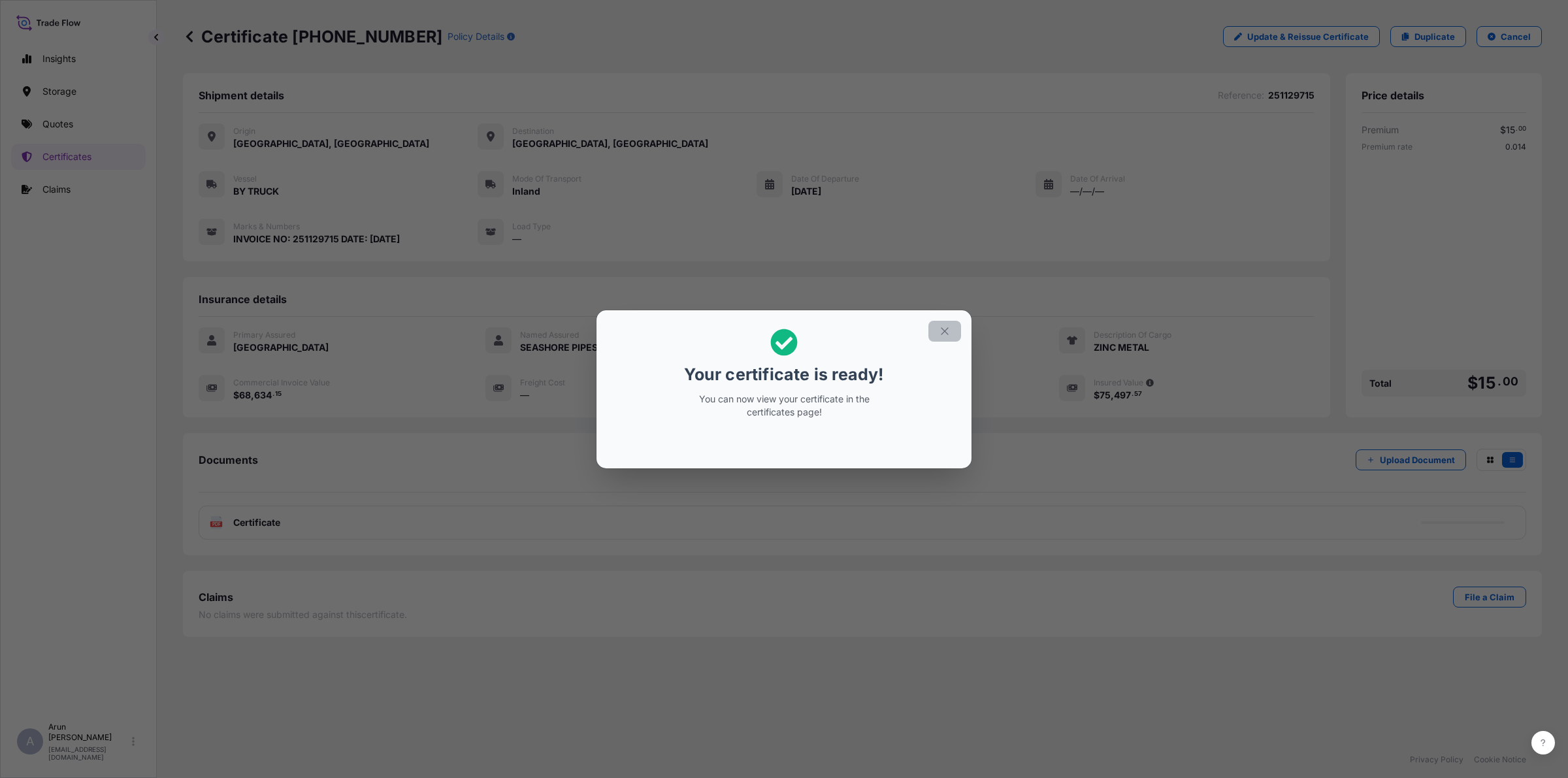
click at [943, 324] on button "button" at bounding box center [945, 331] width 33 height 21
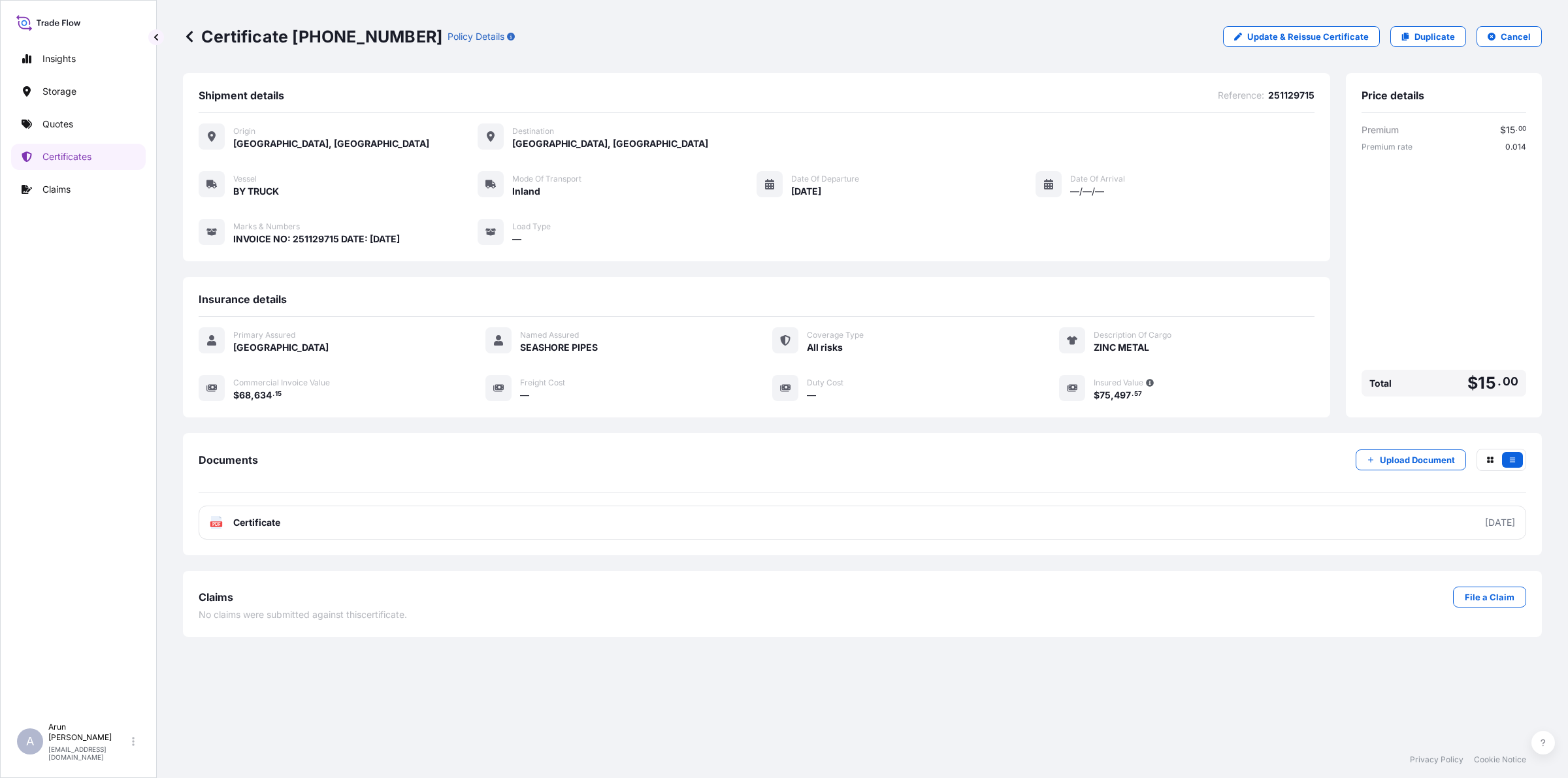
click at [285, 511] on link "PDF Certificate [DATE]" at bounding box center [863, 523] width 1327 height 34
click at [1425, 36] on p "Duplicate" at bounding box center [1435, 37] width 41 height 13
select select "Inland"
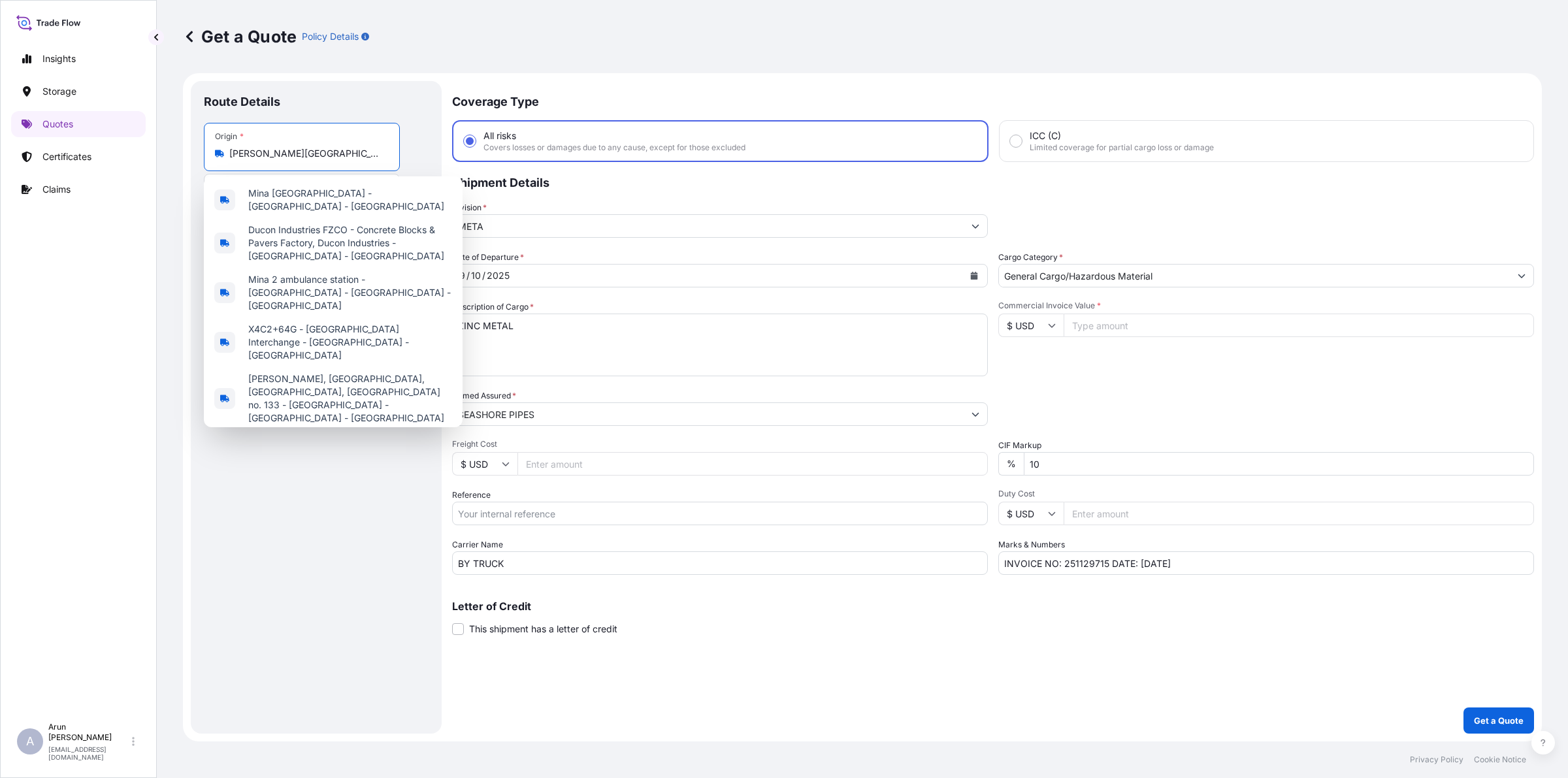
click at [232, 153] on input "[PERSON_NAME][GEOGRAPHIC_DATA] Freezone - [GEOGRAPHIC_DATA] - [GEOGRAPHIC_DATA]" at bounding box center [306, 153] width 154 height 13
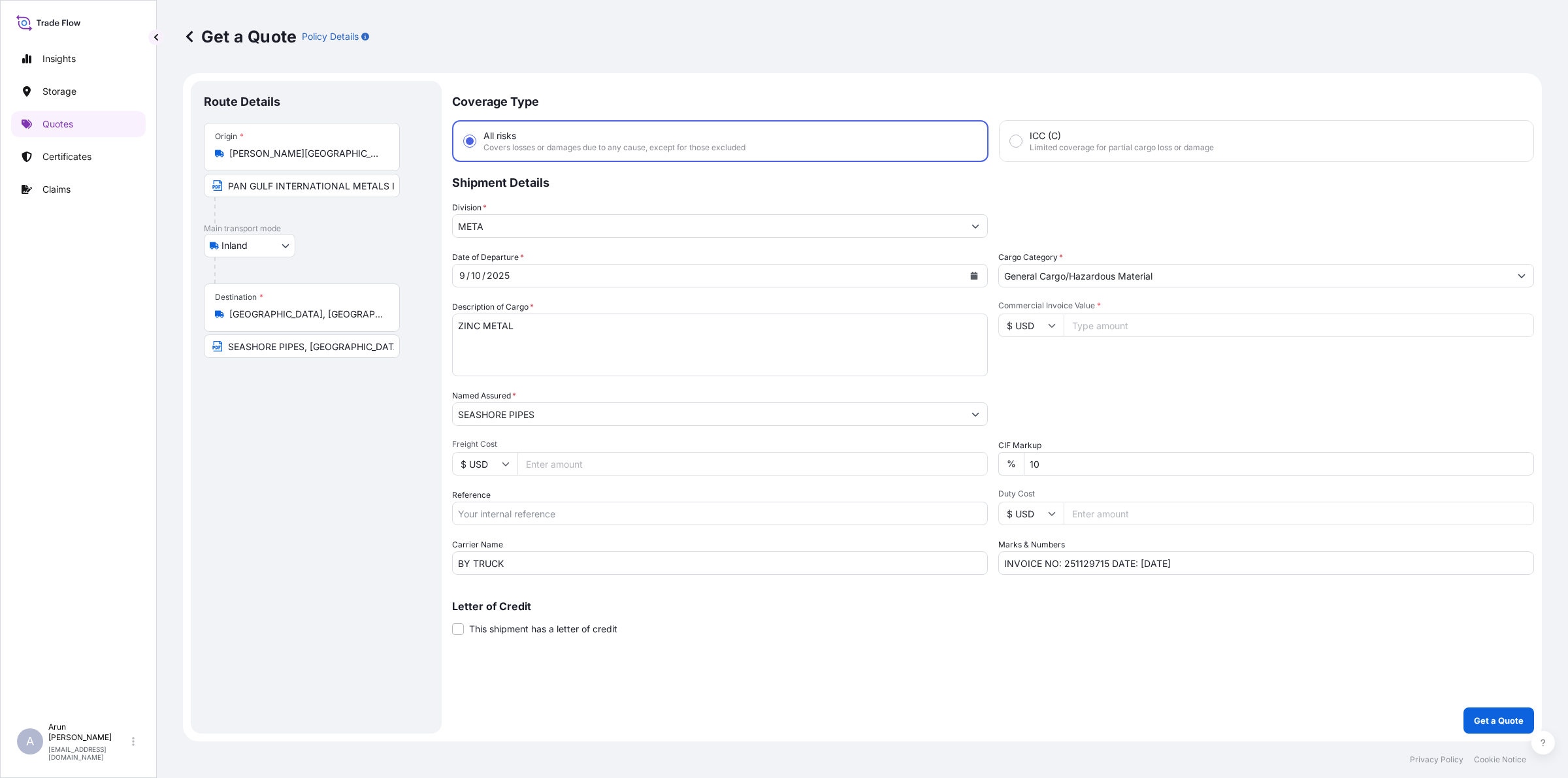
drag, startPoint x: 224, startPoint y: 150, endPoint x: 312, endPoint y: 159, distance: 88.5
click at [312, 159] on div "[PERSON_NAME][GEOGRAPHIC_DATA] Freezone - [GEOGRAPHIC_DATA] - [GEOGRAPHIC_DATA]" at bounding box center [302, 153] width 174 height 13
click at [312, 159] on input "[PERSON_NAME][GEOGRAPHIC_DATA] Freezone - [GEOGRAPHIC_DATA] - [GEOGRAPHIC_DATA]" at bounding box center [306, 153] width 154 height 13
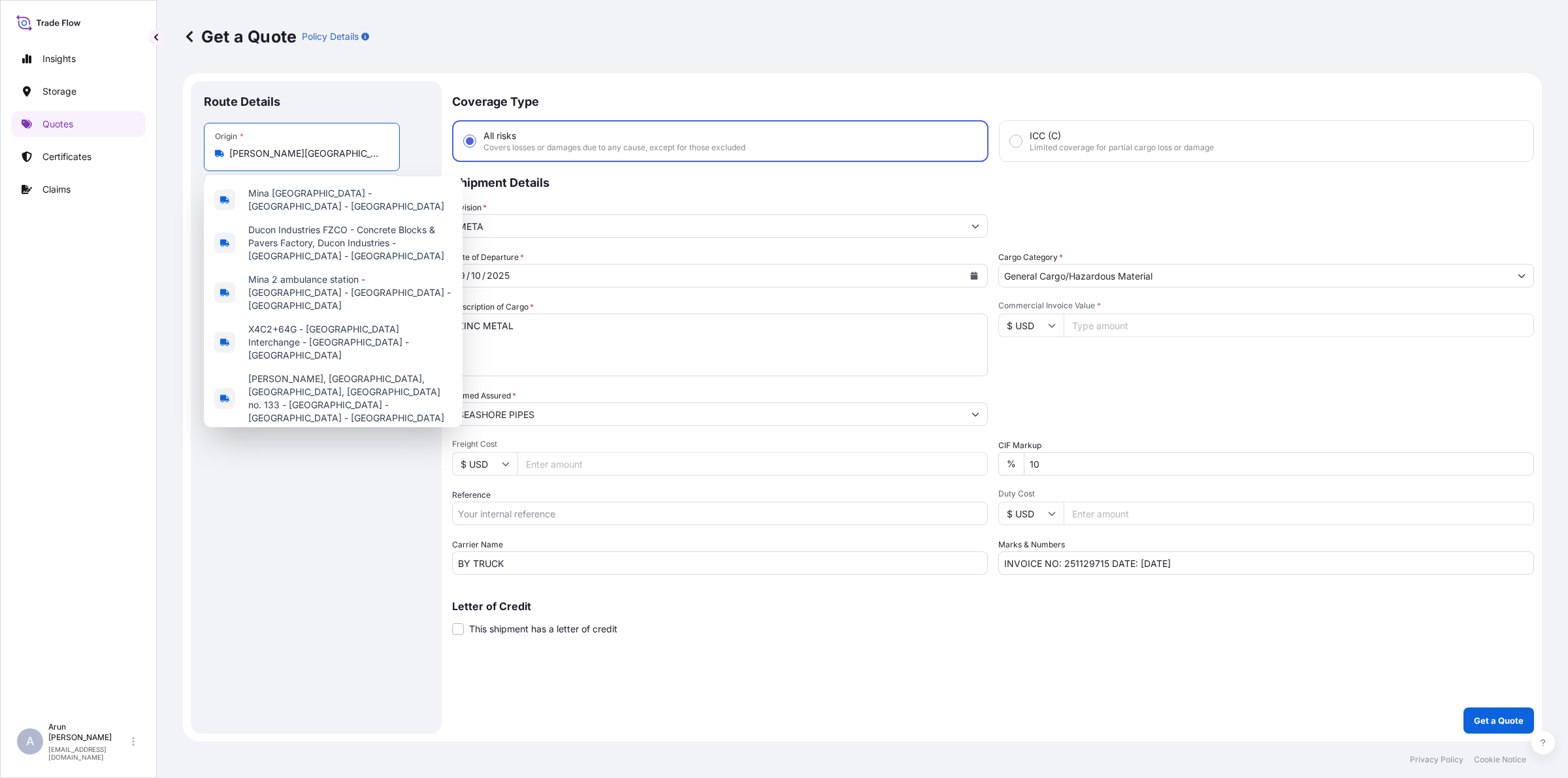
click at [335, 149] on input "[PERSON_NAME][GEOGRAPHIC_DATA] Freezone - [GEOGRAPHIC_DATA] - [GEOGRAPHIC_DATA]" at bounding box center [306, 153] width 154 height 13
drag, startPoint x: 378, startPoint y: 155, endPoint x: 201, endPoint y: 144, distance: 177.3
click at [201, 144] on div "Route Details Place of loading Road / [GEOGRAPHIC_DATA] / Inland Origin * [GEOG…" at bounding box center [316, 407] width 251 height 652
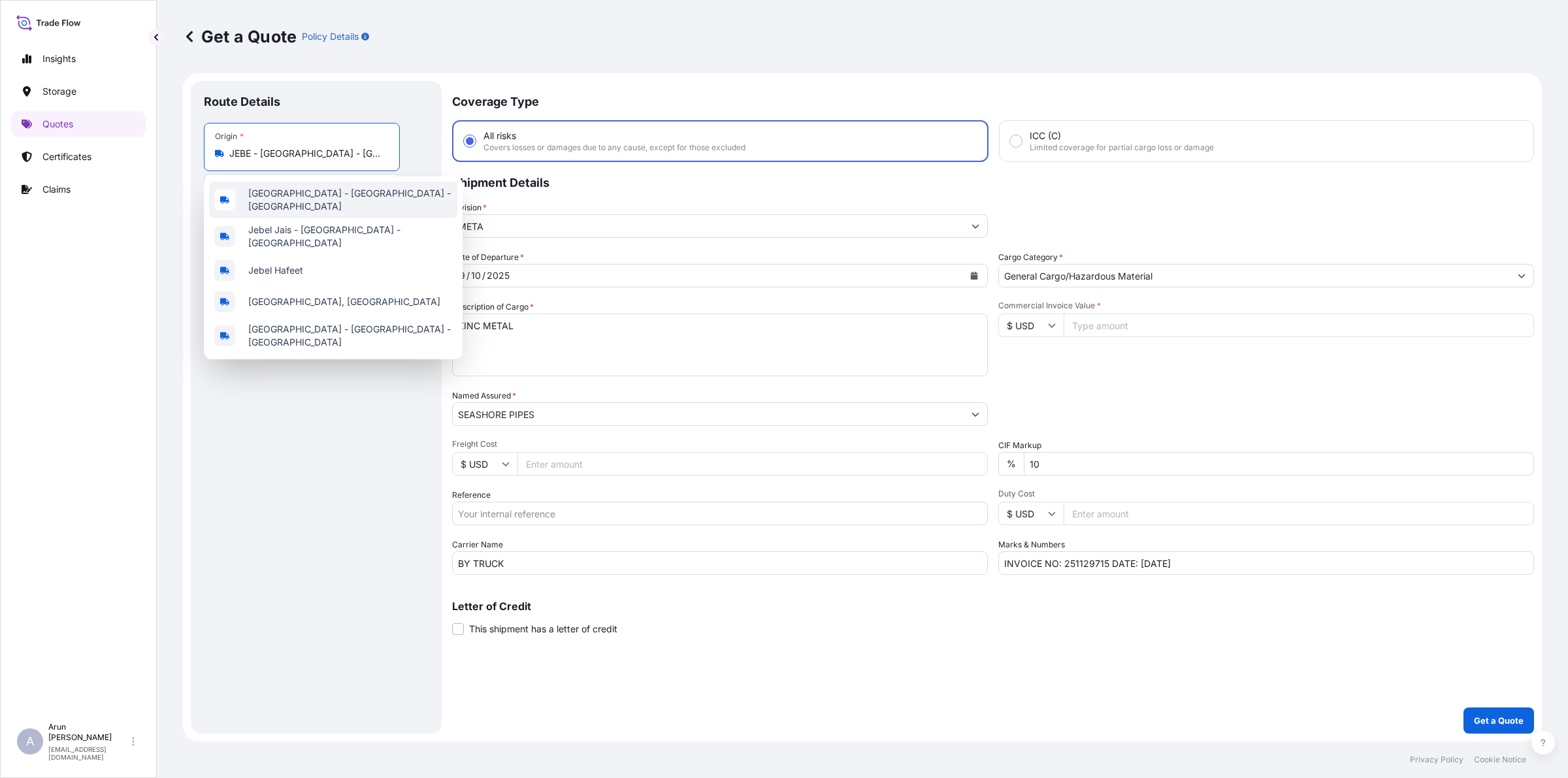
type input "[PERSON_NAME][GEOGRAPHIC_DATA] Freezone - [GEOGRAPHIC_DATA] - [GEOGRAPHIC_DATA]"
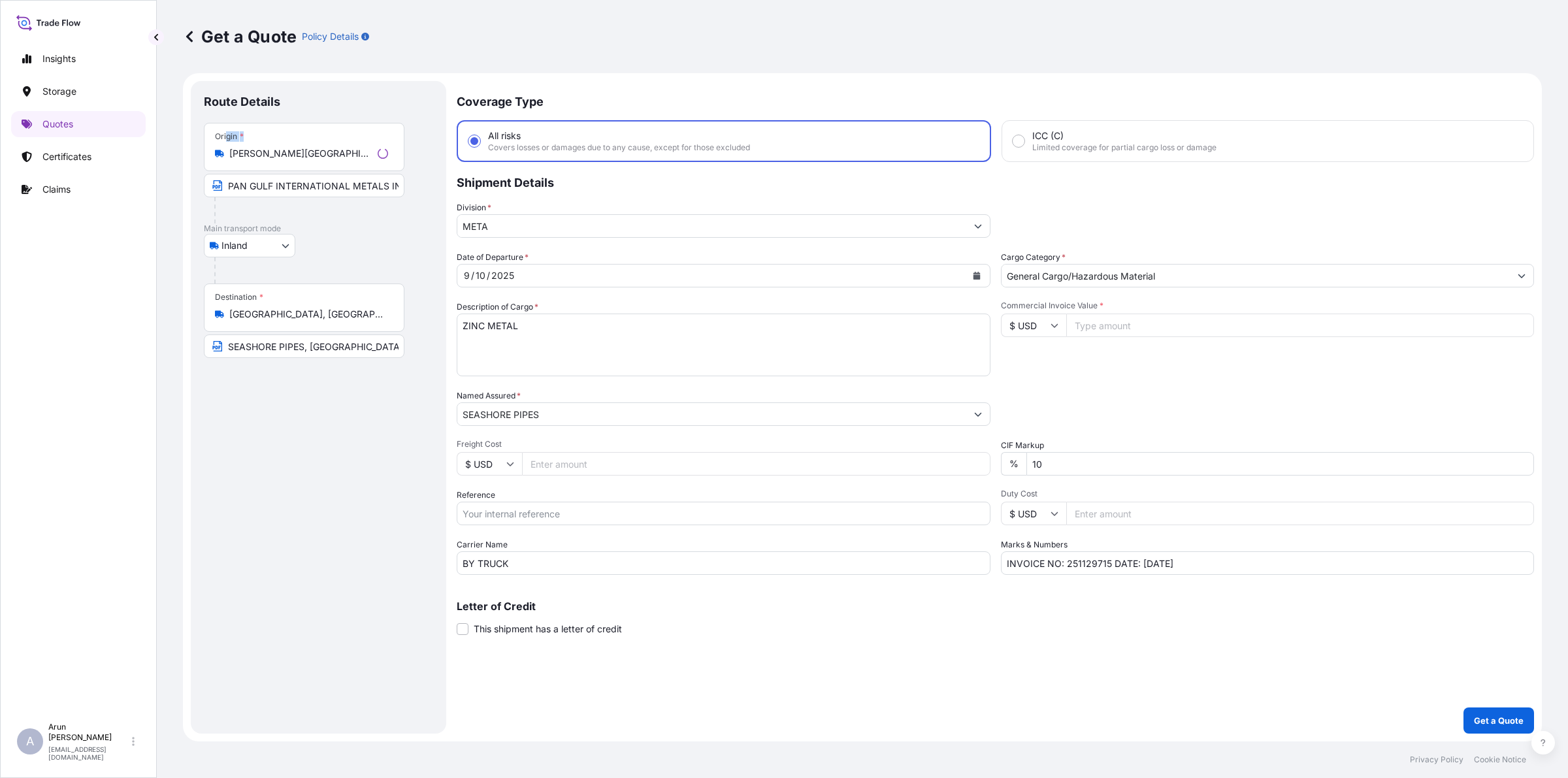
drag, startPoint x: 386, startPoint y: 156, endPoint x: 227, endPoint y: 141, distance: 159.7
click at [227, 141] on div "Origin * [GEOGRAPHIC_DATA] - [GEOGRAPHIC_DATA] Freezone - [GEOGRAPHIC_DATA] - […" at bounding box center [304, 147] width 201 height 48
click at [382, 162] on div "Origin * [GEOGRAPHIC_DATA] - [GEOGRAPHIC_DATA] Freezone - [GEOGRAPHIC_DATA] - […" at bounding box center [302, 147] width 196 height 48
click at [382, 160] on input "[PERSON_NAME][GEOGRAPHIC_DATA] Freezone - [GEOGRAPHIC_DATA] - [GEOGRAPHIC_DATA]" at bounding box center [306, 153] width 154 height 13
drag, startPoint x: 390, startPoint y: 152, endPoint x: 258, endPoint y: 139, distance: 132.6
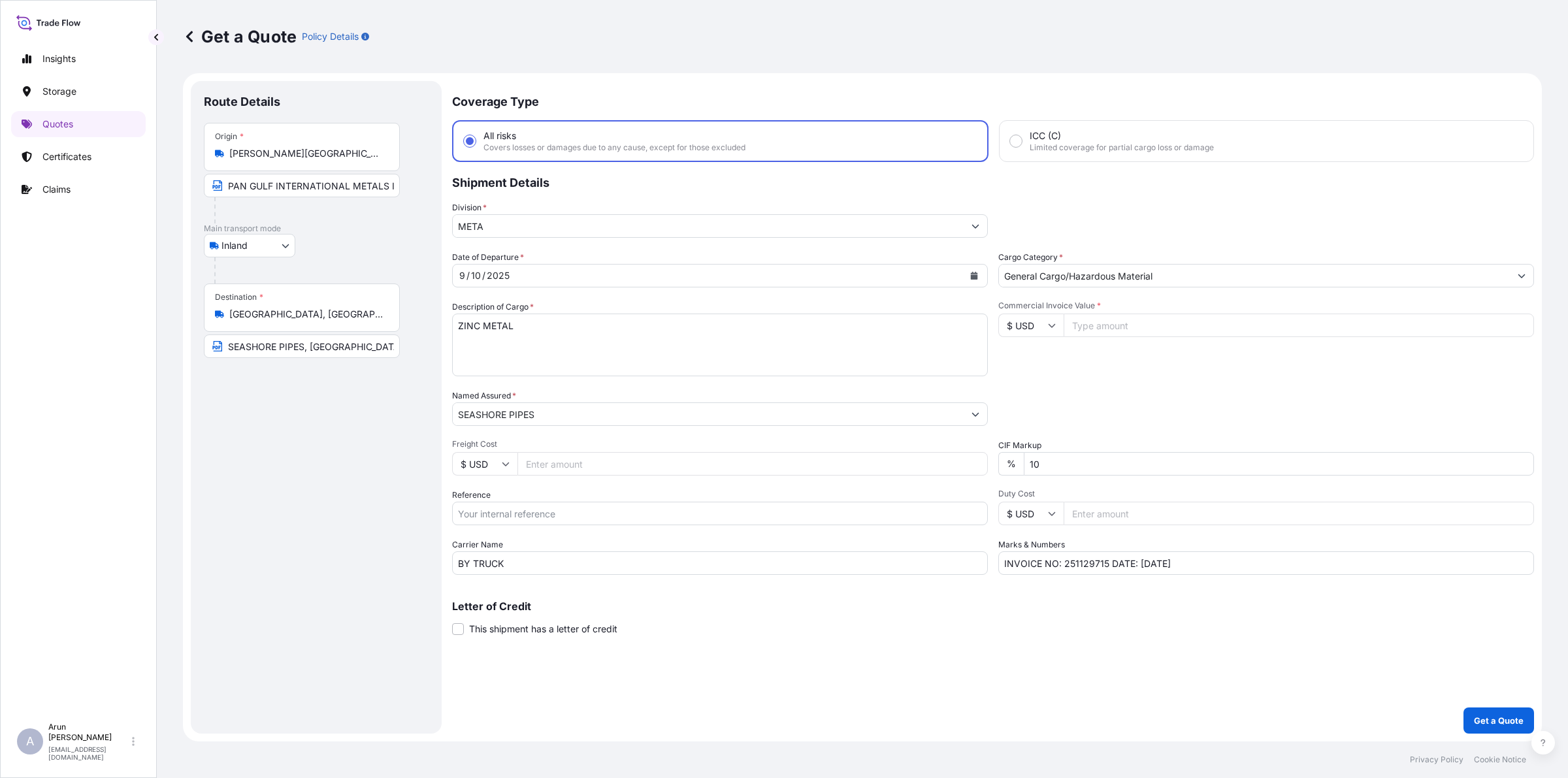
click at [258, 139] on div "Origin * [GEOGRAPHIC_DATA] - [GEOGRAPHIC_DATA] Freezone - [GEOGRAPHIC_DATA] - […" at bounding box center [302, 147] width 196 height 48
click at [322, 210] on div at bounding box center [307, 210] width 186 height 26
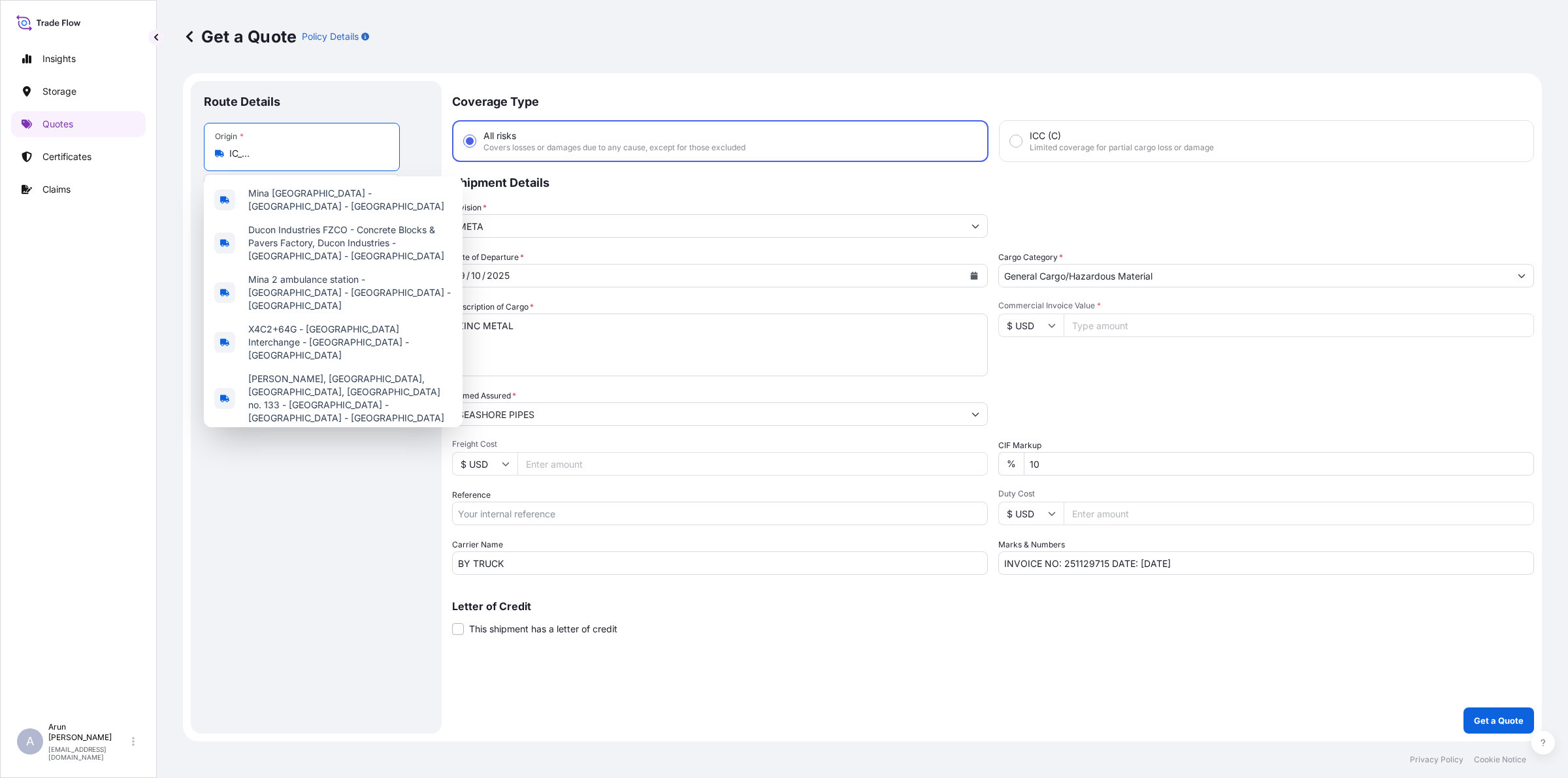
scroll to position [0, 131]
drag, startPoint x: 230, startPoint y: 154, endPoint x: 404, endPoint y: 179, distance: 175.8
click at [404, 179] on body "5 options available. Insights Storage Quotes Certificates Claims A [PERSON_NAME…" at bounding box center [784, 389] width 1568 height 778
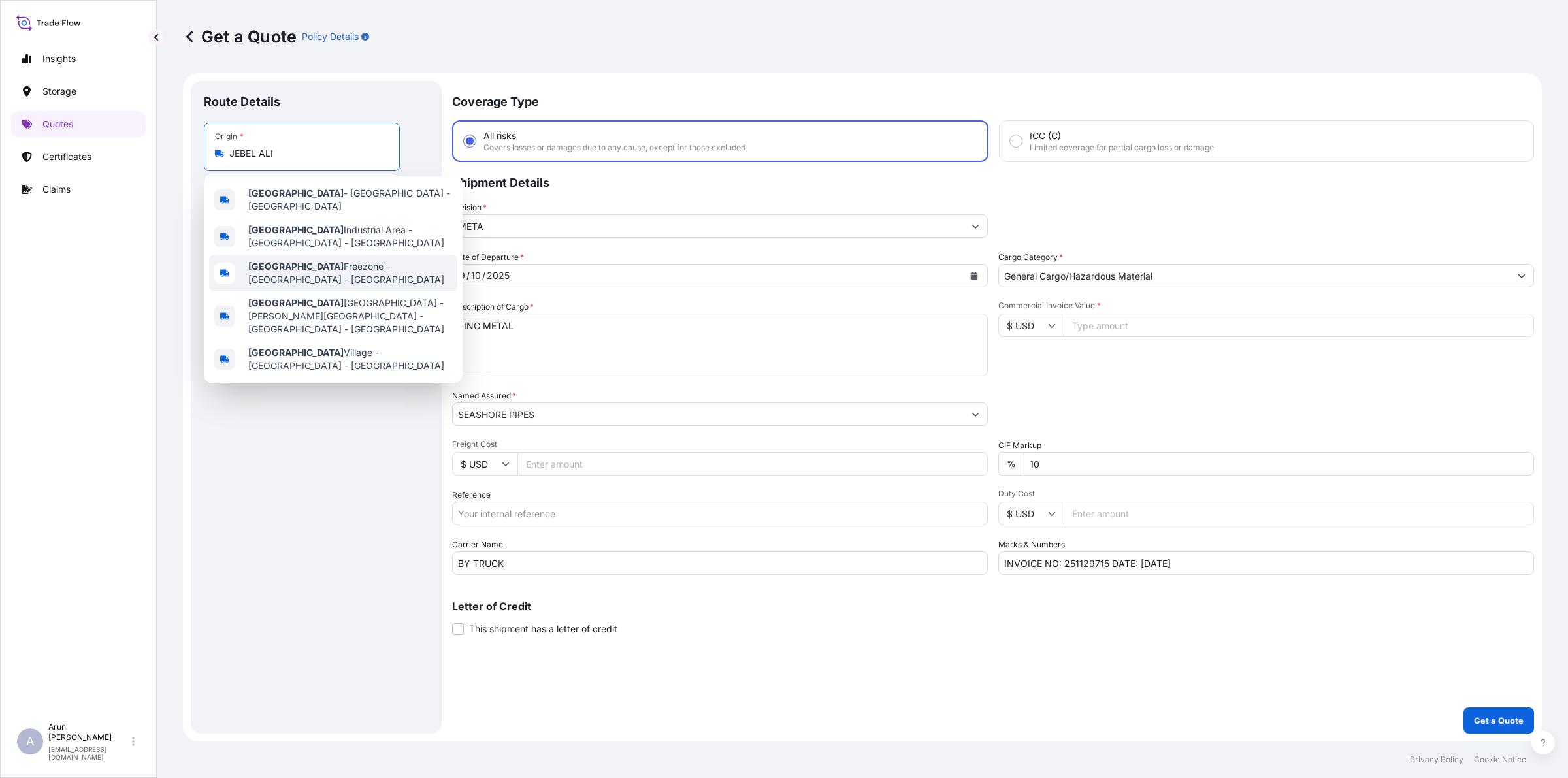
click at [302, 262] on span "[GEOGRAPHIC_DATA] Freezone - [GEOGRAPHIC_DATA] - [GEOGRAPHIC_DATA]" at bounding box center [350, 273] width 204 height 26
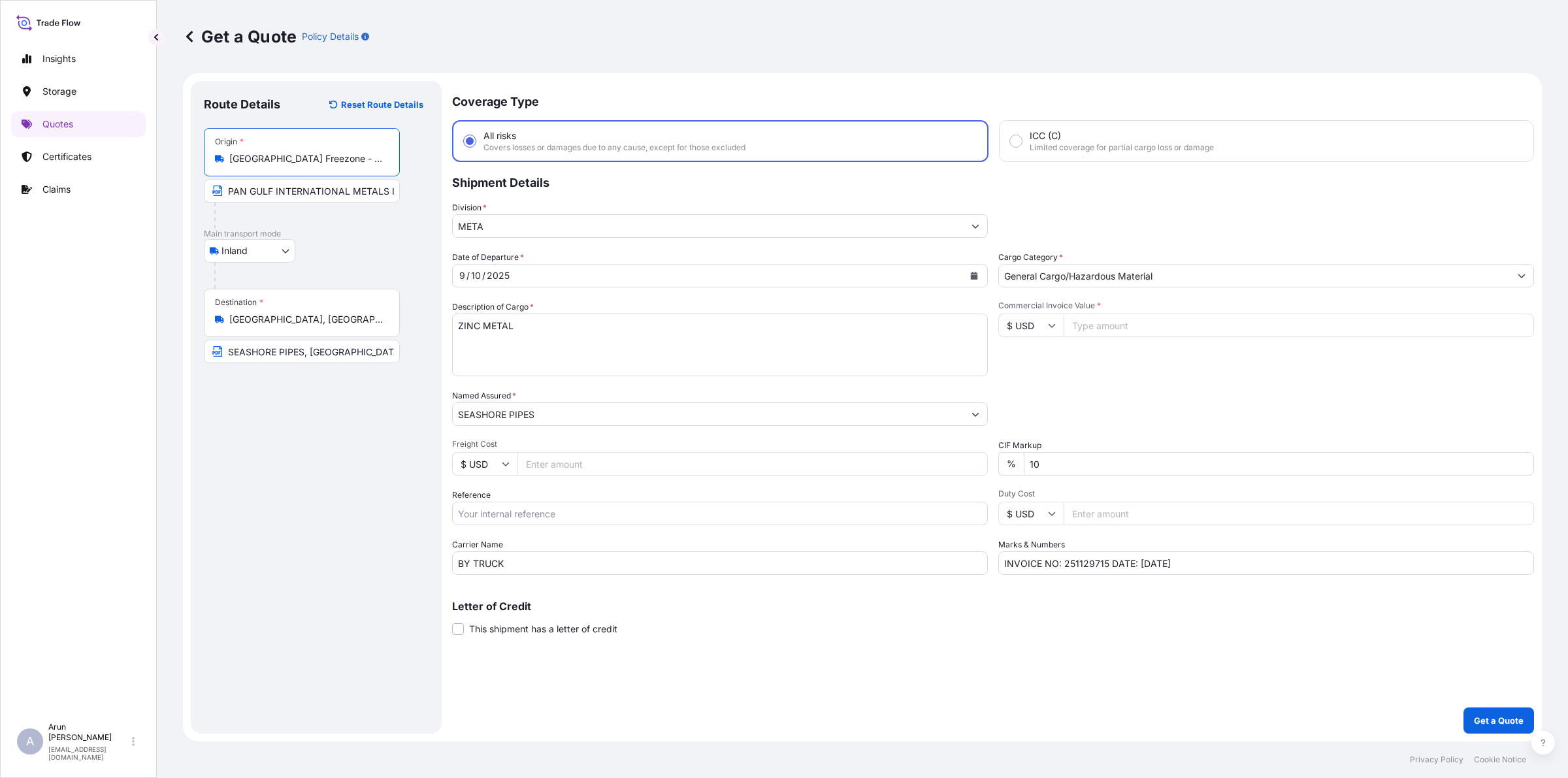
type input "[GEOGRAPHIC_DATA] Freezone - [GEOGRAPHIC_DATA] - [GEOGRAPHIC_DATA]"
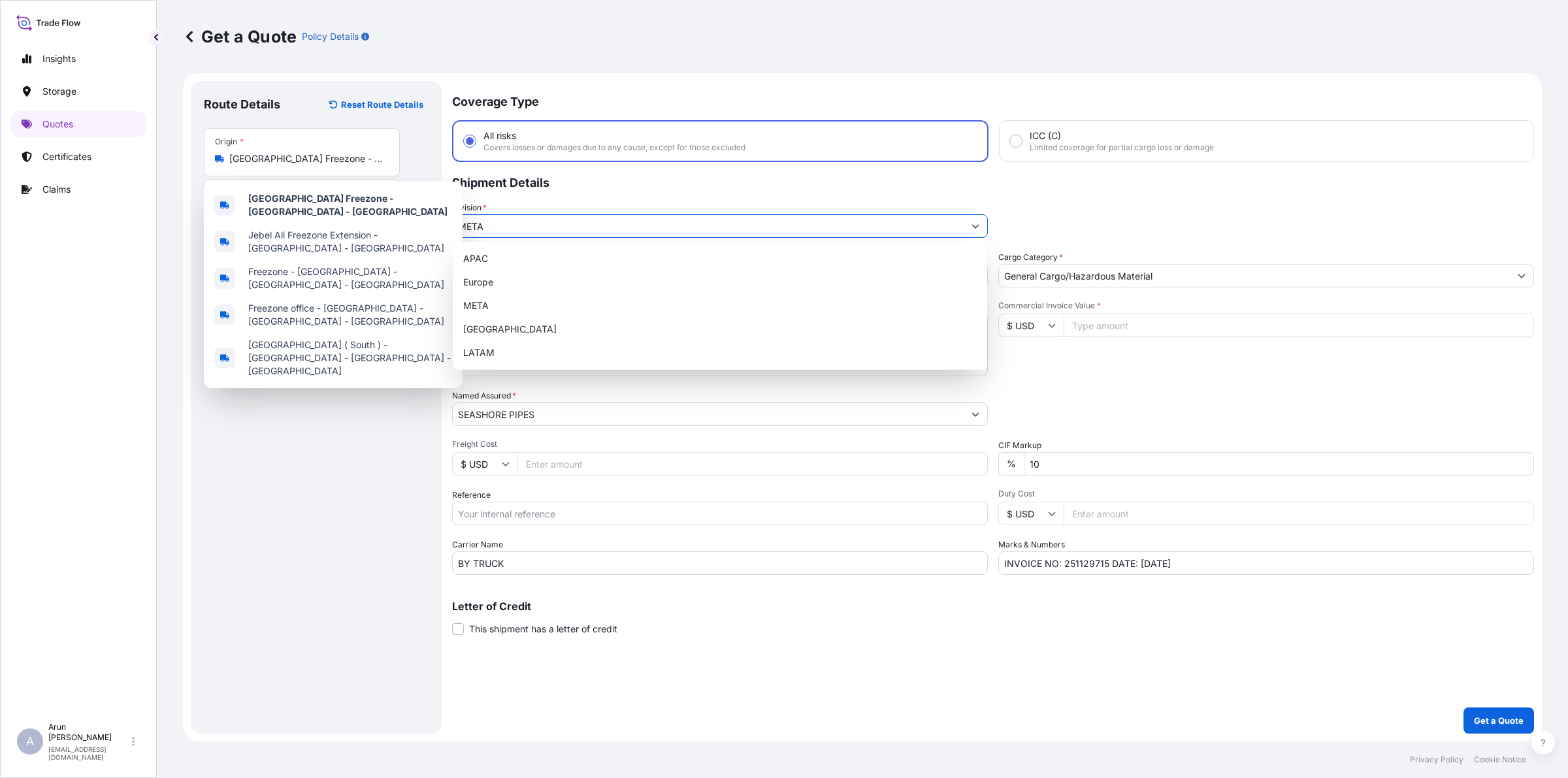
click at [809, 231] on input "META" at bounding box center [708, 226] width 511 height 24
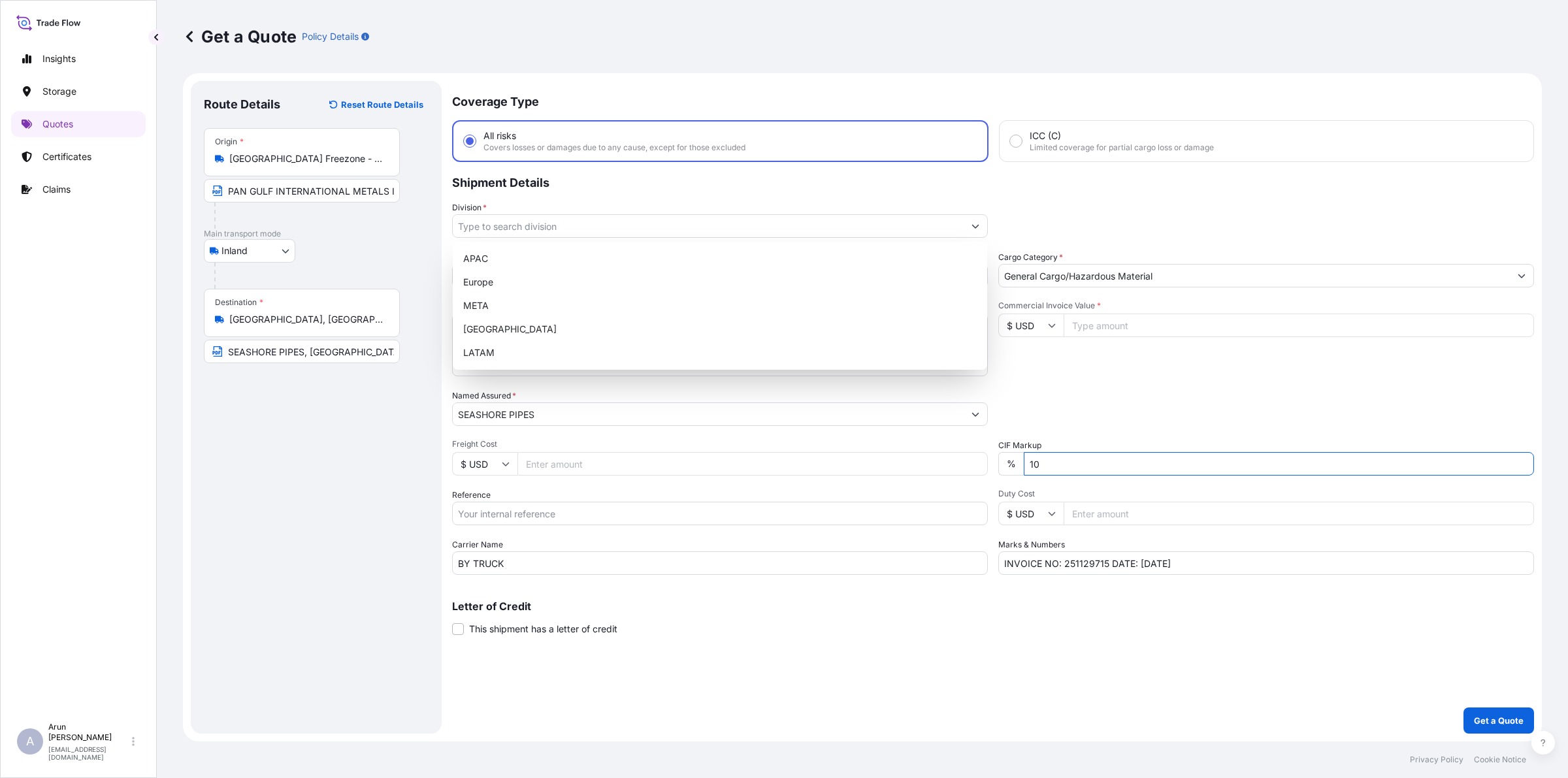
click at [1343, 455] on input "10" at bounding box center [1279, 463] width 510 height 24
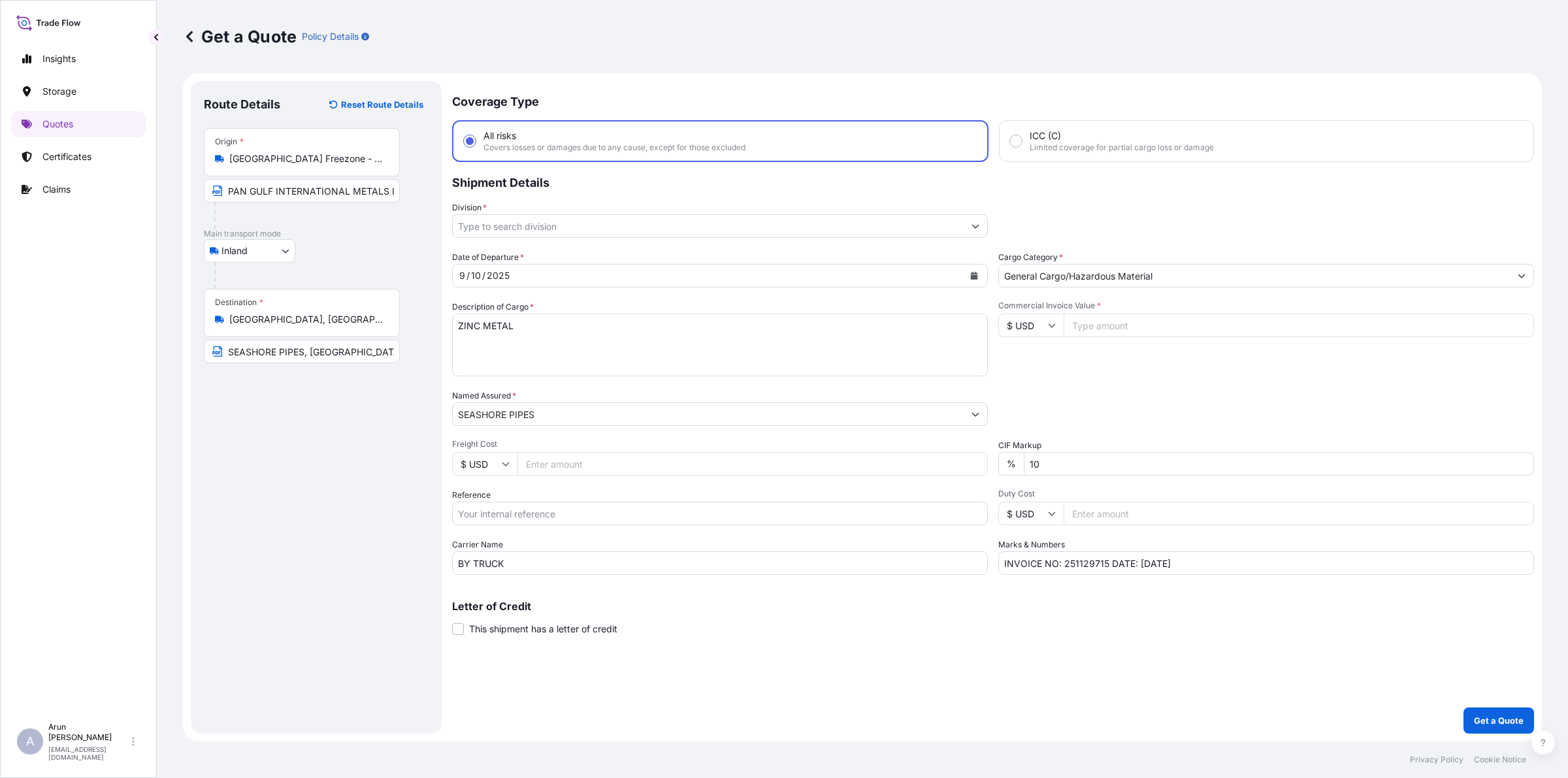
click at [1130, 327] on input "Commercial Invoice Value *" at bounding box center [1298, 325] width 470 height 24
type input "68634.15"
click at [977, 224] on icon "Show suggestions" at bounding box center [975, 226] width 8 height 8
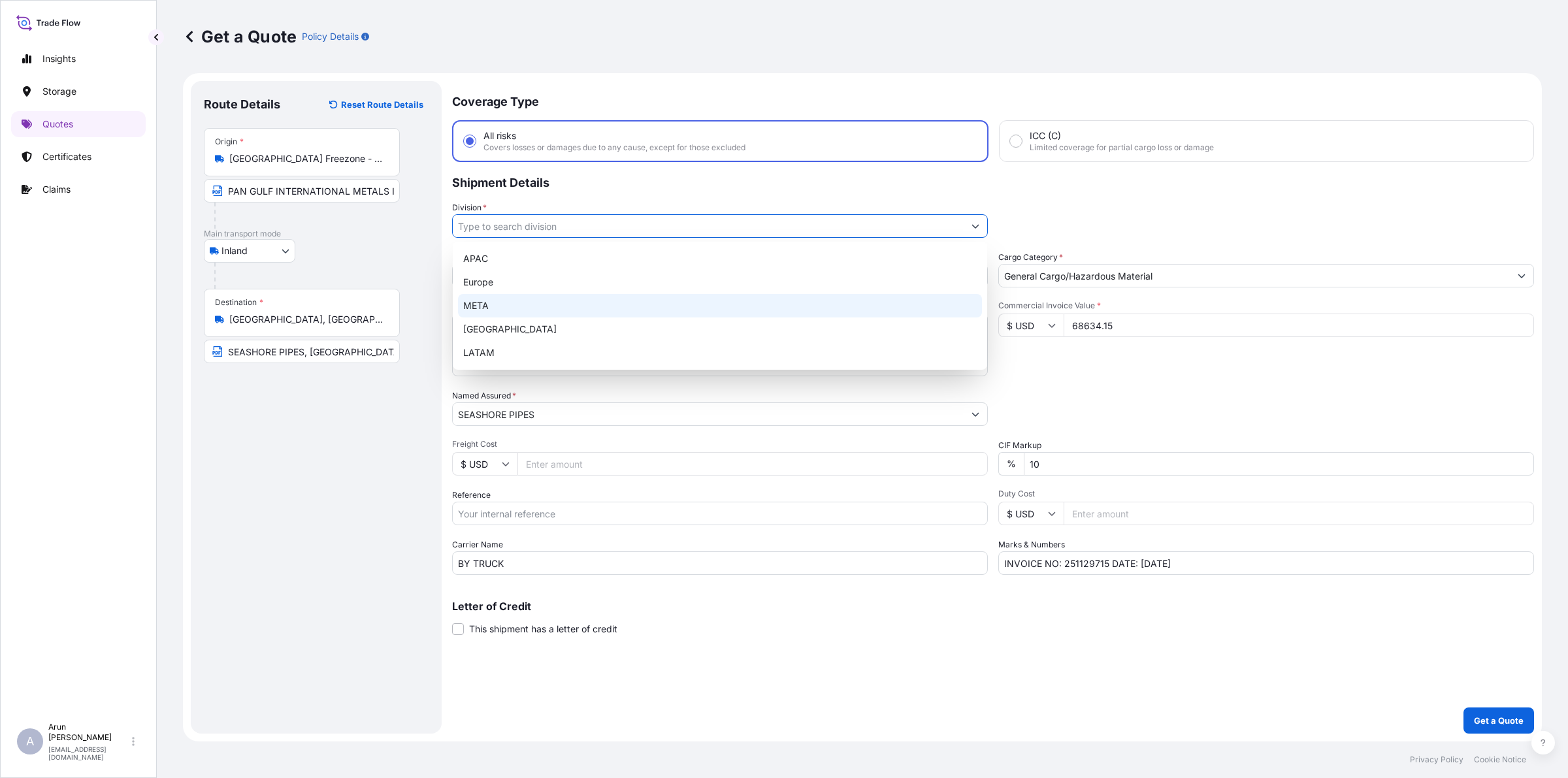
click at [497, 311] on div "META" at bounding box center [720, 306] width 524 height 24
type input "META"
click at [513, 298] on div "META" at bounding box center [720, 306] width 524 height 24
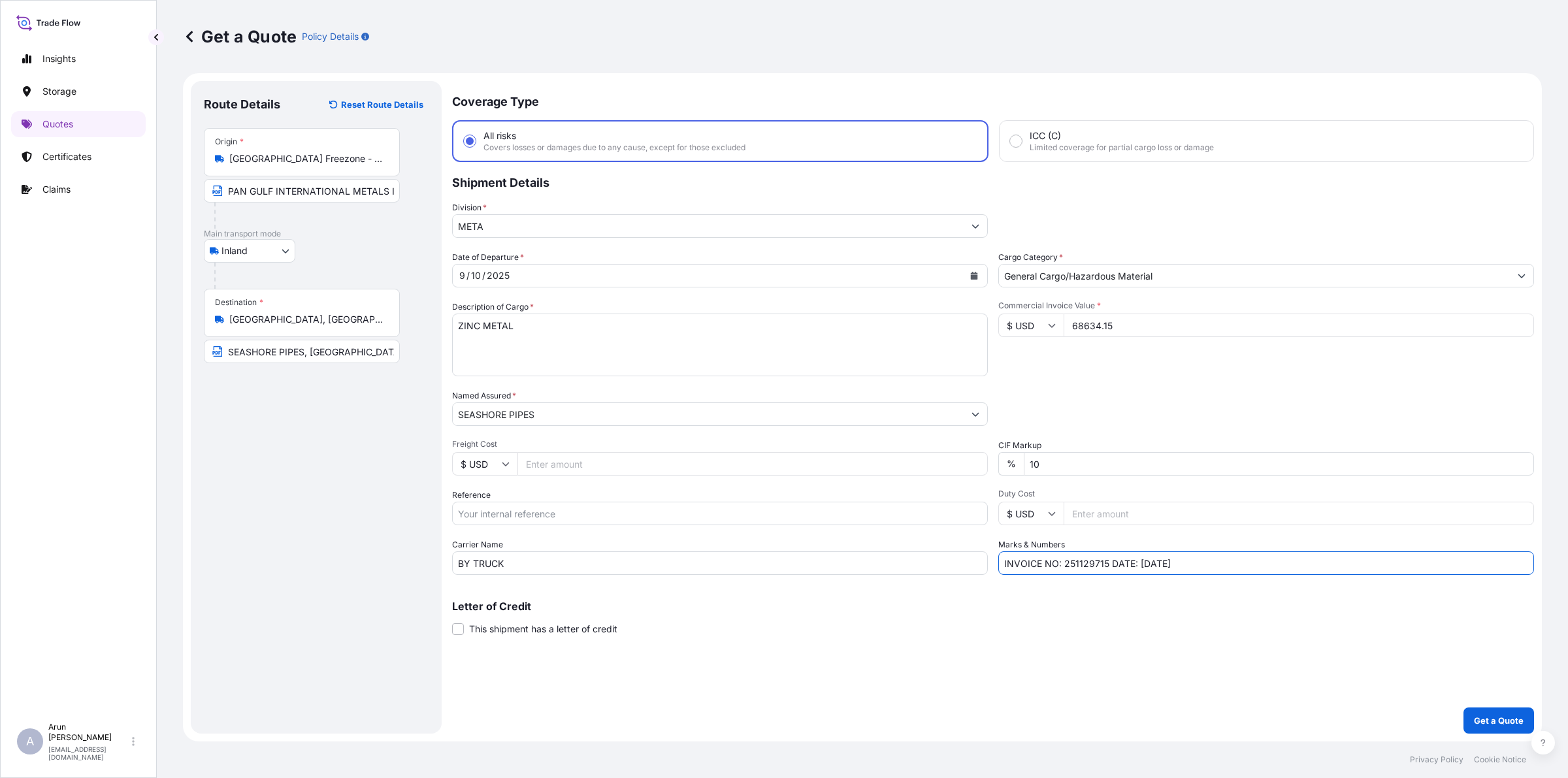
drag, startPoint x: 1062, startPoint y: 560, endPoint x: 1106, endPoint y: 571, distance: 45.4
click at [1106, 571] on input "INVOICE NO: 251129715 DATE: [DATE]" at bounding box center [1265, 563] width 536 height 24
click at [552, 508] on input "Reference" at bounding box center [719, 513] width 536 height 24
paste input "251129715"
type input "251129715"
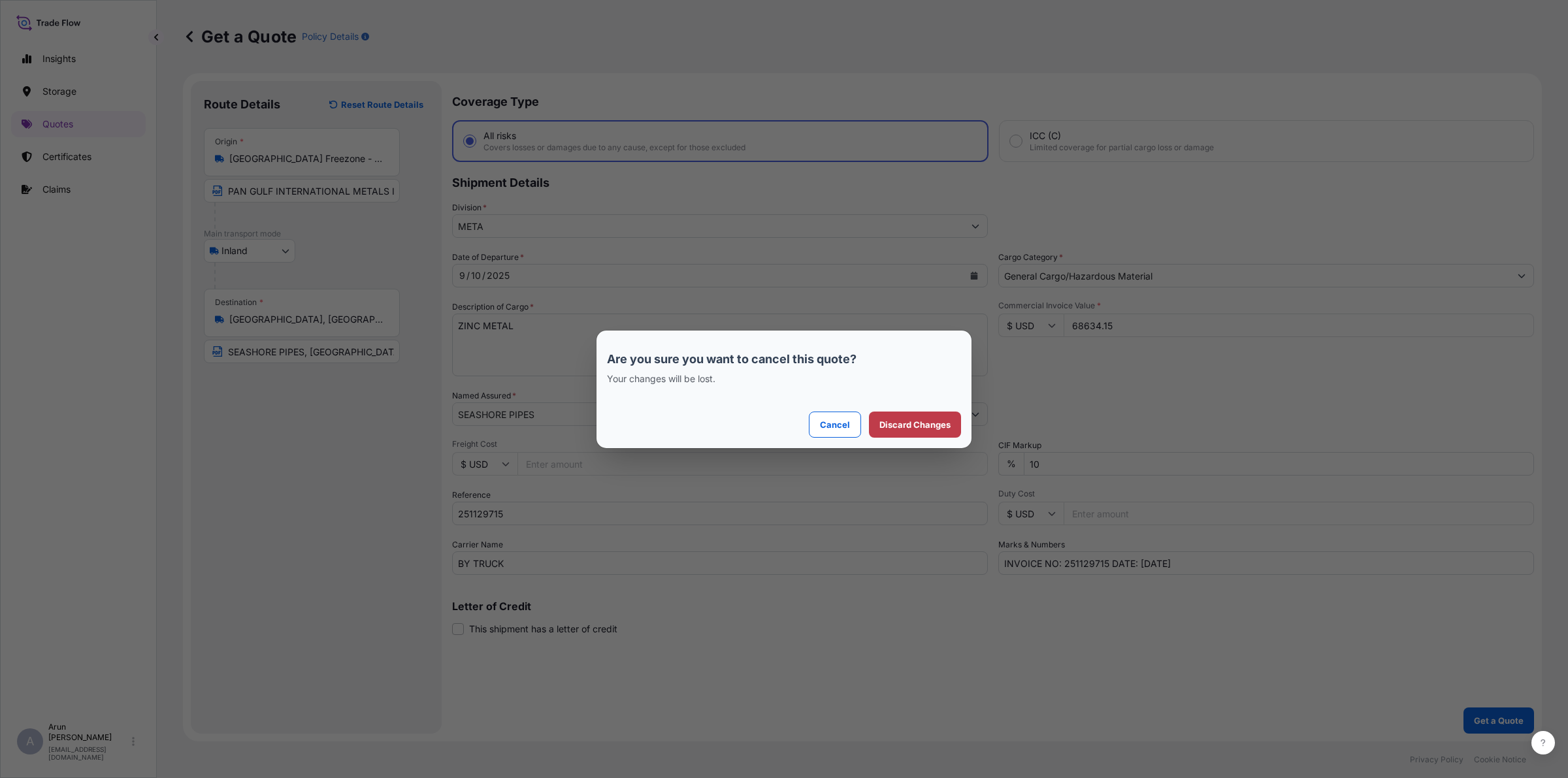
click at [909, 426] on p "Discard Changes" at bounding box center [915, 425] width 71 height 13
click at [903, 429] on p "Discard Changes" at bounding box center [915, 425] width 71 height 13
click at [909, 427] on p "Discard Changes" at bounding box center [915, 425] width 71 height 13
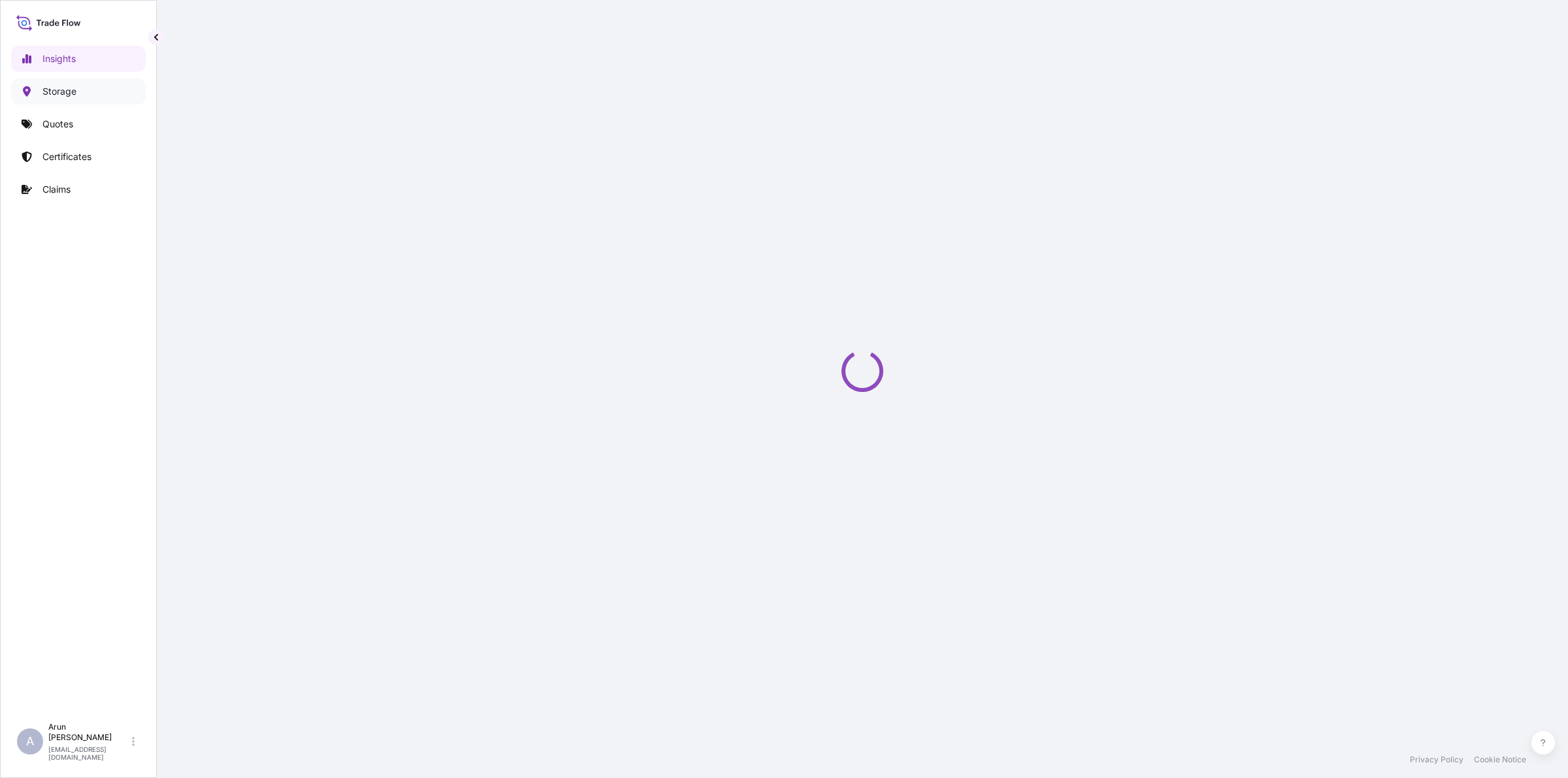
select select "2025"
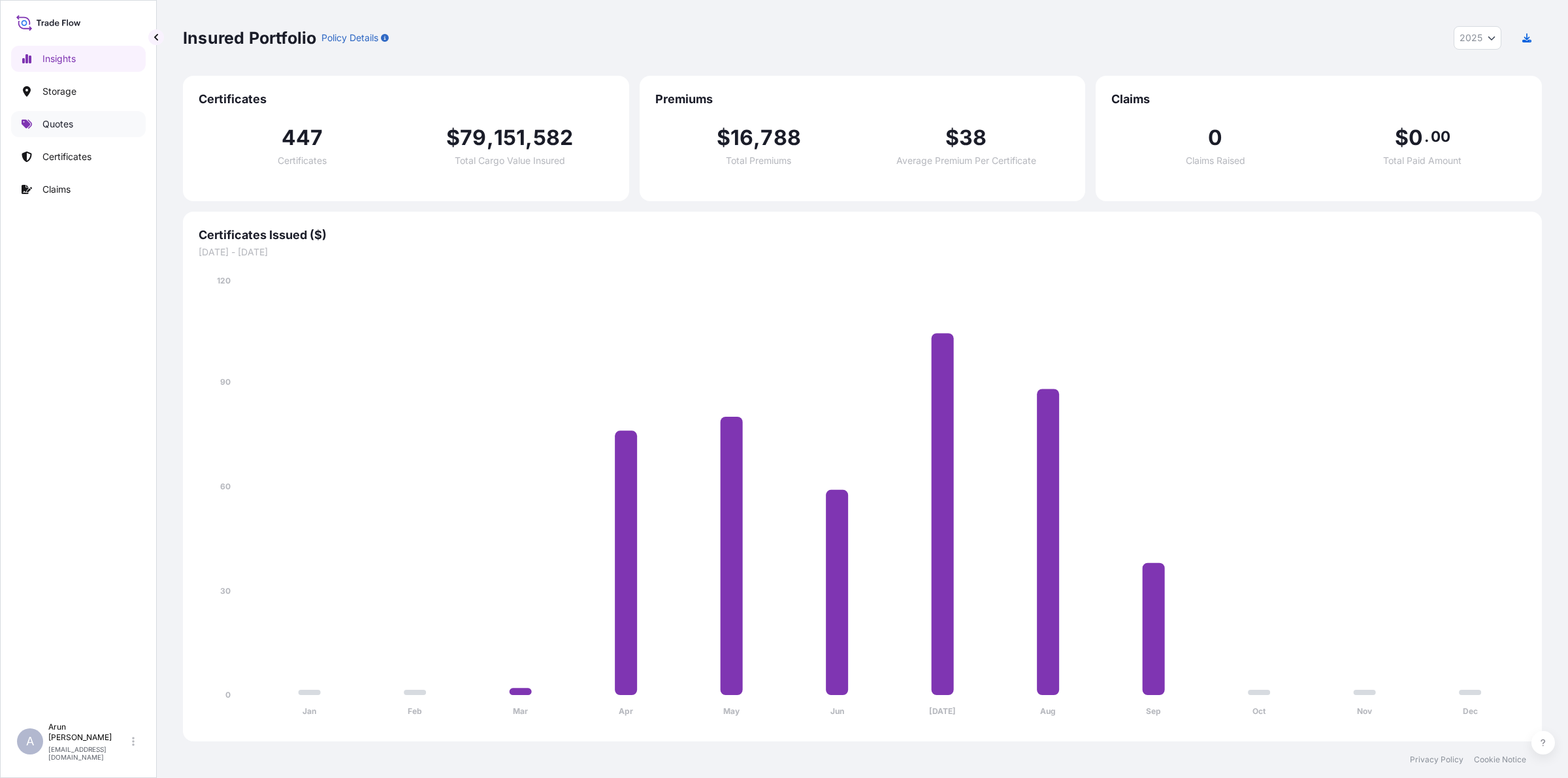
click at [64, 132] on link "Quotes" at bounding box center [78, 124] width 135 height 26
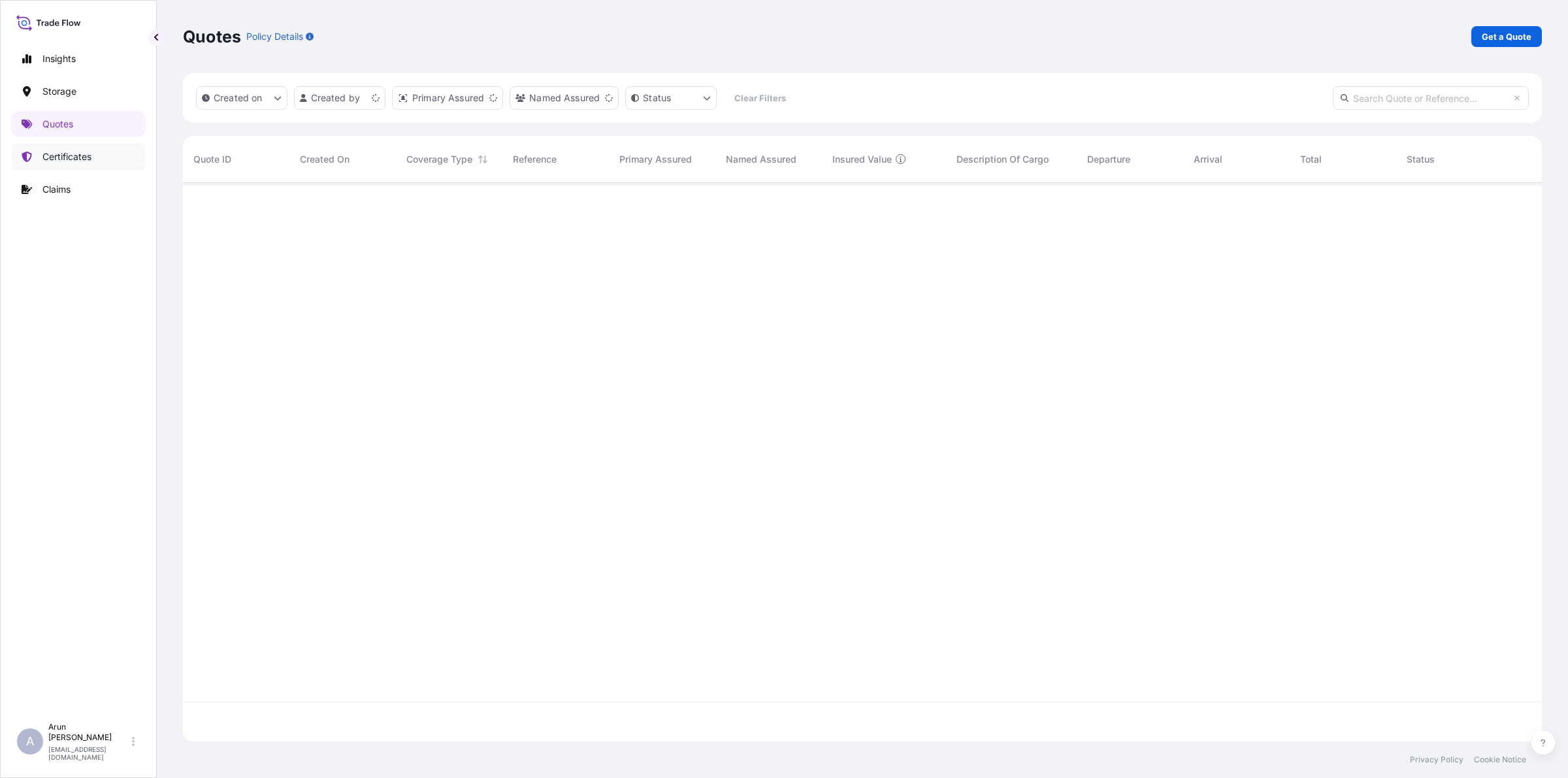
scroll to position [554, 1346]
click at [60, 157] on p "Certificates" at bounding box center [67, 157] width 49 height 13
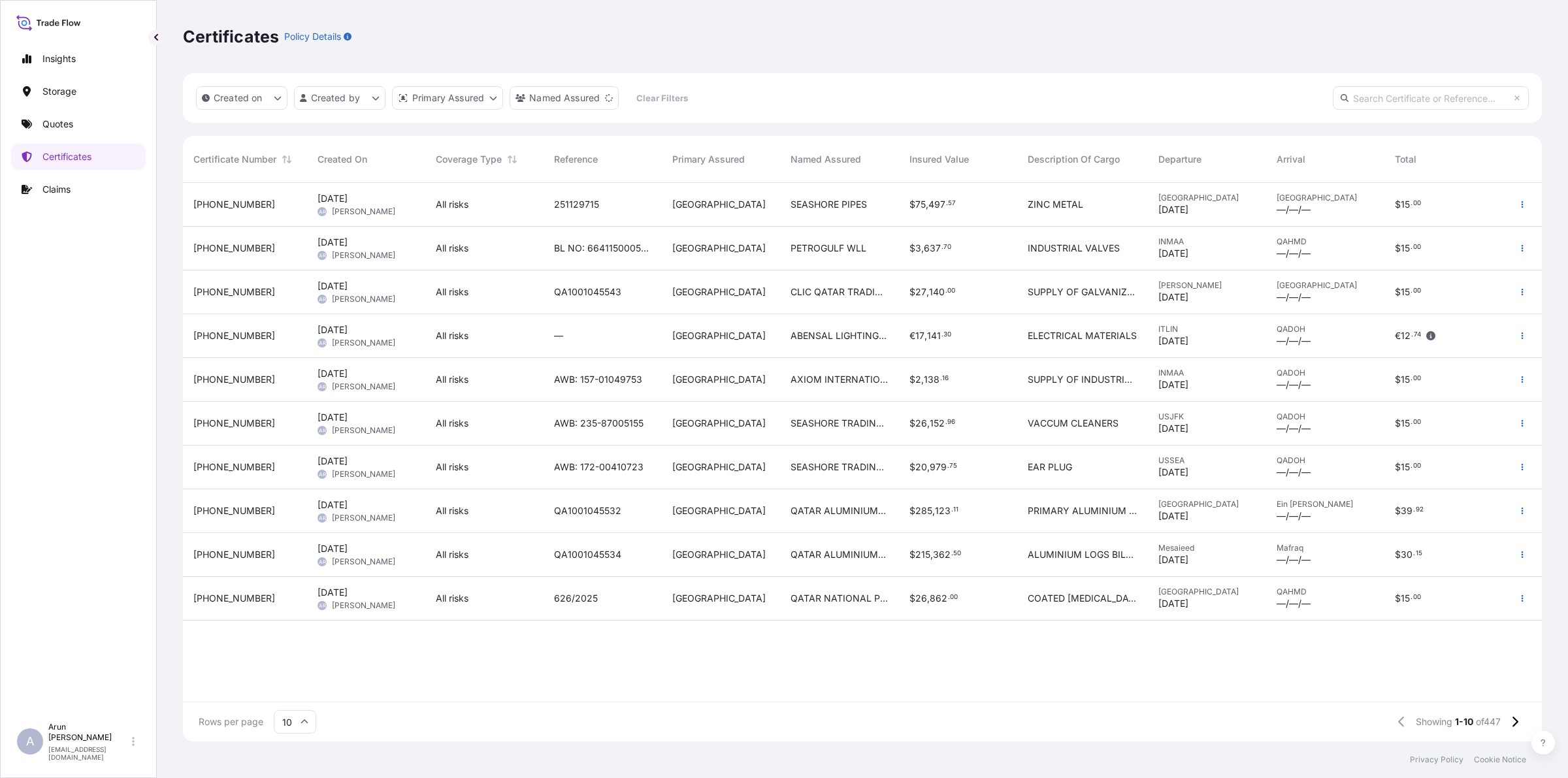
click at [858, 210] on span "SEASHORE PIPES" at bounding box center [829, 205] width 77 height 13
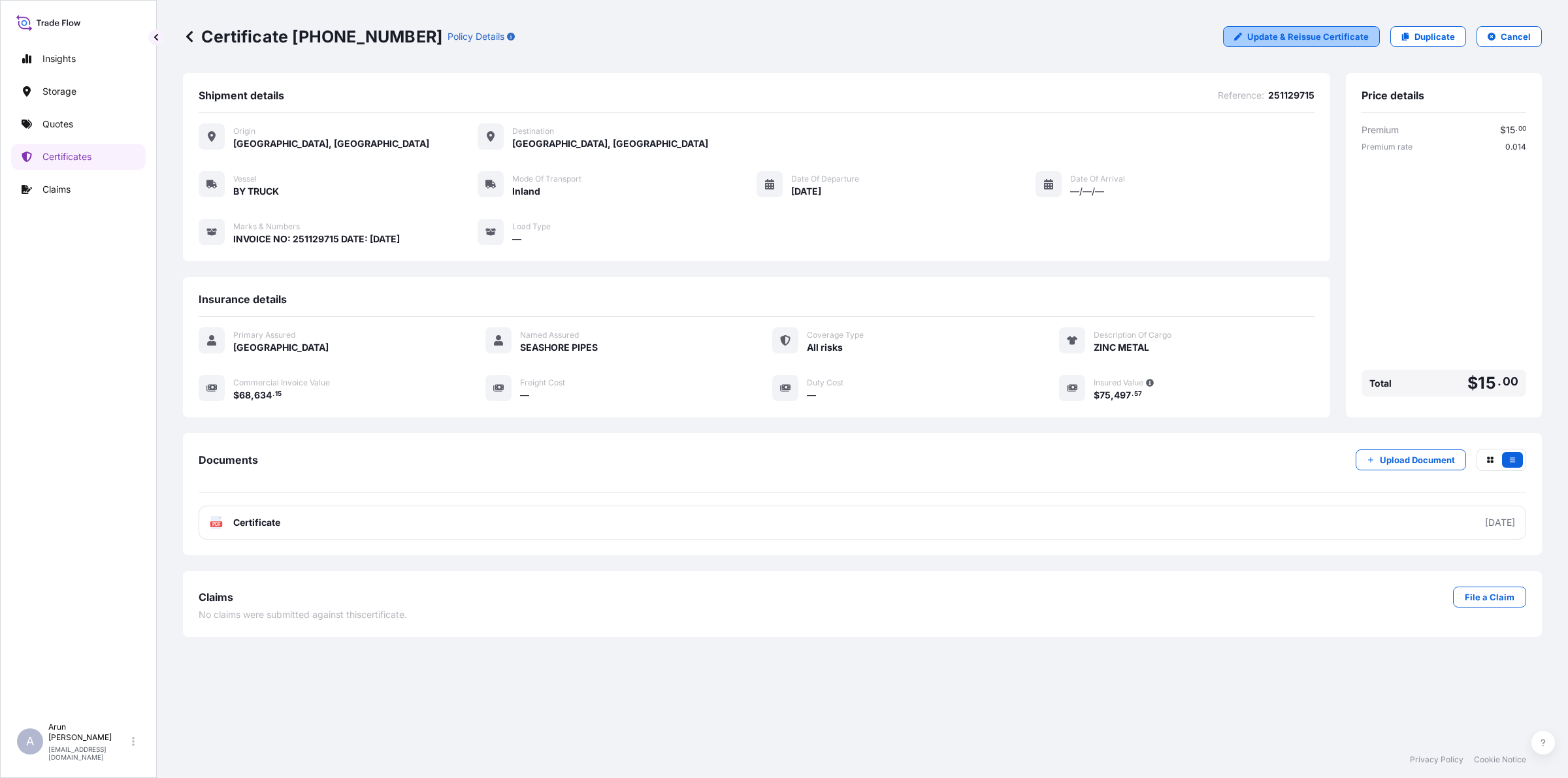
click at [1321, 41] on p "Update & Reissue Certificate" at bounding box center [1308, 37] width 121 height 13
select select "Inland"
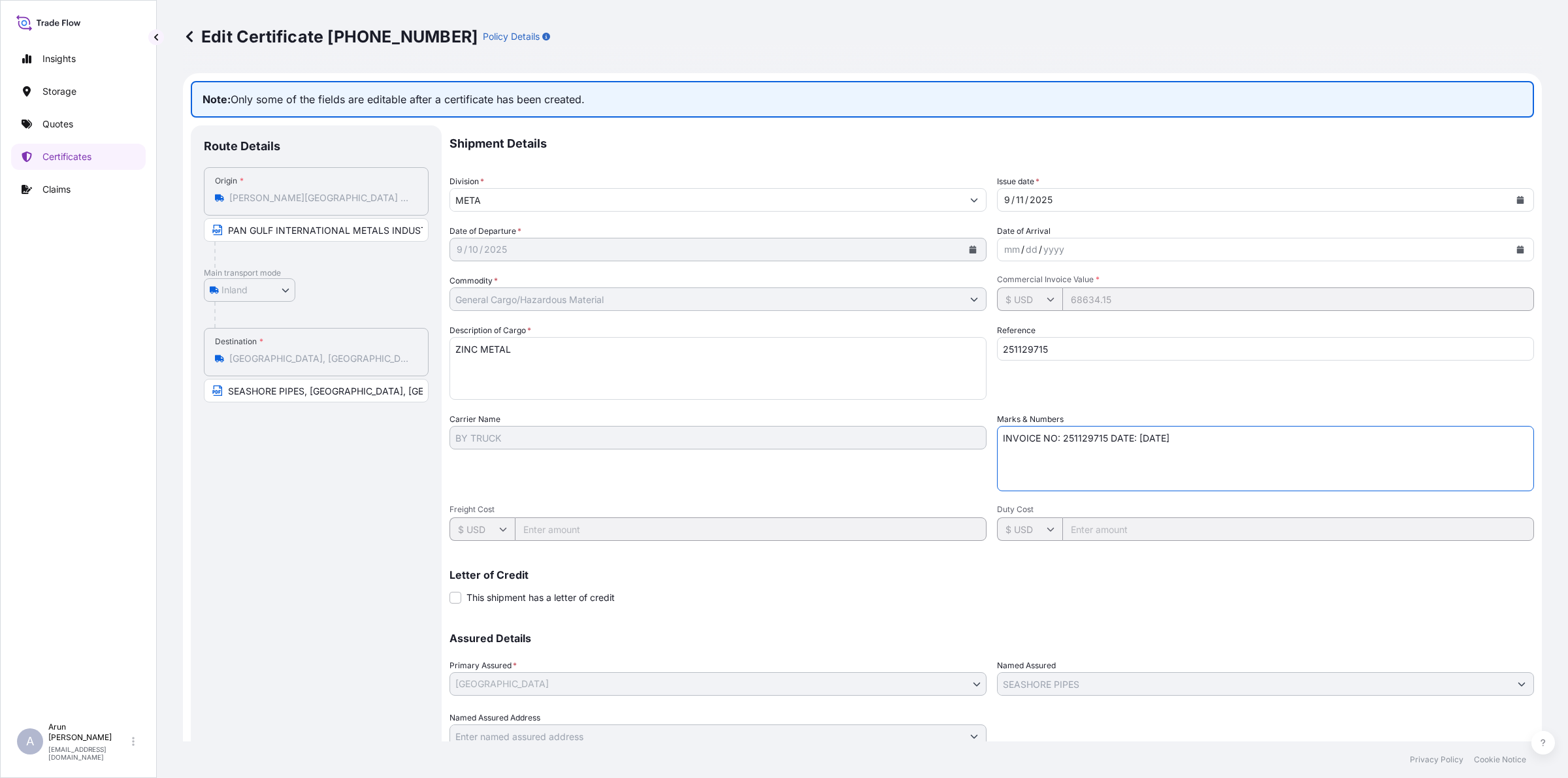
click at [1043, 475] on textarea "INVOICE NO: 251129715 DATE: [DATE]" at bounding box center [1265, 458] width 537 height 65
click at [1195, 436] on textarea "INVOICE NO: 251129715 DATE: [DATE]" at bounding box center [1265, 458] width 537 height 65
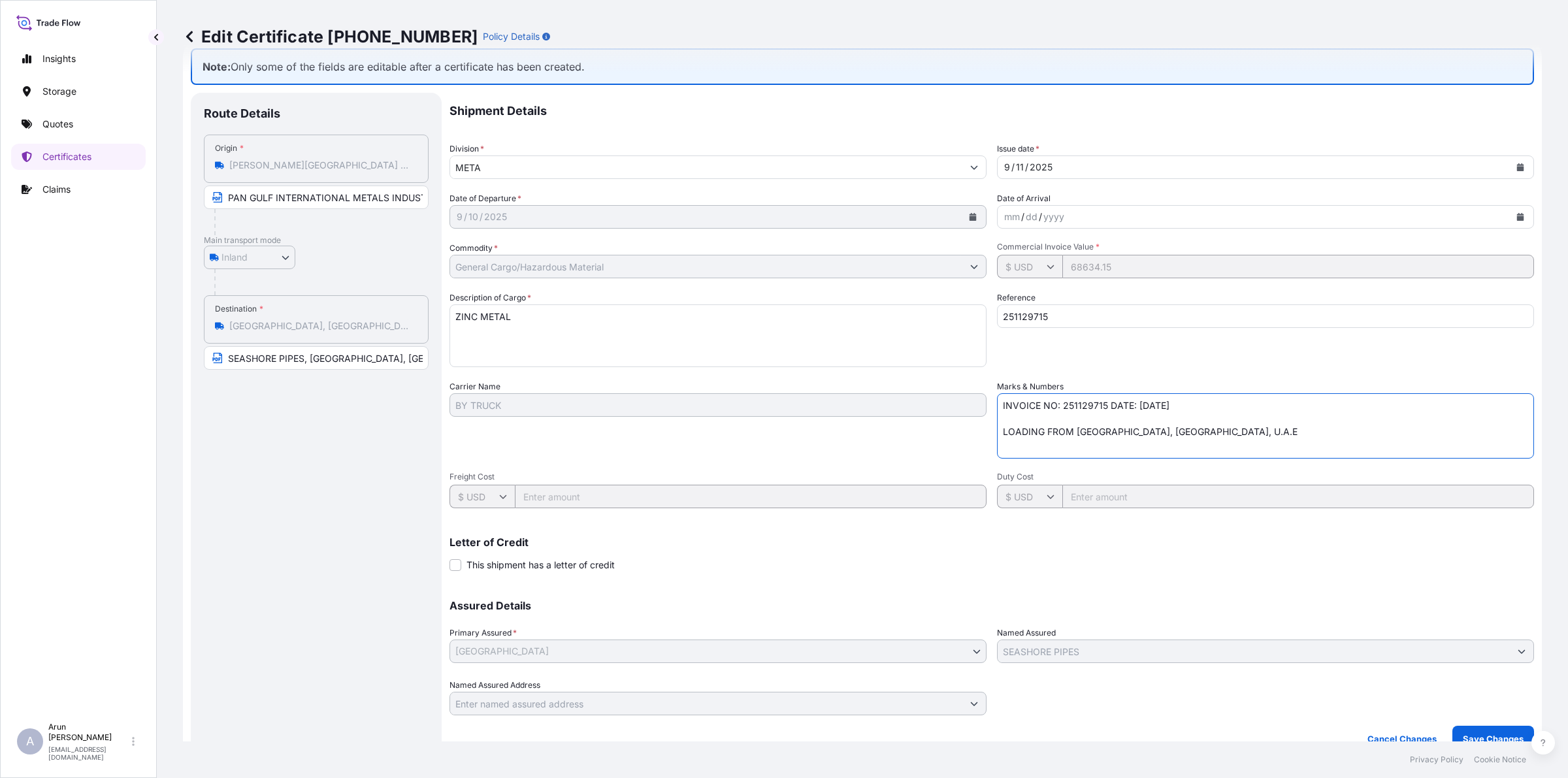
scroll to position [49, 0]
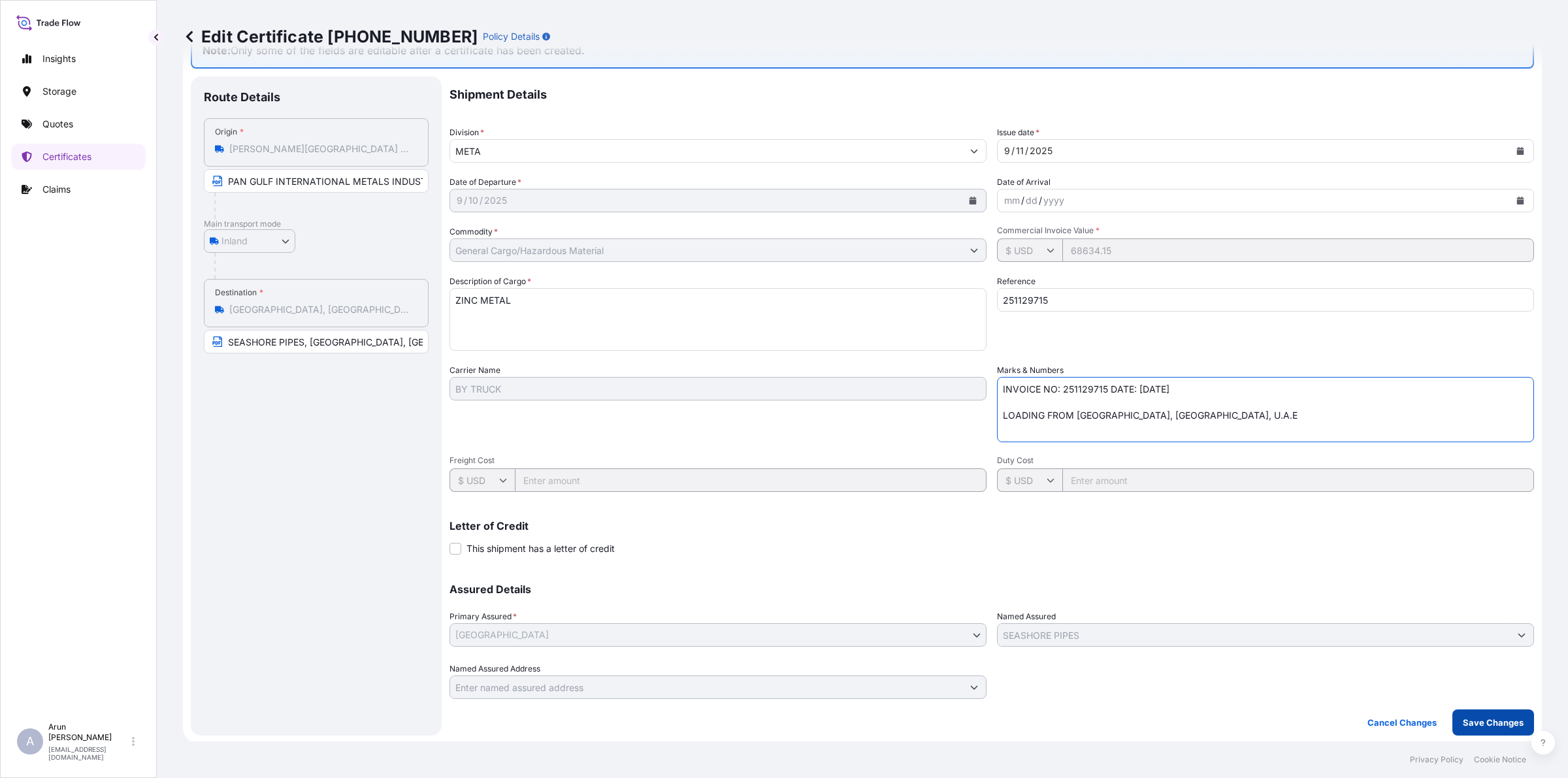
type textarea "INVOICE NO: 251129715 DATE: 02/09/2025 LOADING FROM JEBEL ALI FREEZONE, DUBAI, …"
click at [1491, 721] on p "Save Changes" at bounding box center [1493, 723] width 61 height 13
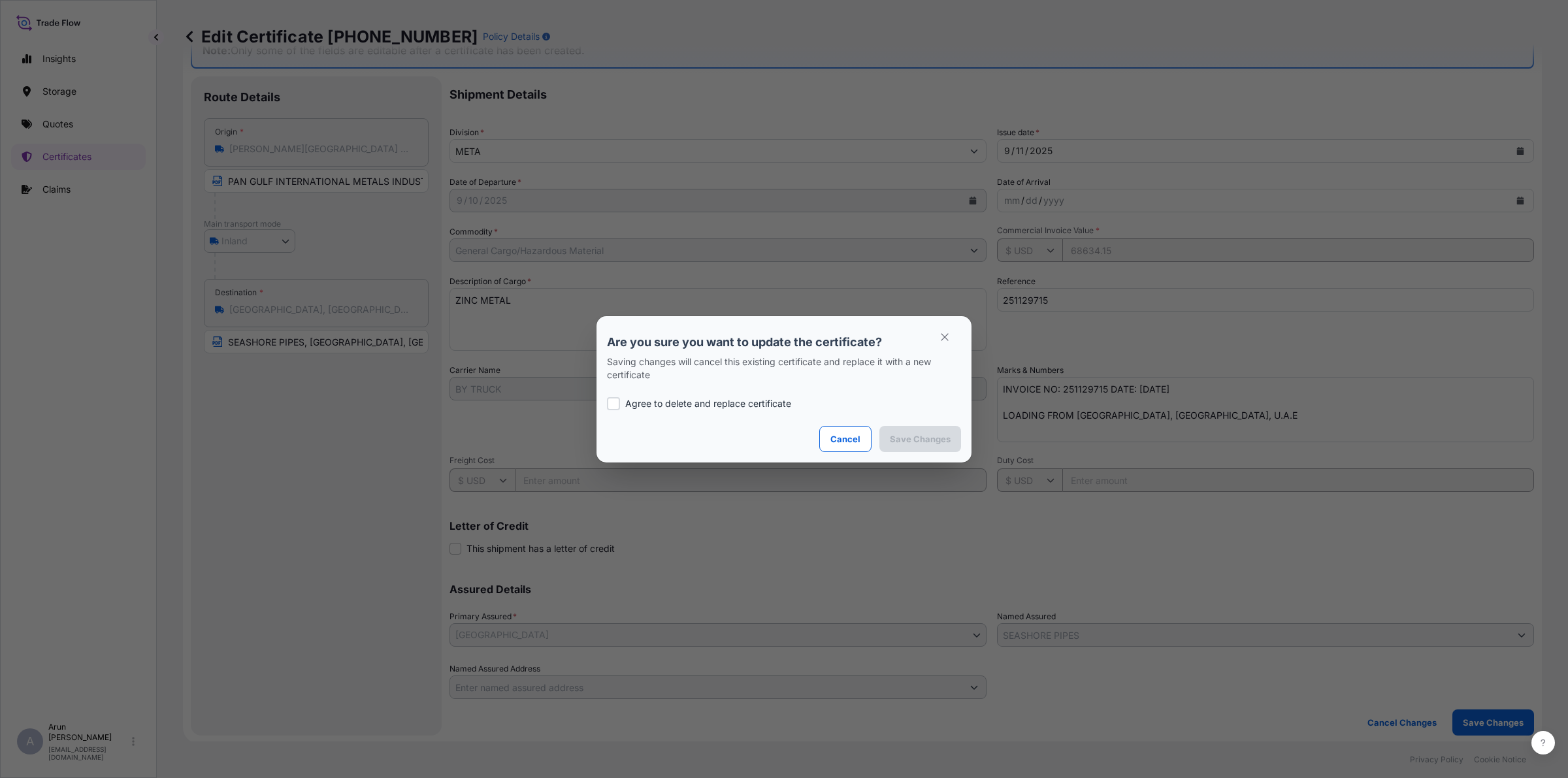
click at [603, 427] on section "Are you sure you want to update the certificate? Saving changes will cancel thi…" at bounding box center [784, 389] width 375 height 146
click at [615, 397] on div at bounding box center [613, 404] width 13 height 13
checkbox input "true"
click at [943, 435] on p "Save Changes" at bounding box center [920, 439] width 61 height 13
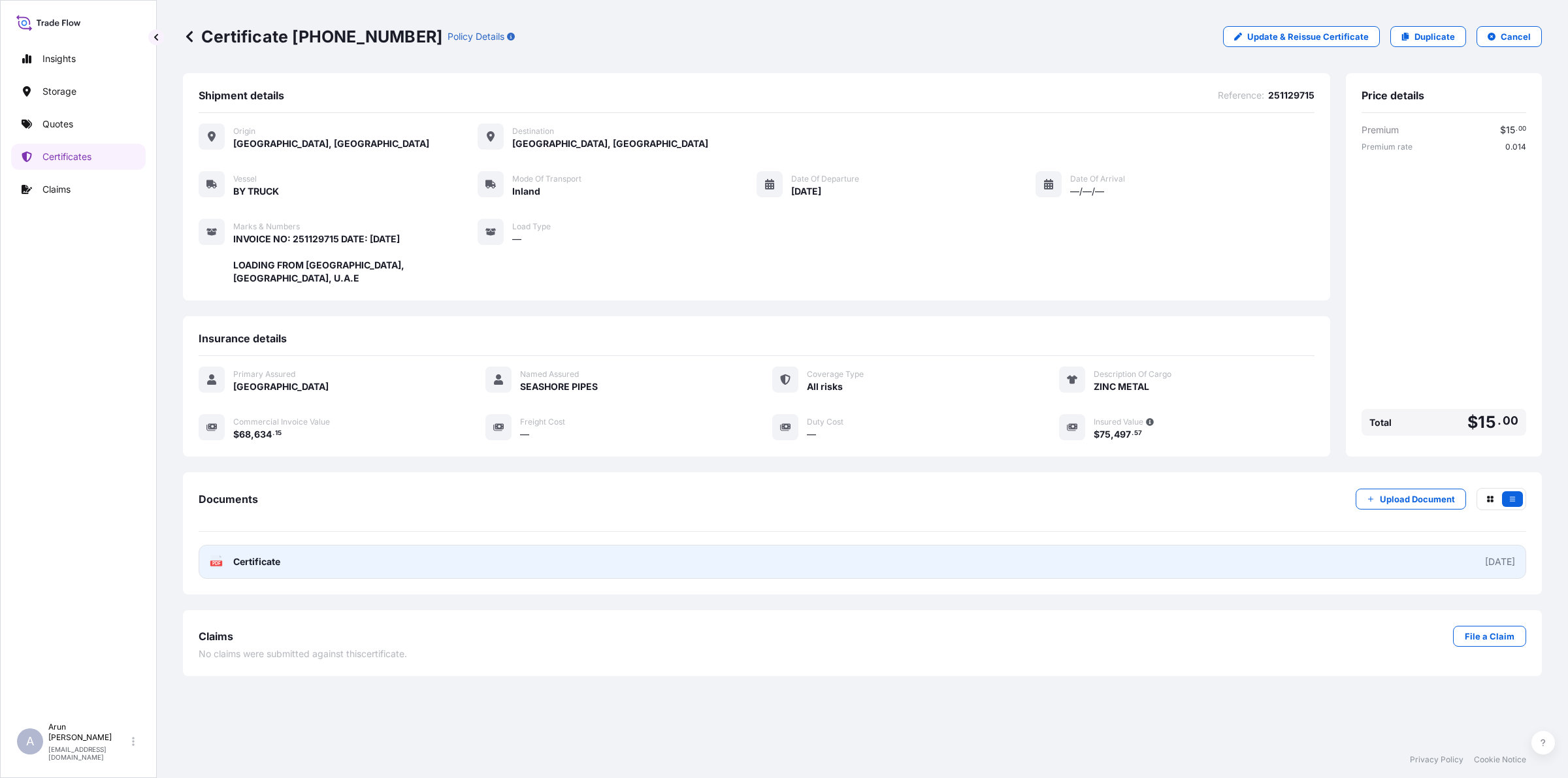
click at [400, 547] on link "PDF Certificate [DATE]" at bounding box center [863, 562] width 1327 height 34
